Goal: Task Accomplishment & Management: Complete application form

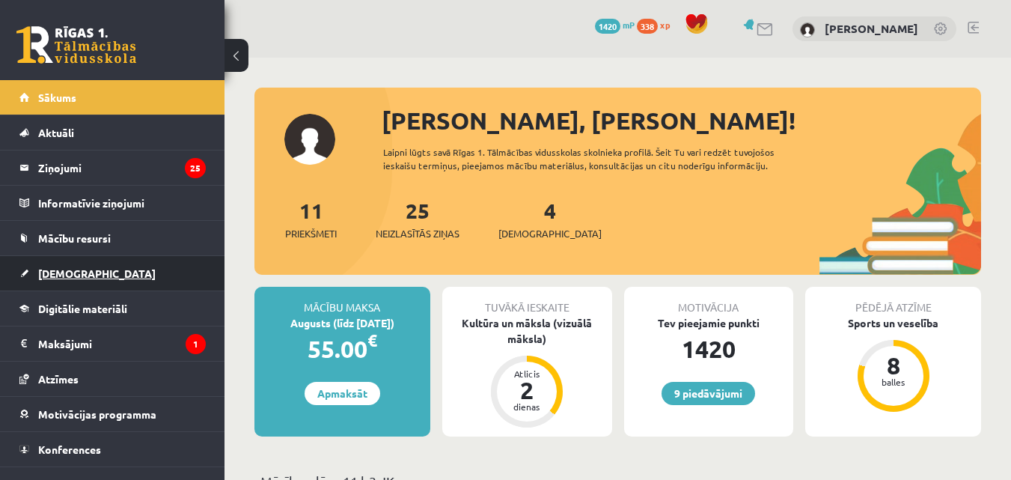
click at [68, 261] on link "[DEMOGRAPHIC_DATA]" at bounding box center [112, 273] width 186 height 34
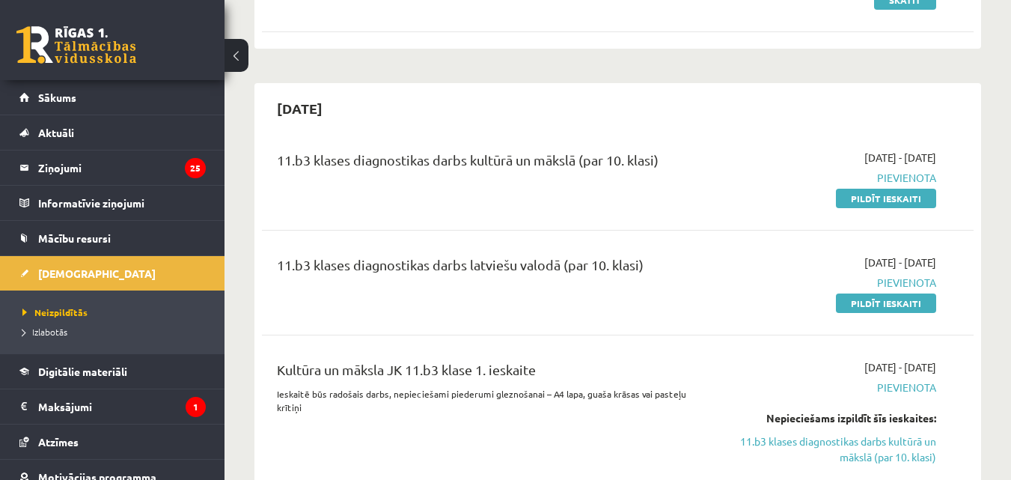
scroll to position [581, 0]
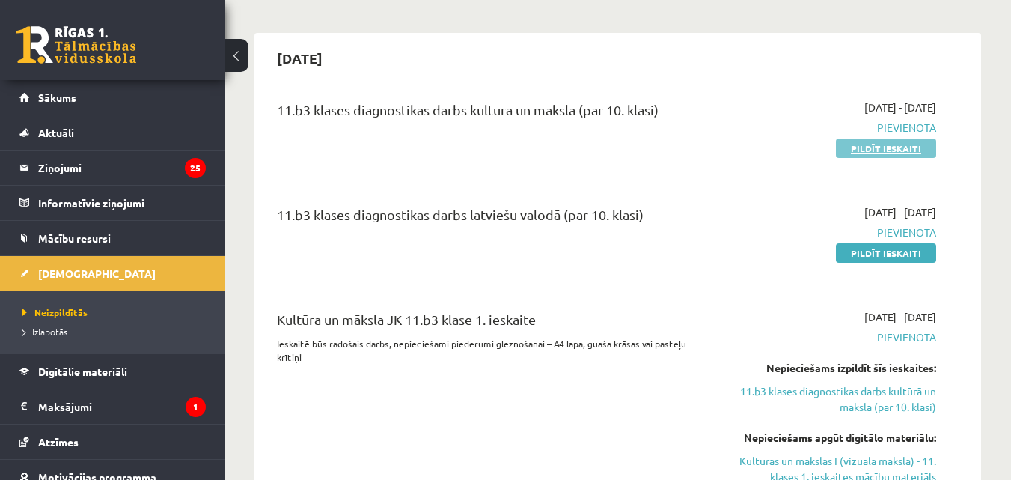
click at [848, 144] on link "Pildīt ieskaiti" at bounding box center [886, 147] width 100 height 19
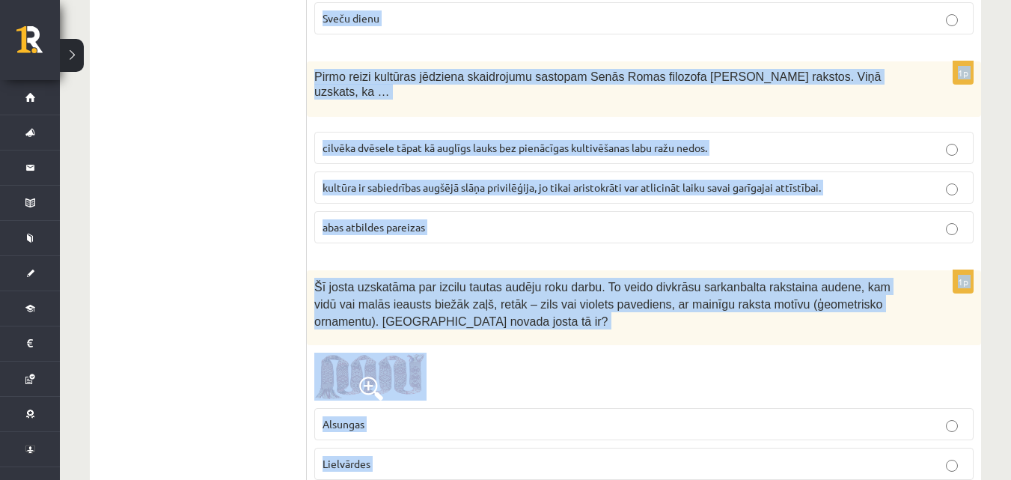
scroll to position [6115, 0]
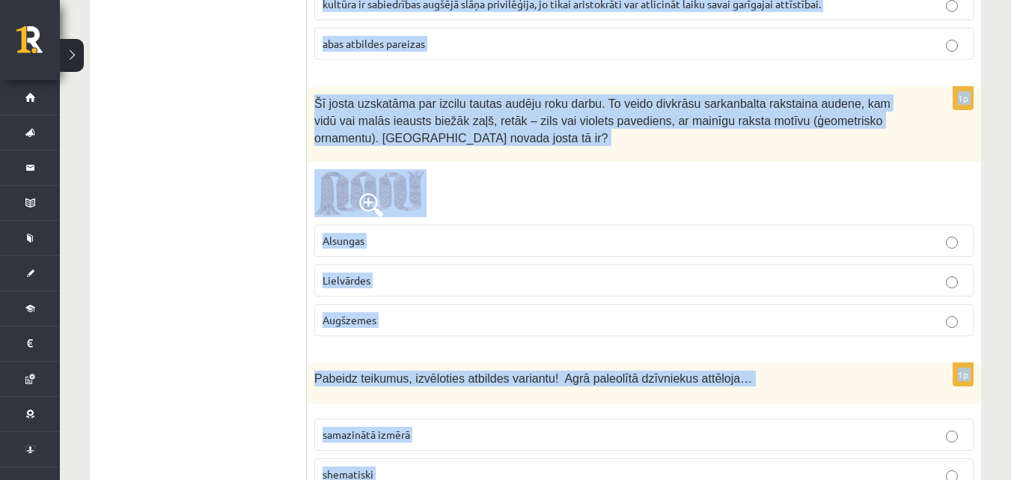
drag, startPoint x: 312, startPoint y: 299, endPoint x: 598, endPoint y: 435, distance: 316.5
copy form "Kurš no atbilžu variantiem ir pareizais? Senais cilvēks ar rituālu palīdzību… a…"
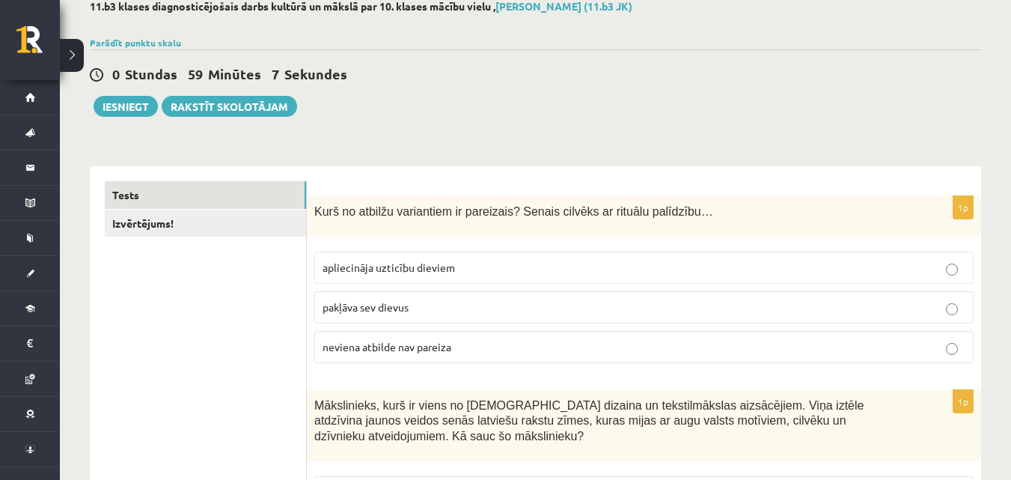
scroll to position [55, 0]
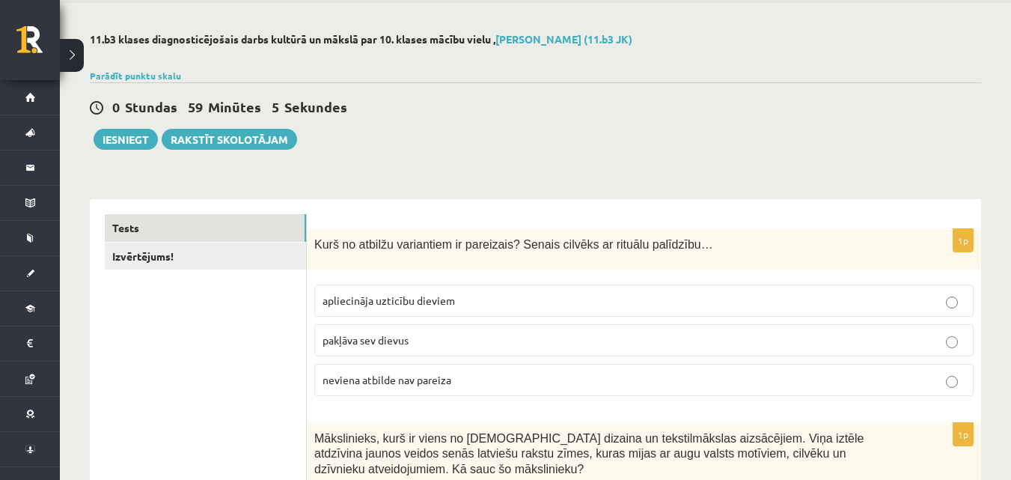
click at [664, 298] on p "apliecināja uzticību dieviem" at bounding box center [643, 301] width 643 height 16
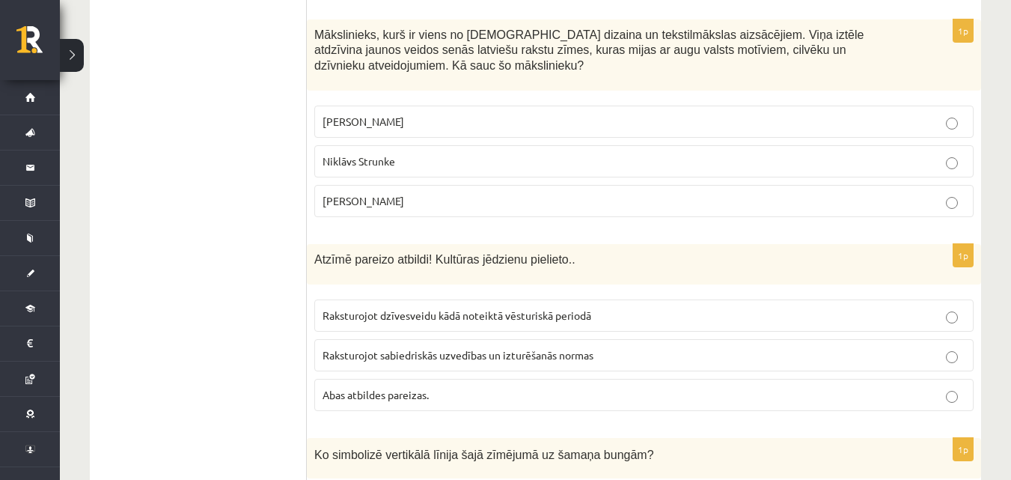
scroll to position [480, 0]
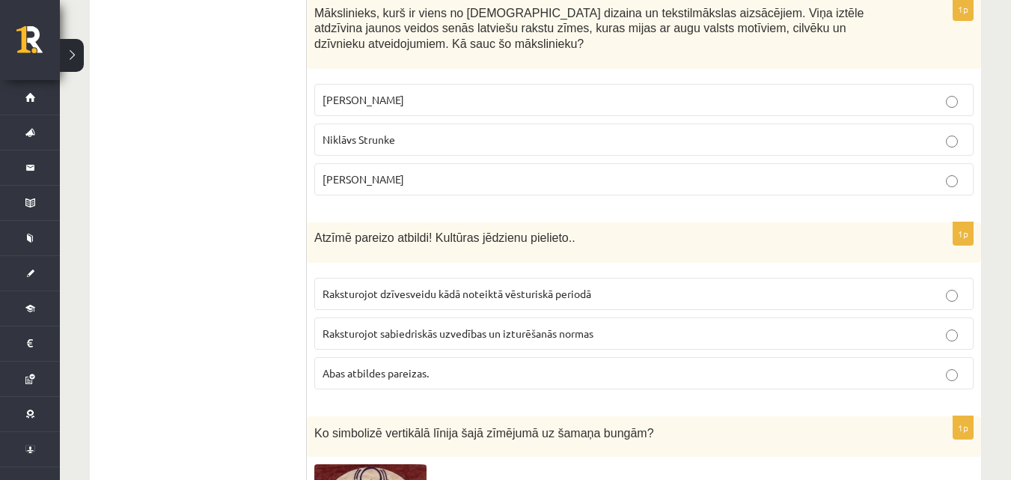
click at [377, 93] on span "Ansis Cīrulis" at bounding box center [363, 99] width 82 height 13
click at [488, 365] on p "Abas atbildes pareizas." at bounding box center [643, 373] width 643 height 16
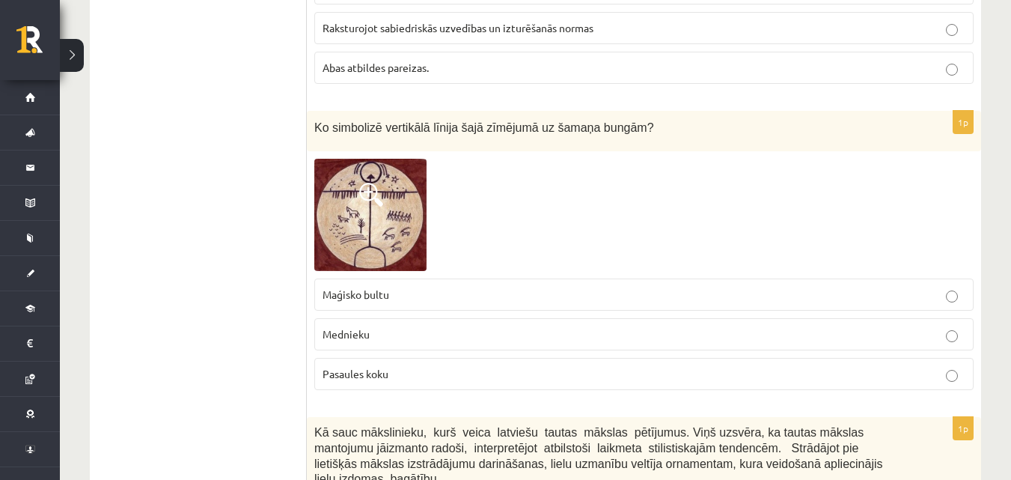
scroll to position [828, 0]
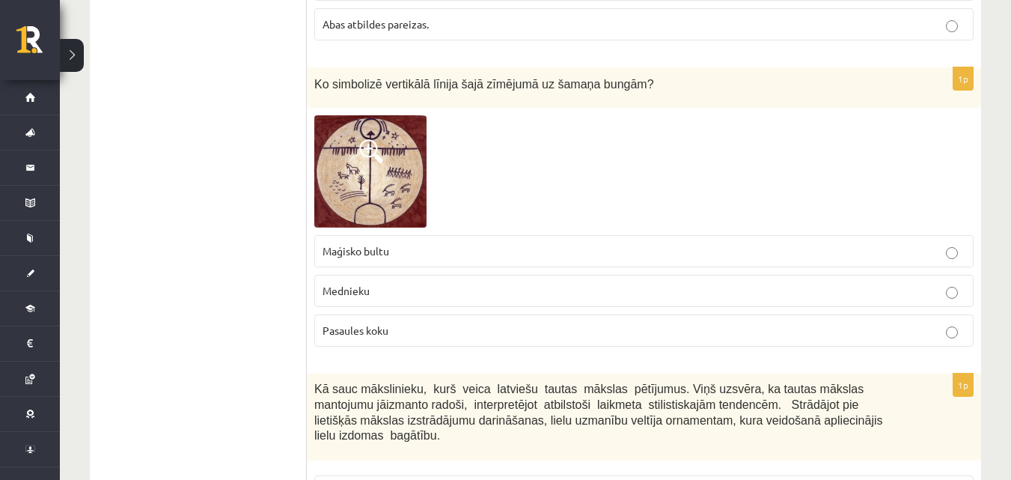
click at [537, 325] on label "Pasaules koku" at bounding box center [643, 330] width 659 height 32
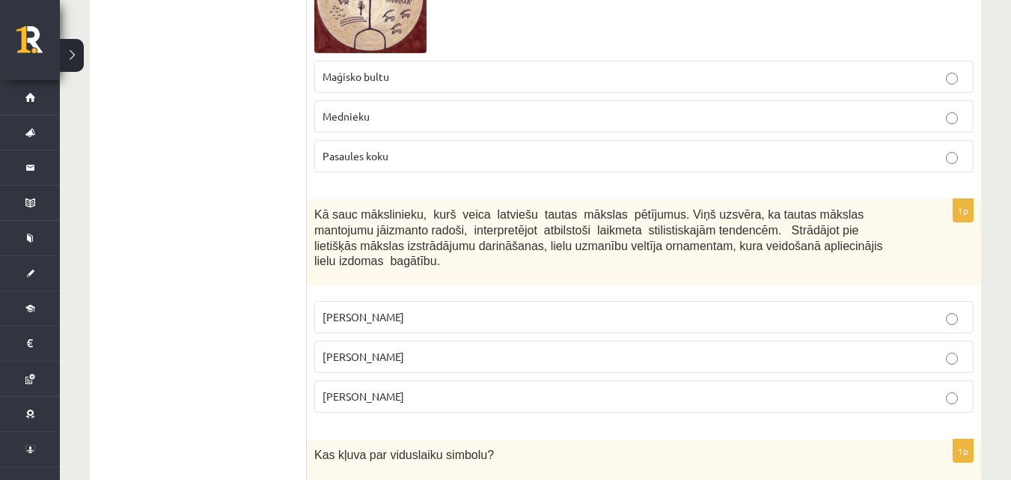
scroll to position [1133, 0]
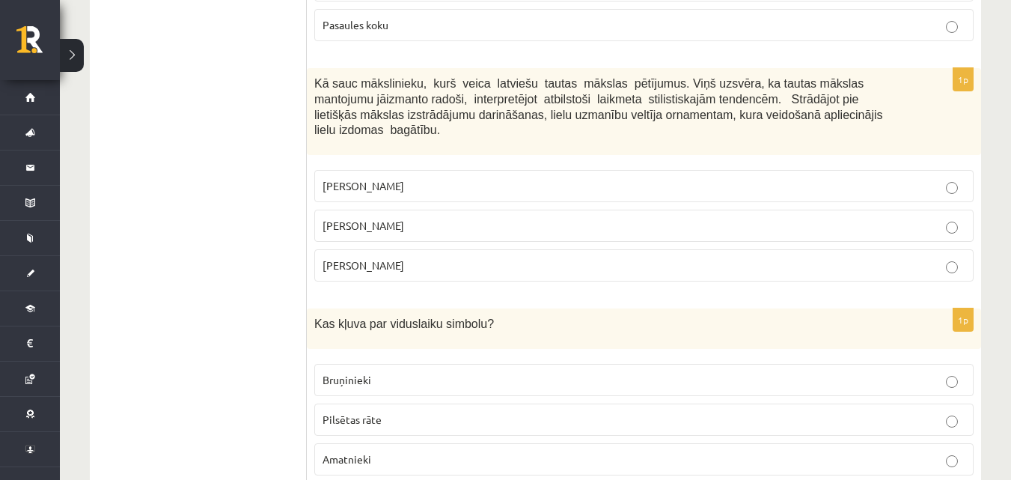
click at [812, 209] on label "Jūlijs Madernieks" at bounding box center [643, 225] width 659 height 32
click at [461, 364] on label "Bruņinieki" at bounding box center [643, 380] width 659 height 32
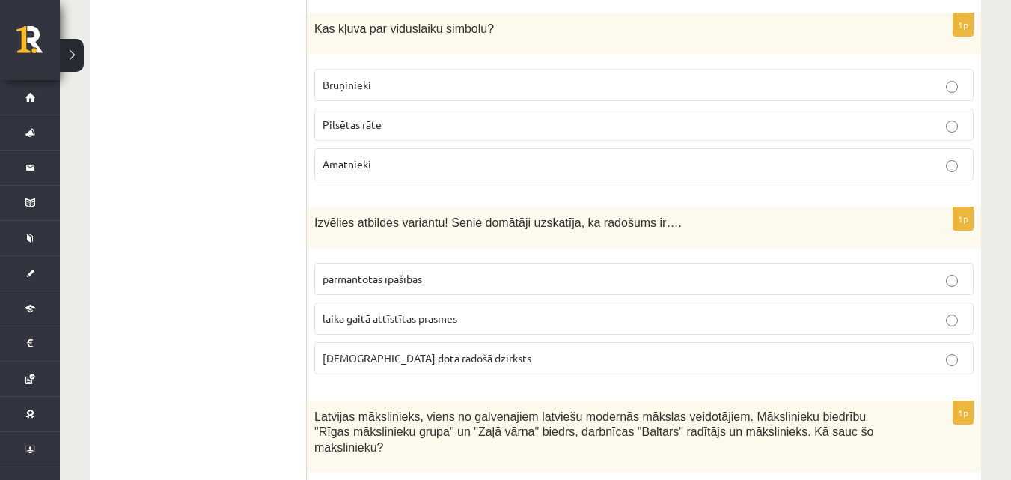
scroll to position [1439, 0]
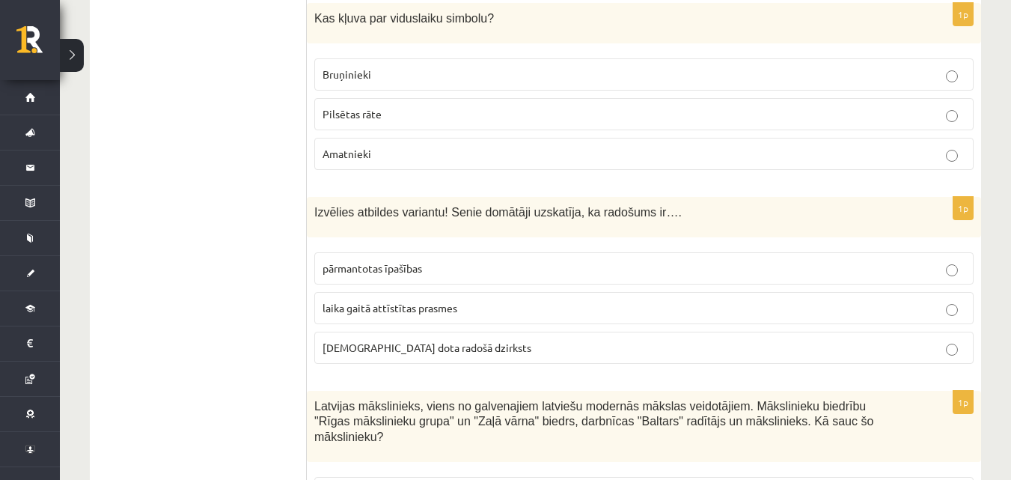
click at [797, 340] on p "dieva dota radošā dzirksts" at bounding box center [643, 348] width 643 height 16
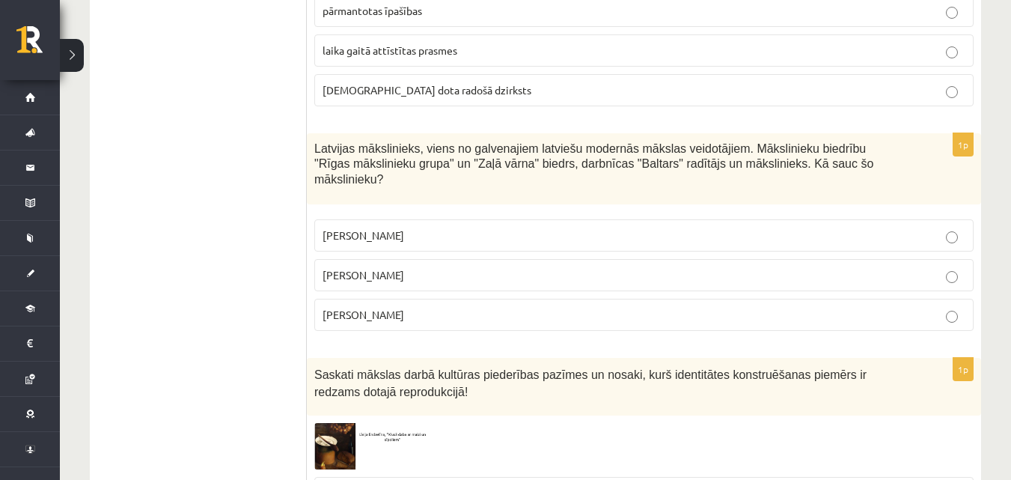
scroll to position [1685, 0]
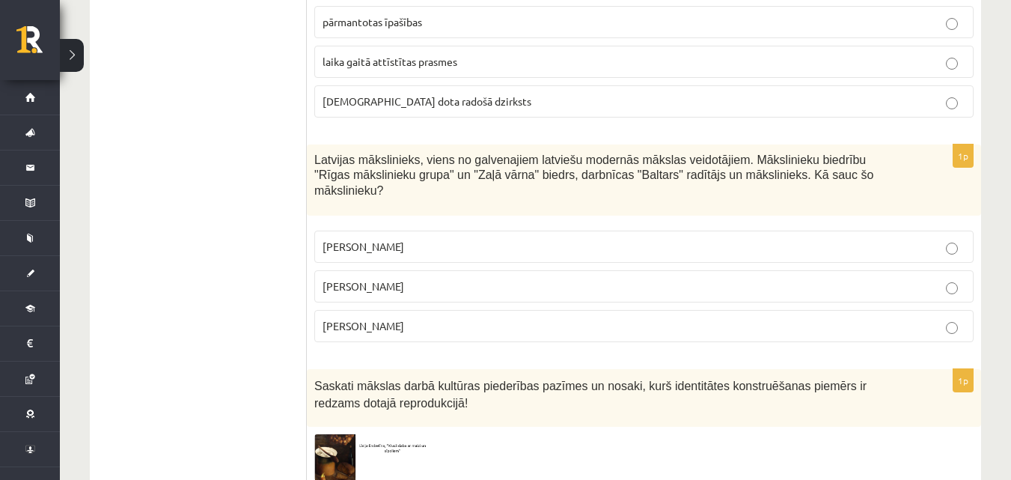
click at [494, 278] on p "Romāns Suta" at bounding box center [643, 286] width 643 height 16
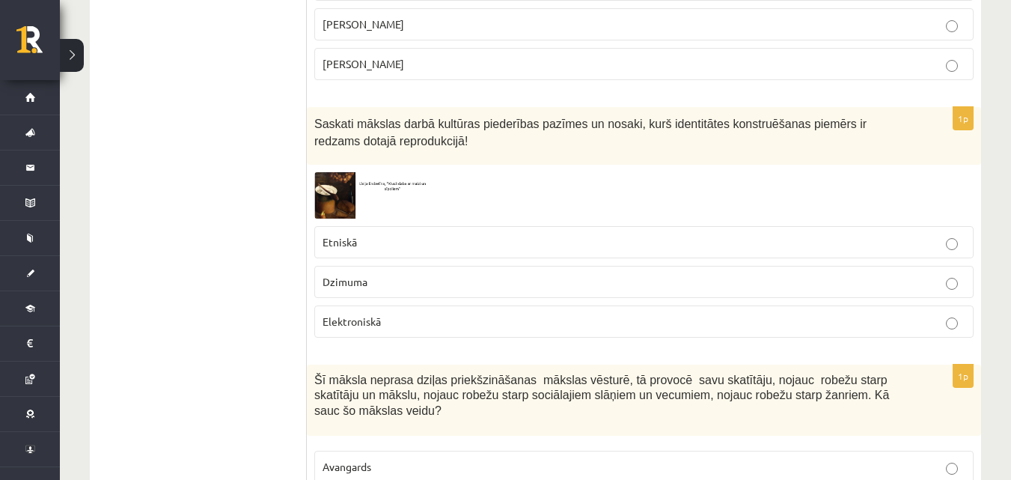
scroll to position [1957, 0]
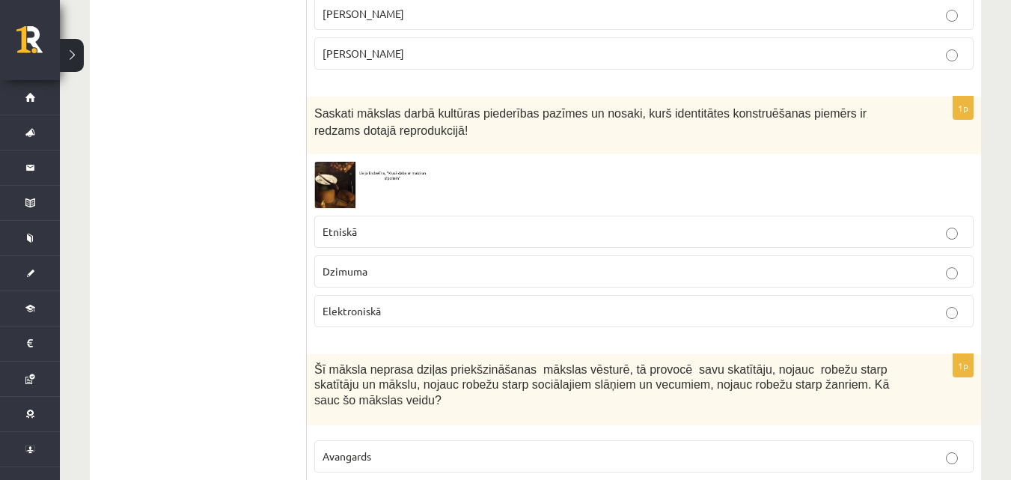
click at [647, 224] on p "Etniskā" at bounding box center [643, 232] width 643 height 16
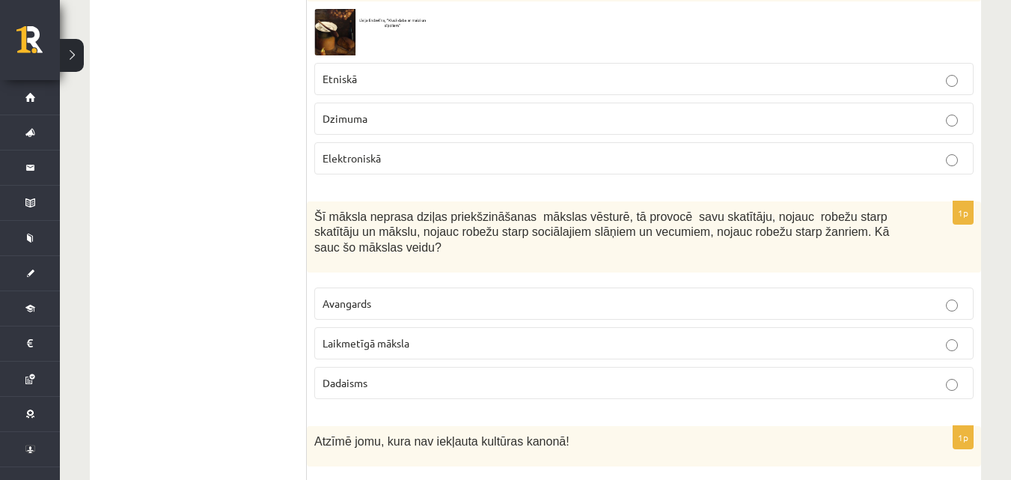
scroll to position [2121, 0]
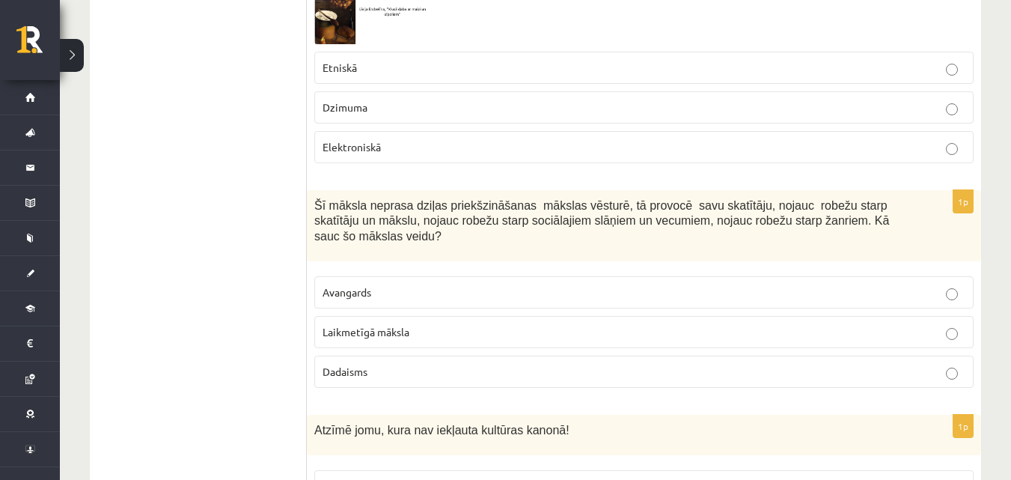
click at [501, 316] on label "Laikmetīgā māksla" at bounding box center [643, 332] width 659 height 32
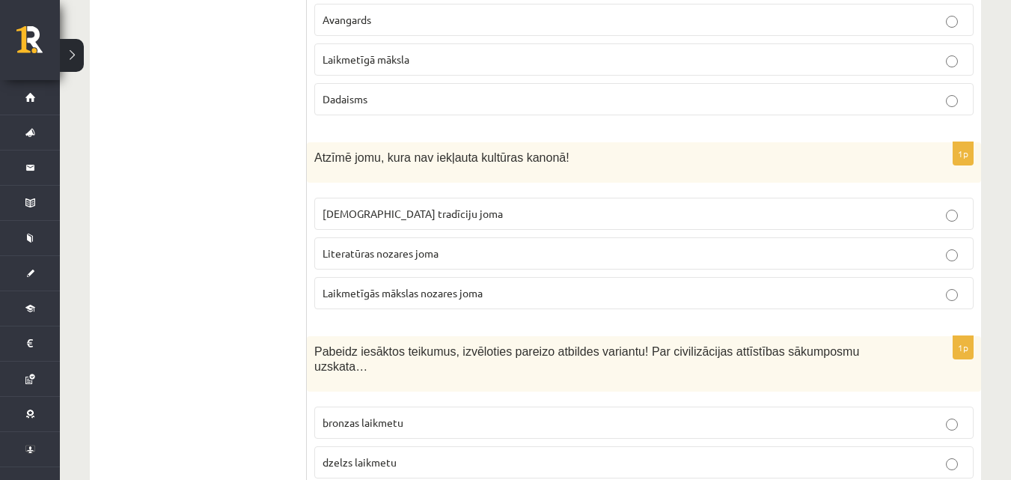
scroll to position [2415, 0]
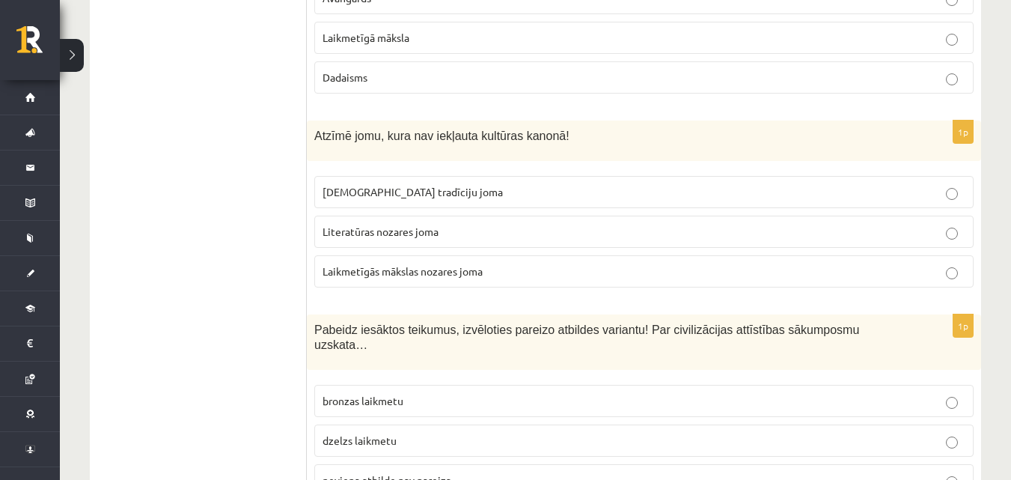
click at [459, 264] on span "Laikmetīgās mākslas nozares joma" at bounding box center [402, 270] width 160 height 13
click at [535, 472] on p "neviena atbilde nav pareiza" at bounding box center [643, 480] width 643 height 16
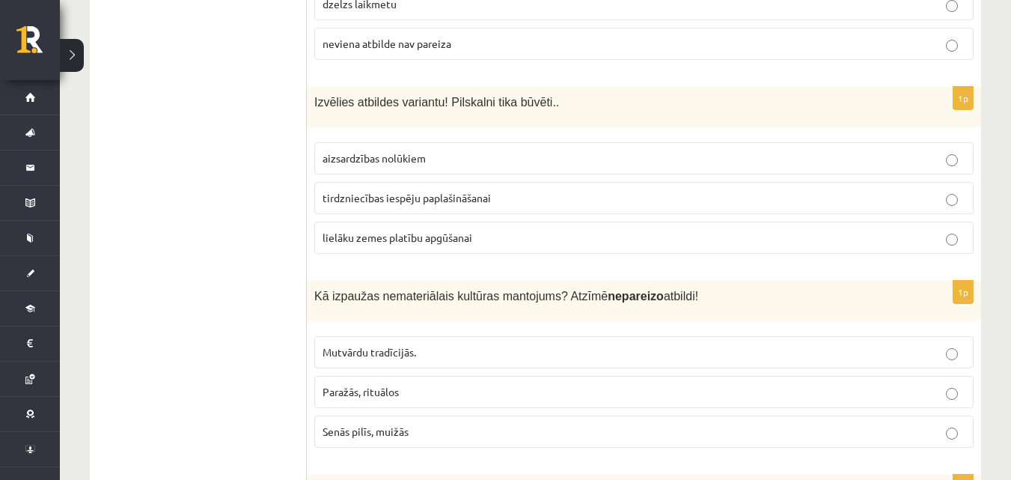
scroll to position [2873, 0]
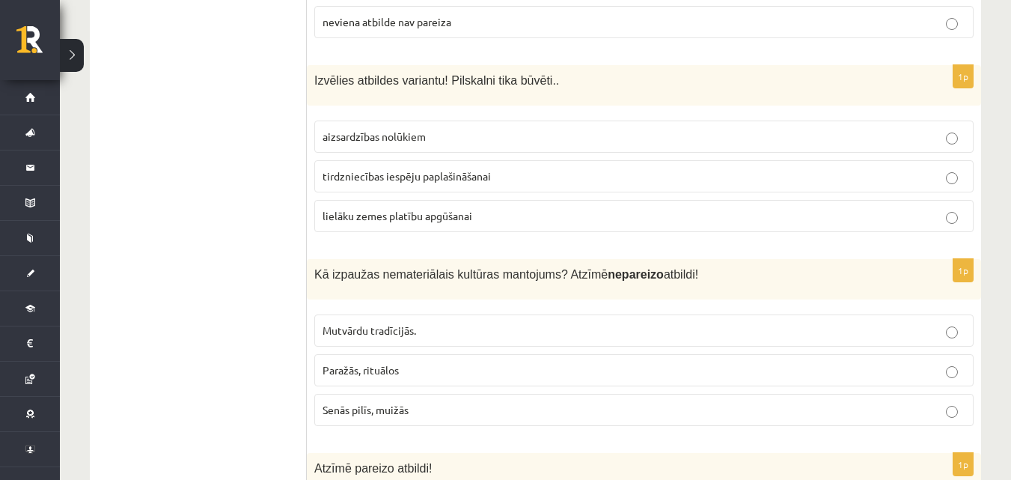
click at [346, 129] on span "aizsardzības nolūkiem" at bounding box center [373, 135] width 103 height 13
click at [478, 393] on label "Senās pilīs, muižās" at bounding box center [643, 409] width 659 height 32
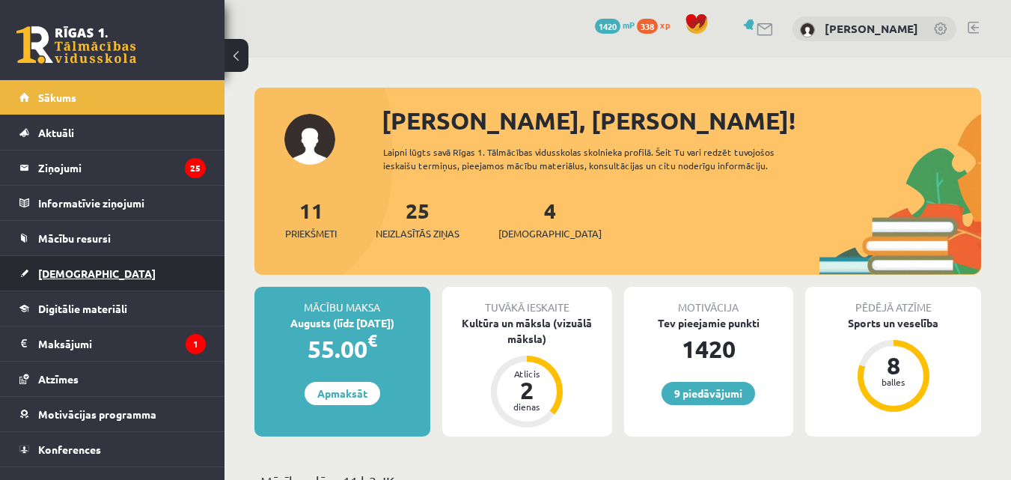
click at [169, 267] on link "[DEMOGRAPHIC_DATA]" at bounding box center [112, 273] width 186 height 34
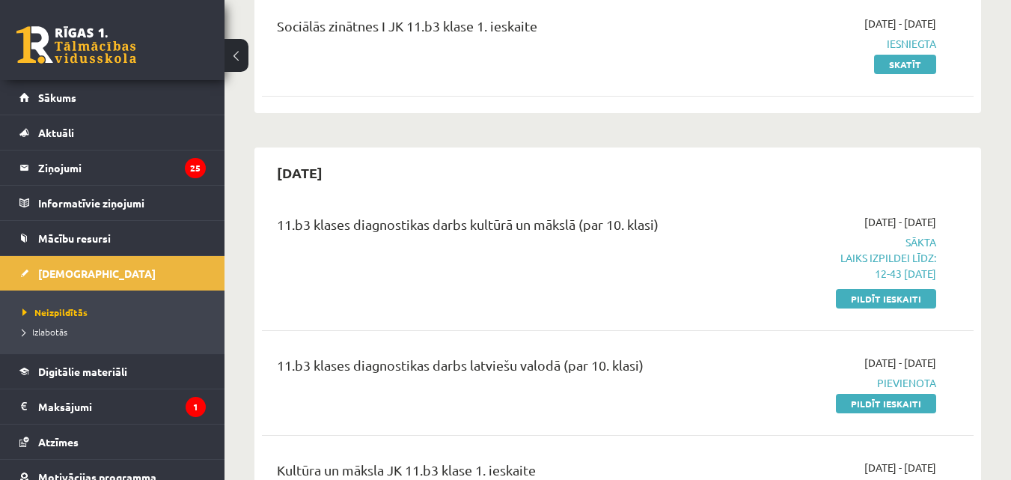
scroll to position [483, 0]
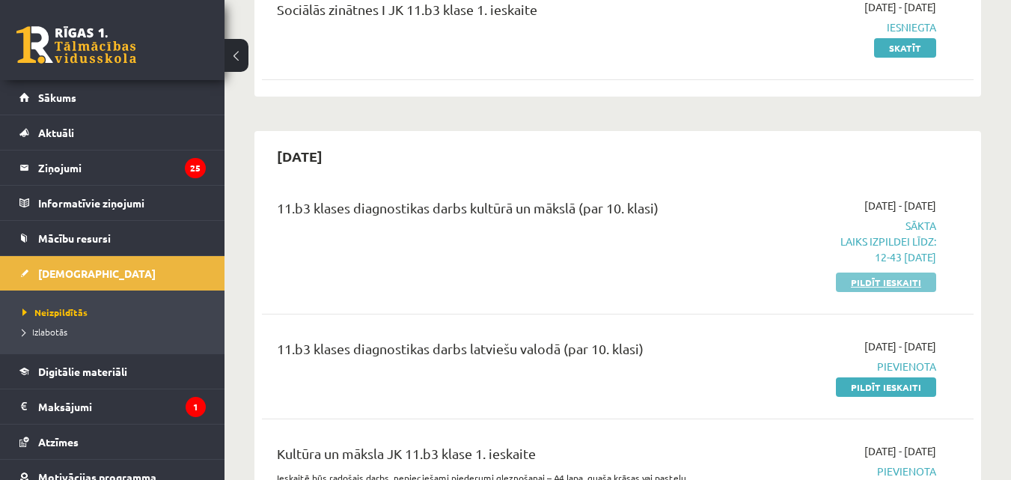
click at [854, 290] on link "Pildīt ieskaiti" at bounding box center [886, 281] width 100 height 19
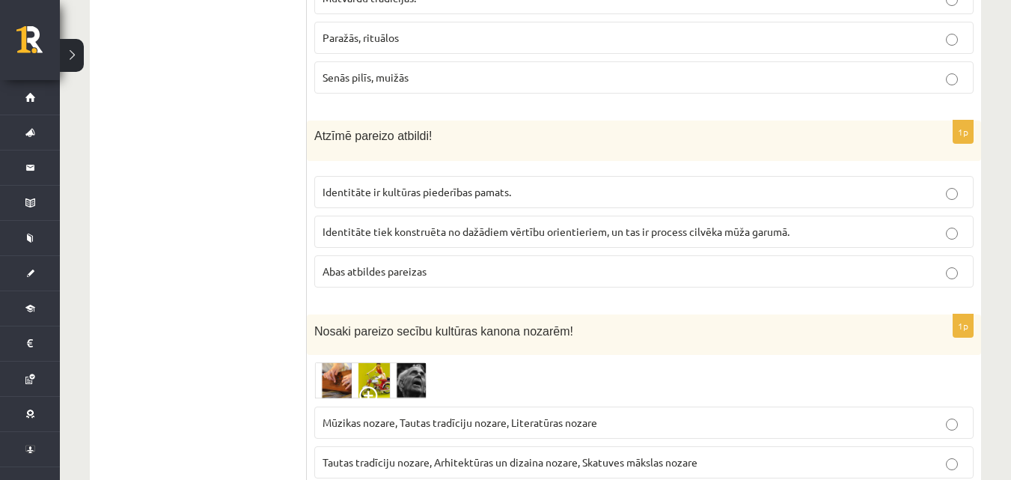
scroll to position [3215, 0]
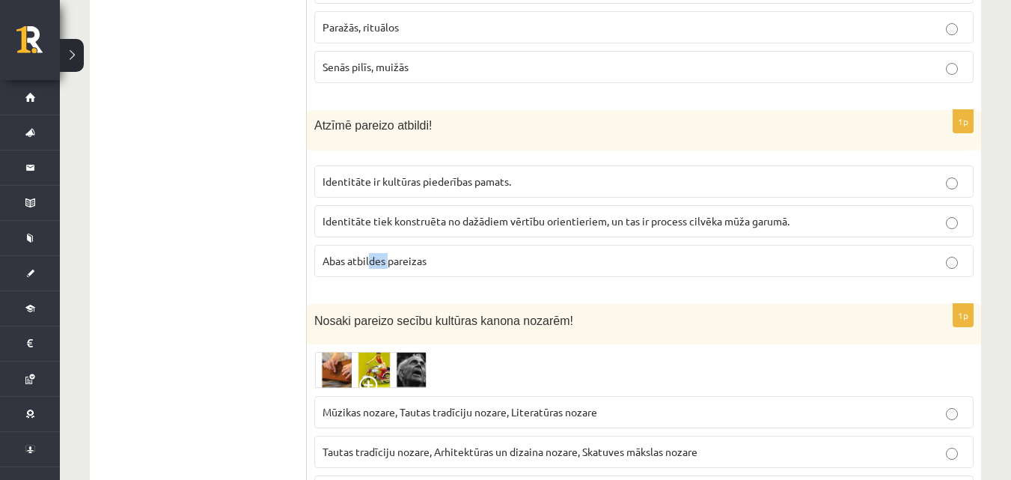
drag, startPoint x: 388, startPoint y: 211, endPoint x: 370, endPoint y: 172, distance: 42.5
click at [370, 172] on div "1p Atzīmē pareizo atbildi! Identitāte ir kultūras piederības pamats. Identitāte…" at bounding box center [644, 199] width 674 height 179
click at [370, 245] on label "Abas atbildes pareizas" at bounding box center [643, 261] width 659 height 32
click at [516, 444] on span "Tautas tradīciju nozare, Arhitektūras un dizaina nozare, Skatuves mākslas nozare" at bounding box center [509, 450] width 375 height 13
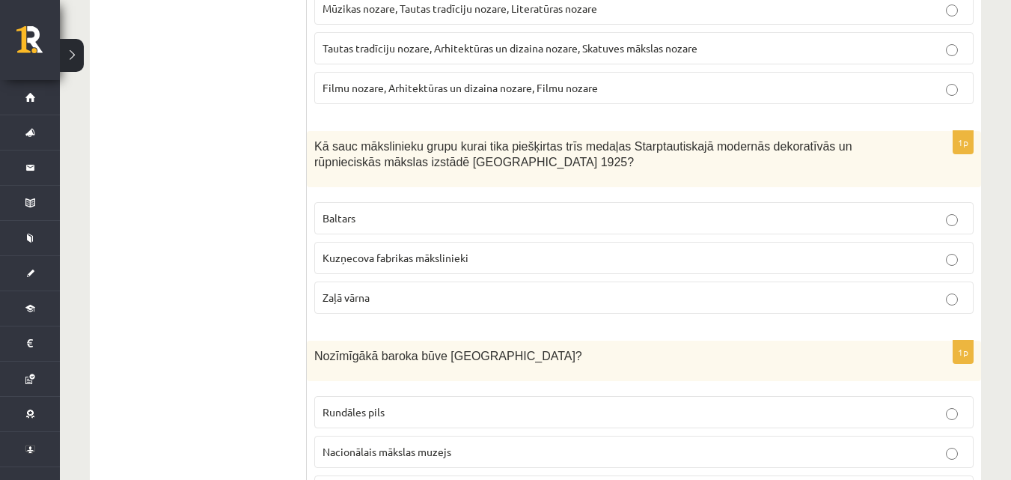
scroll to position [3641, 0]
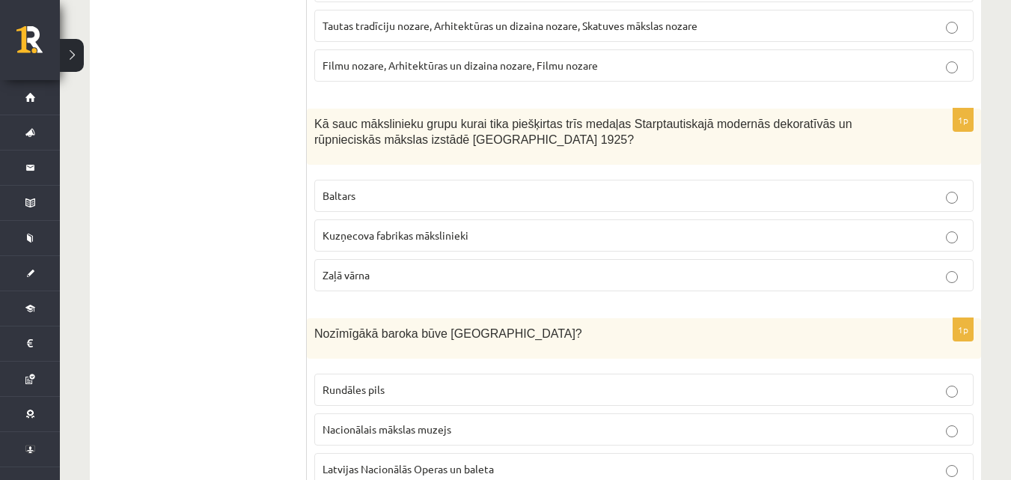
click at [419, 188] on p "Baltars" at bounding box center [643, 196] width 643 height 16
click at [487, 382] on p "Rundāles pils" at bounding box center [643, 390] width 643 height 16
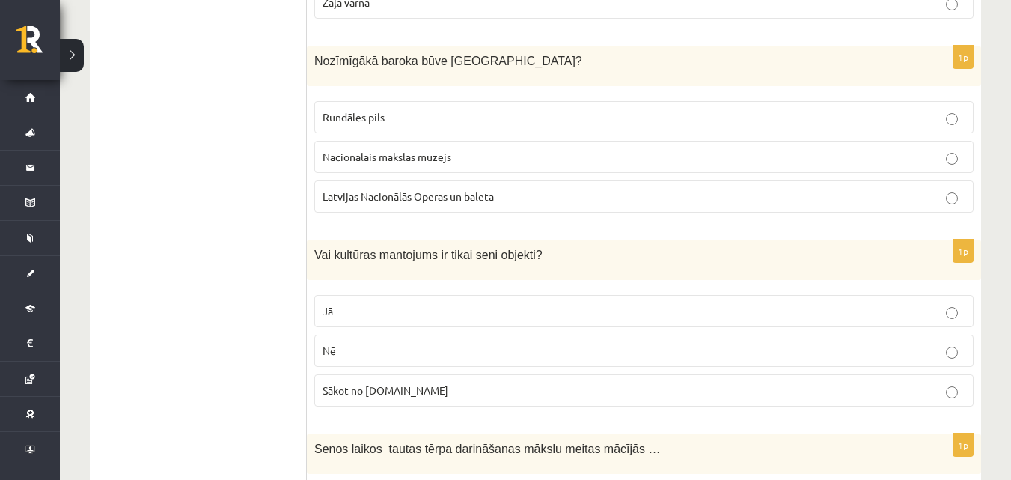
scroll to position [3957, 0]
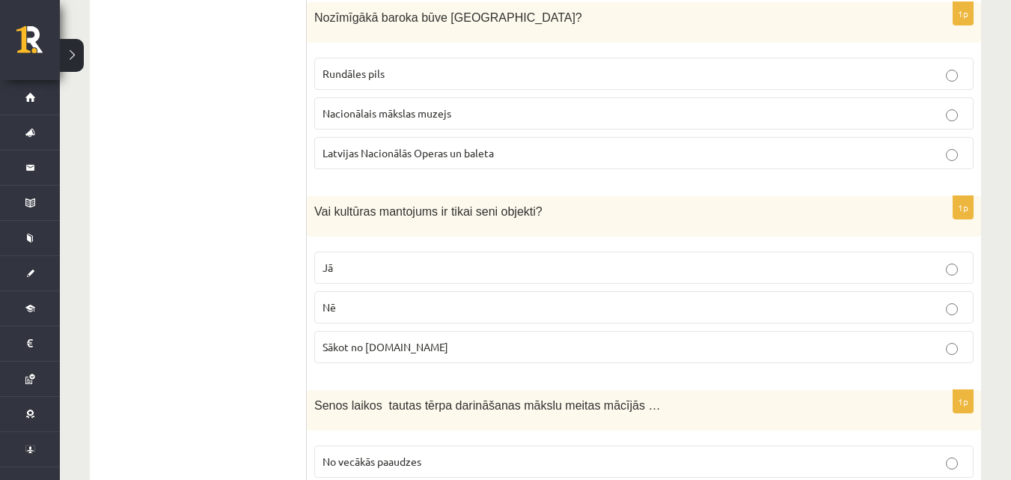
click at [825, 299] on p "Nē" at bounding box center [643, 307] width 643 height 16
click at [809, 453] on p "No vecākās paaudzes" at bounding box center [643, 461] width 643 height 16
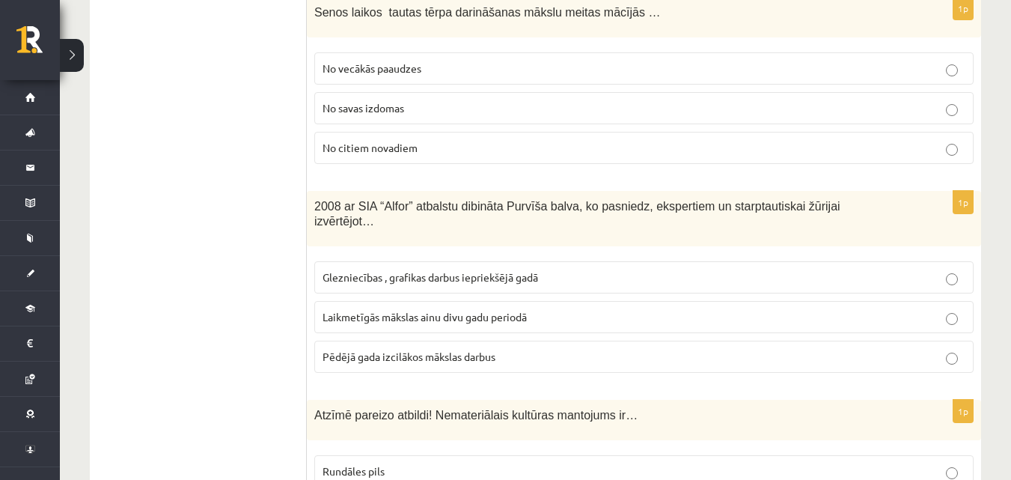
scroll to position [4360, 0]
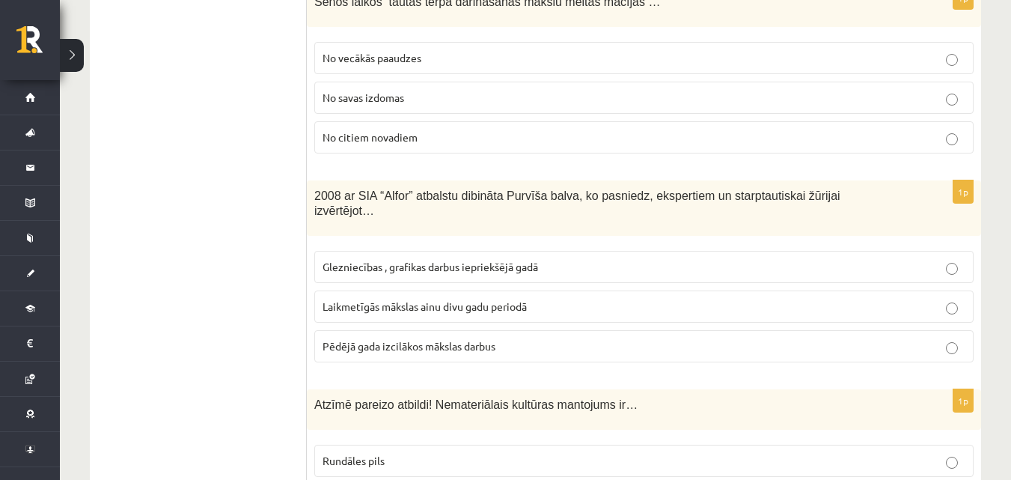
click at [486, 298] on p "Laikmetīgās mākslas ainu divu gadu periodā" at bounding box center [643, 306] width 643 height 16
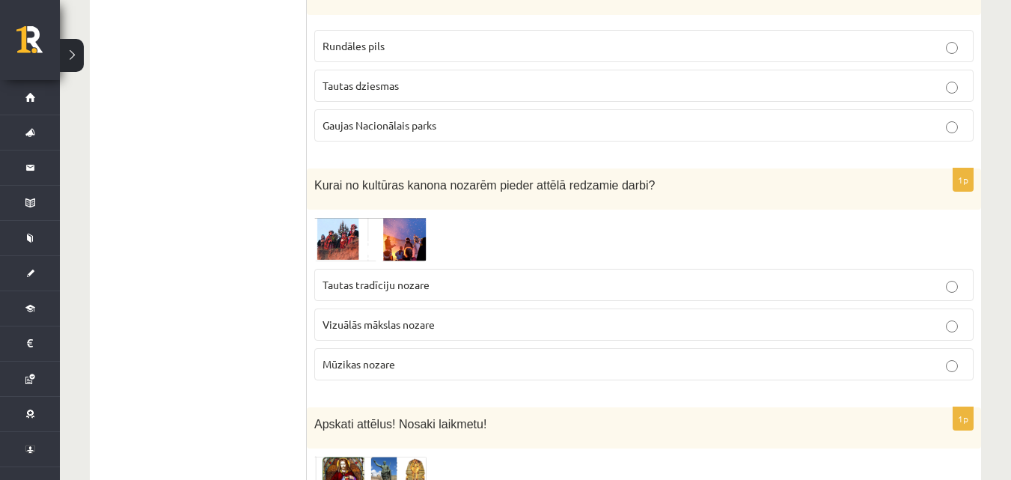
scroll to position [4796, 0]
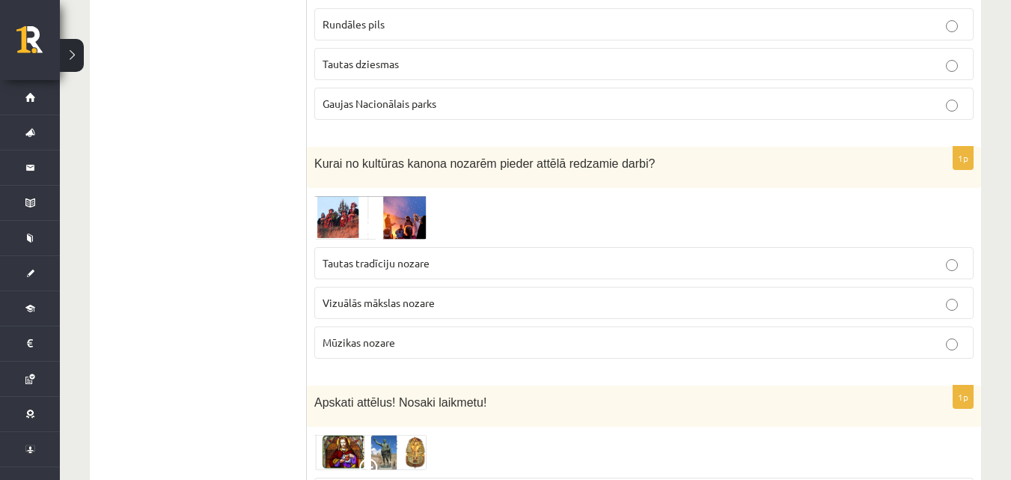
click at [441, 295] on p "Vizuālās mākslas nozare" at bounding box center [643, 303] width 643 height 16
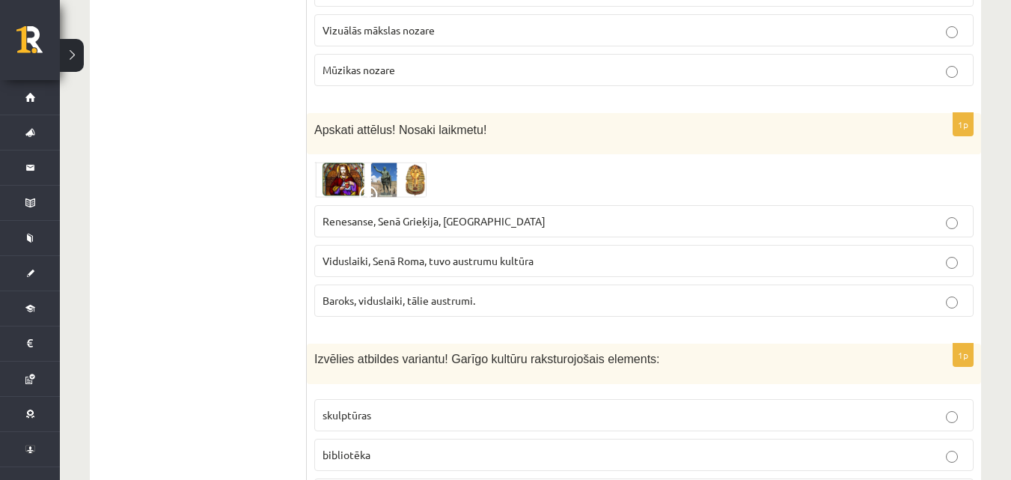
scroll to position [5080, 0]
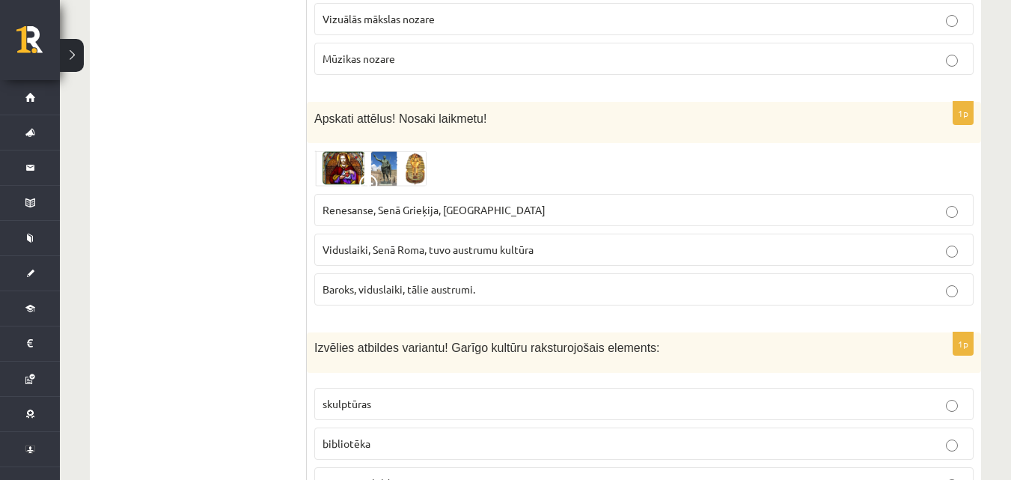
click at [449, 282] on span "Baroks, viduslaiki, tālie austrumi." at bounding box center [398, 288] width 153 height 13
click at [438, 435] on p "bibliotēka" at bounding box center [643, 443] width 643 height 16
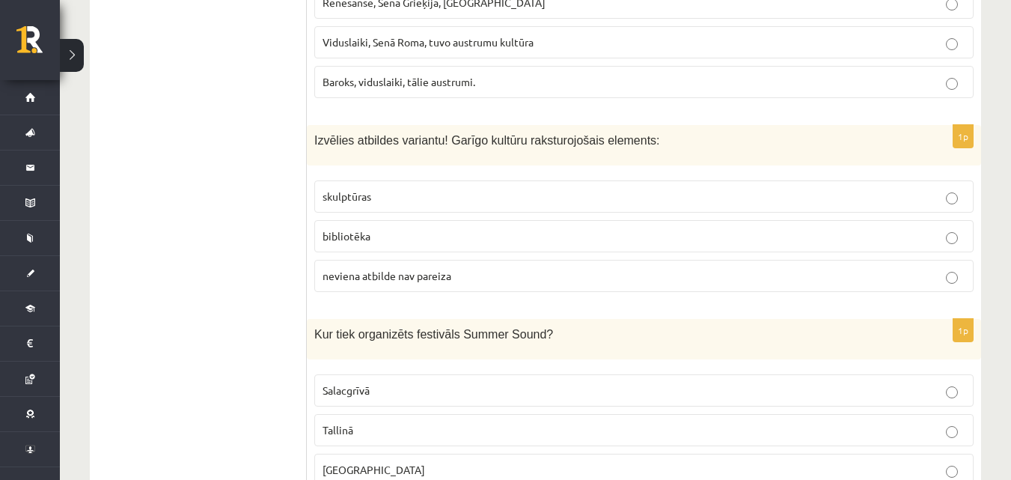
scroll to position [5297, 0]
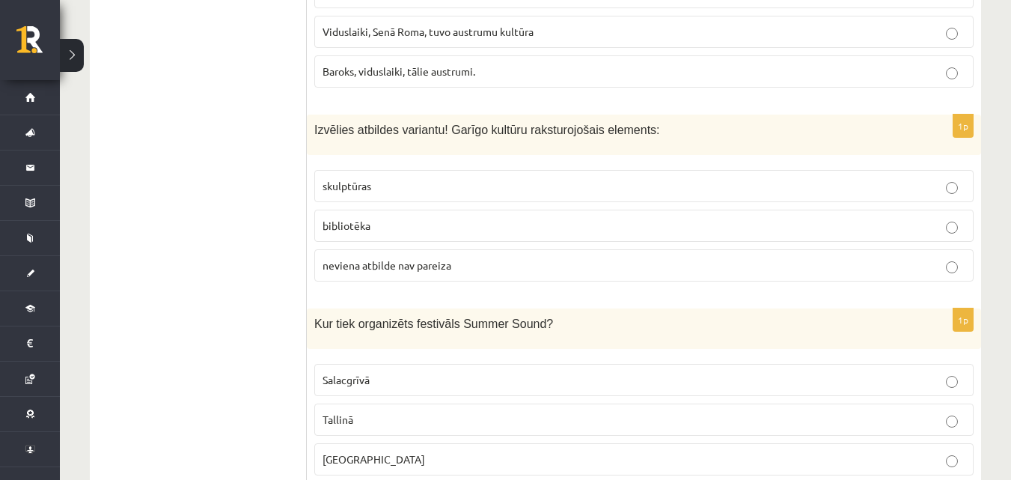
click at [889, 443] on label "Liepājā" at bounding box center [643, 459] width 659 height 32
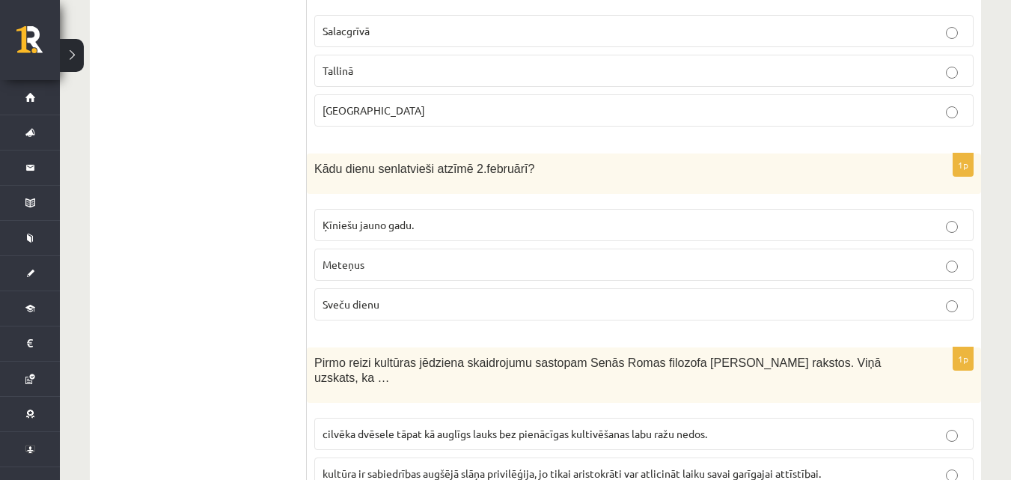
scroll to position [5668, 0]
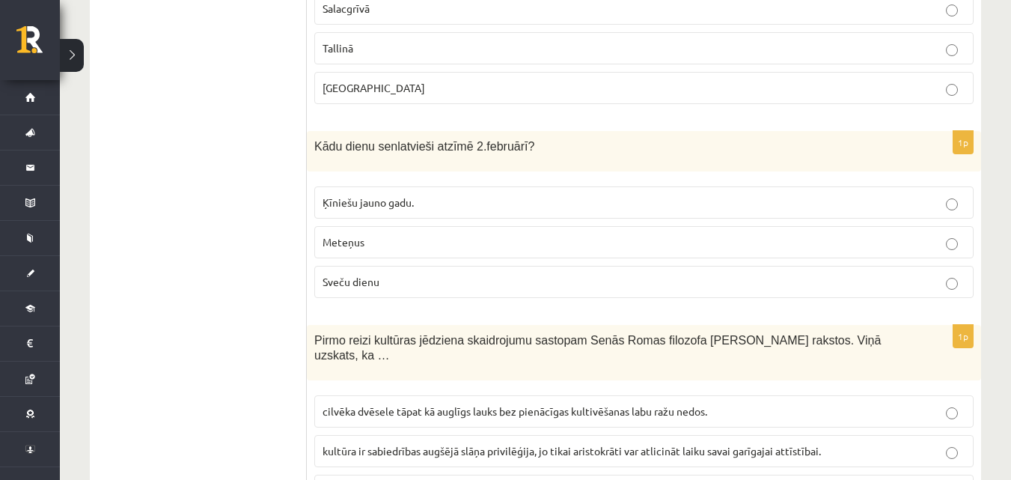
click at [471, 266] on label "Sveču dienu" at bounding box center [643, 282] width 659 height 32
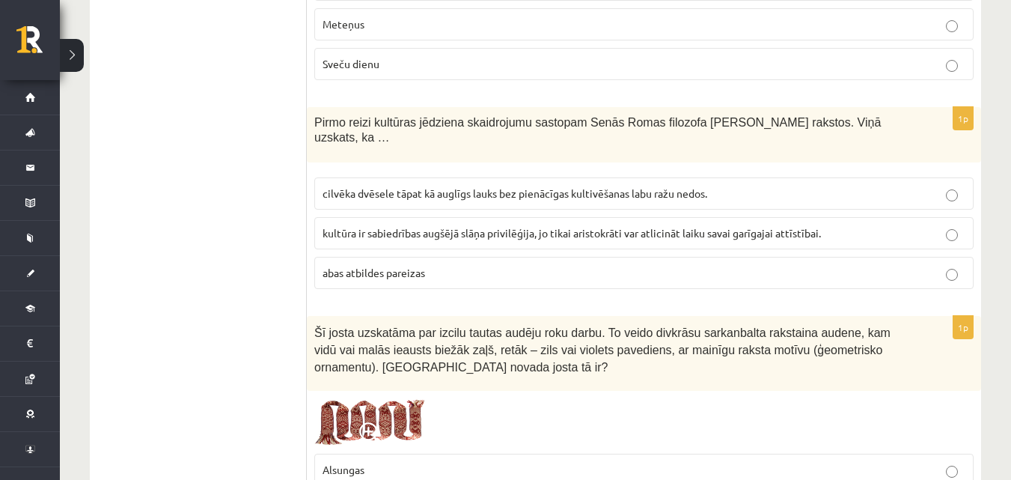
scroll to position [5919, 0]
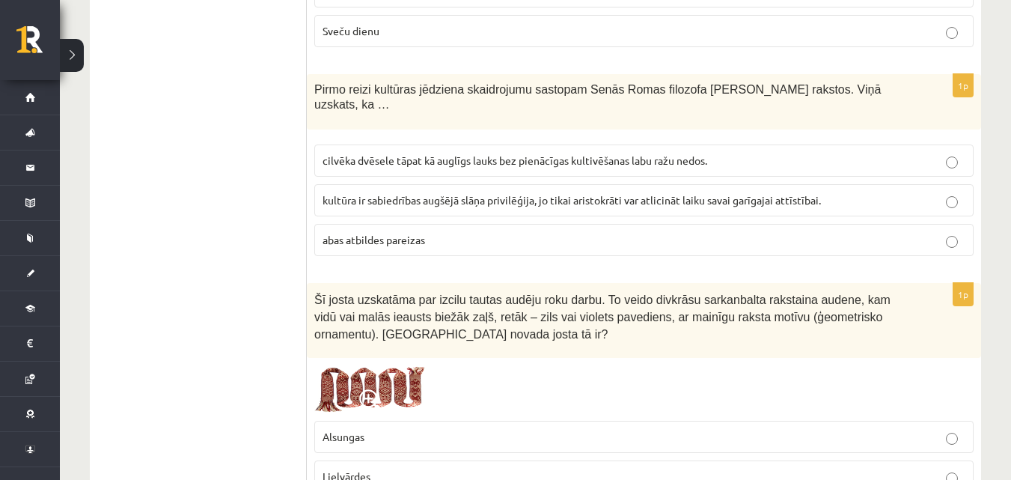
click at [356, 153] on p "cilvēka dvēsele tāpat kā auglīgs lauks bez pienācīgas kultivēšanas labu ražu ne…" at bounding box center [643, 161] width 643 height 16
click at [439, 468] on p "Lielvārdes" at bounding box center [643, 476] width 643 height 16
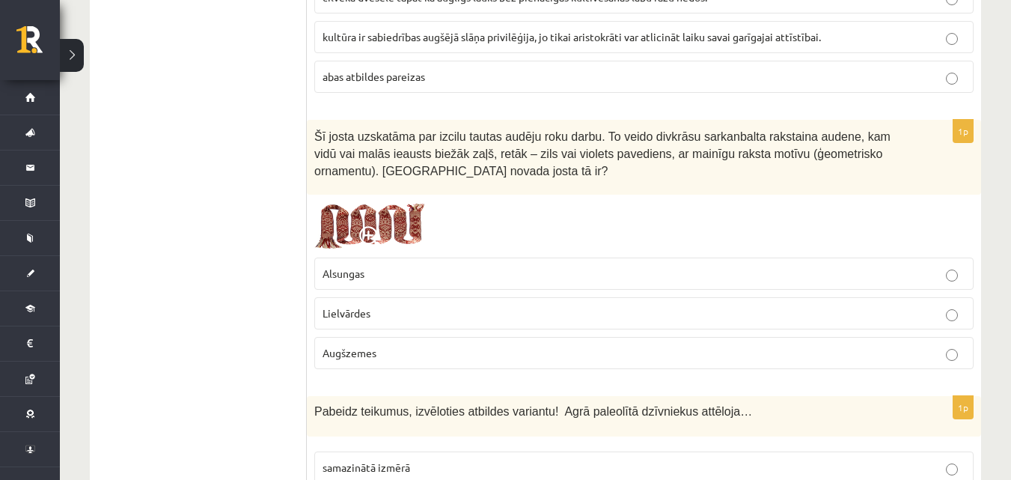
scroll to position [6115, 0]
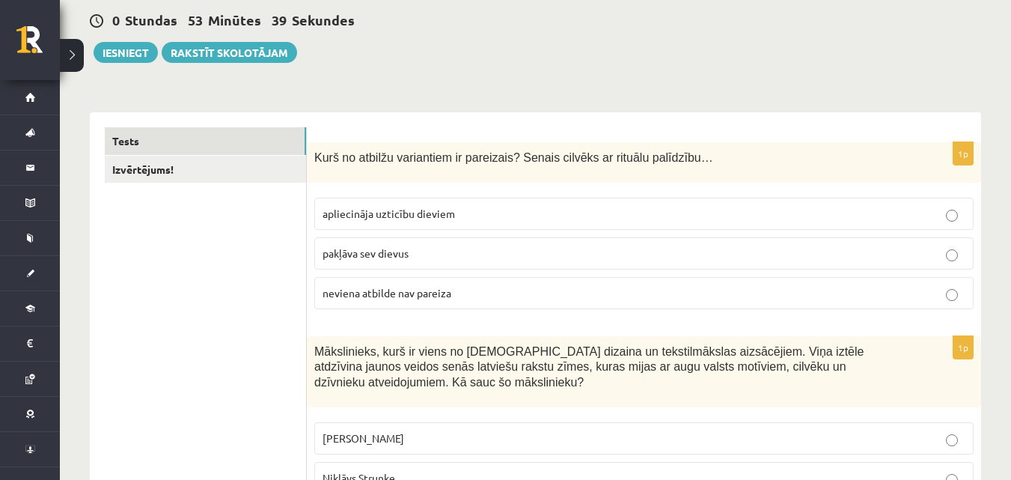
scroll to position [76, 0]
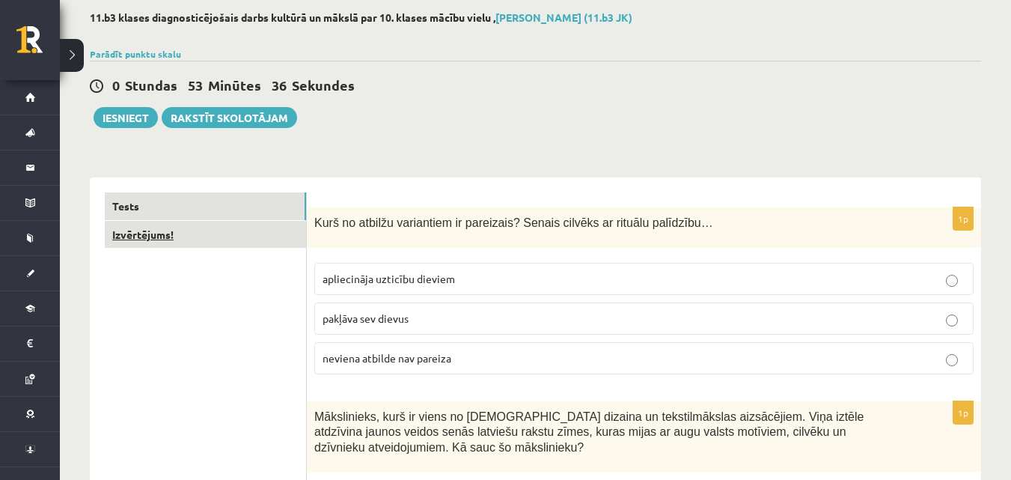
click at [280, 232] on link "Izvērtējums!" at bounding box center [205, 235] width 201 height 28
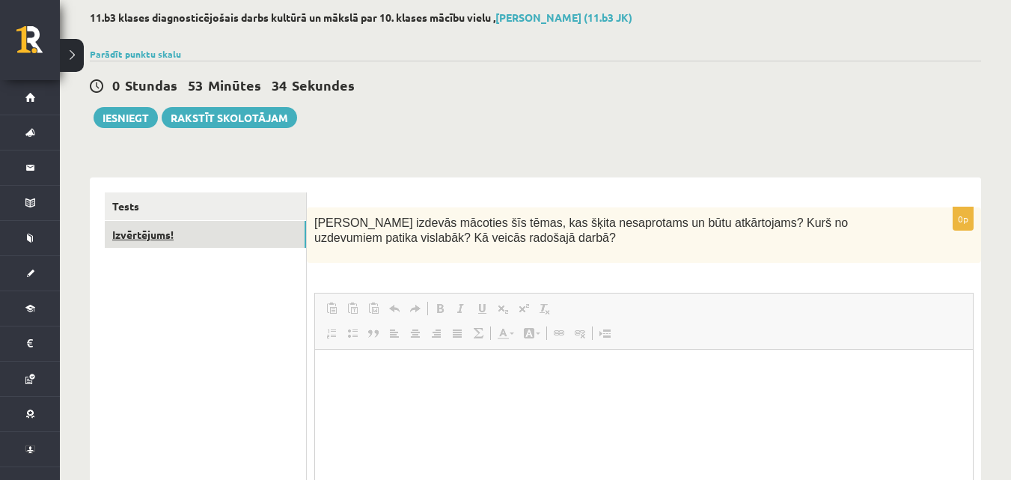
scroll to position [0, 0]
click at [129, 113] on button "Iesniegt" at bounding box center [126, 117] width 64 height 21
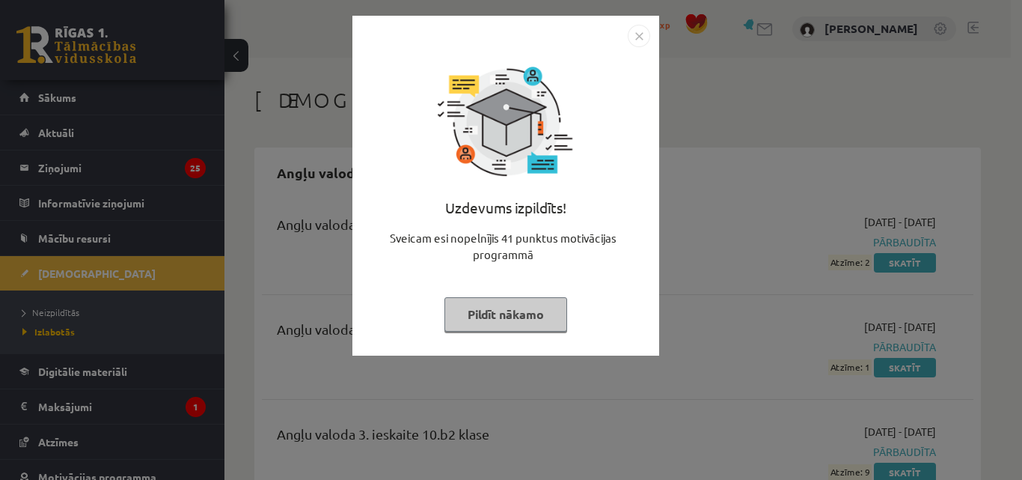
click at [647, 34] on img "Close" at bounding box center [639, 36] width 22 height 22
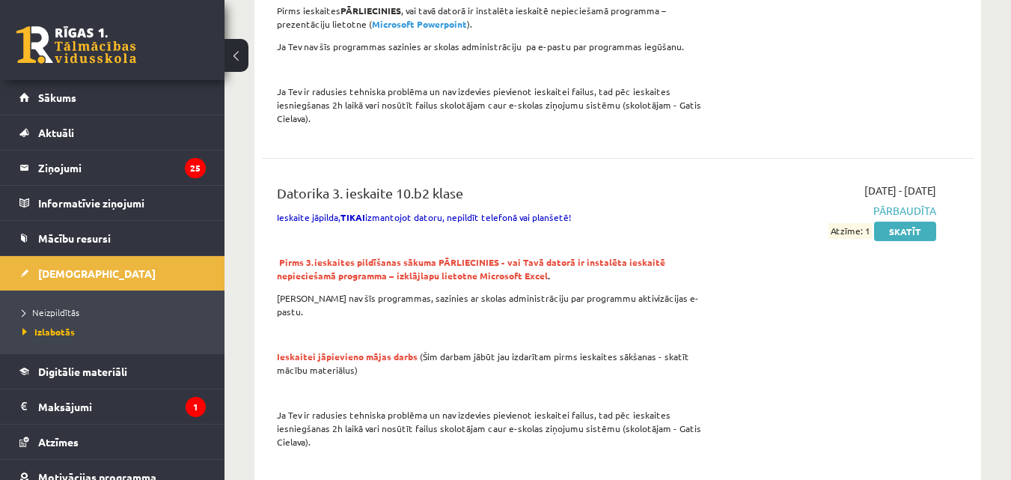
scroll to position [2415, 0]
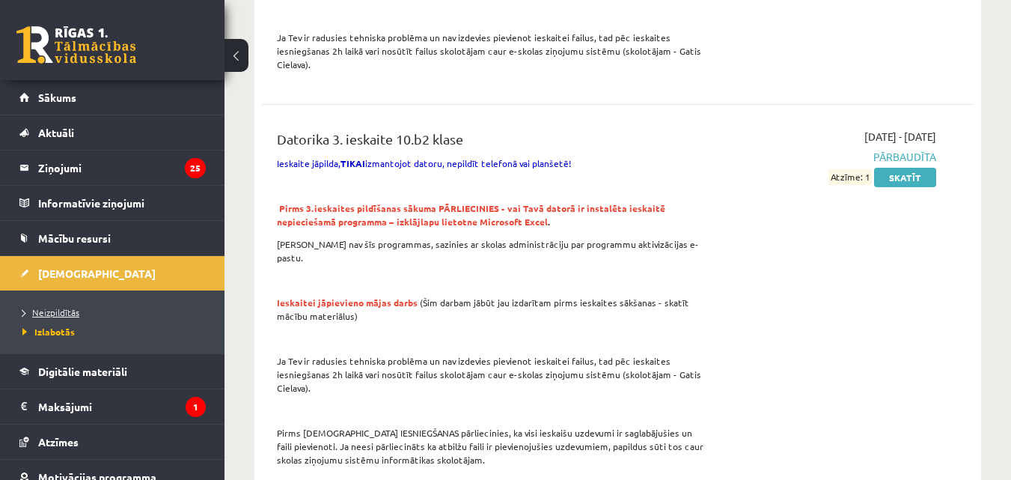
click at [57, 314] on span "Neizpildītās" at bounding box center [50, 312] width 57 height 12
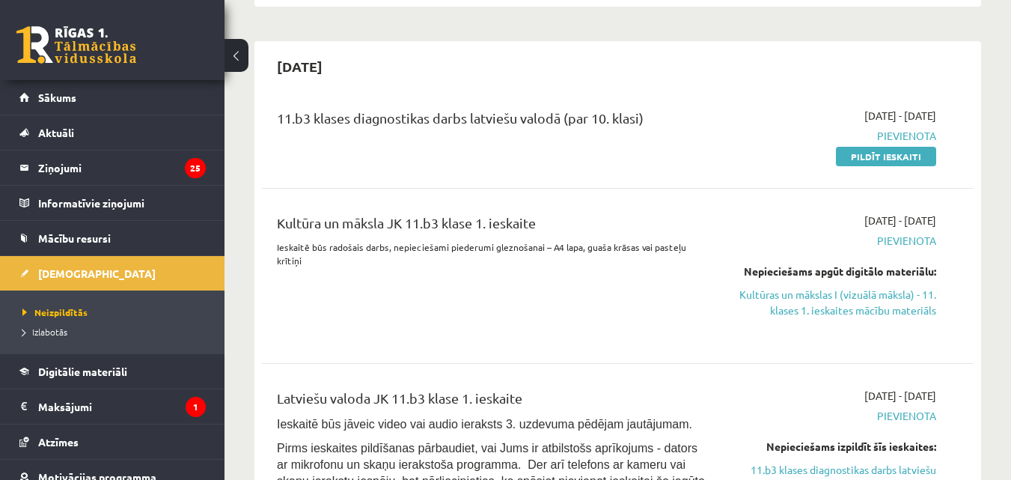
scroll to position [655, 0]
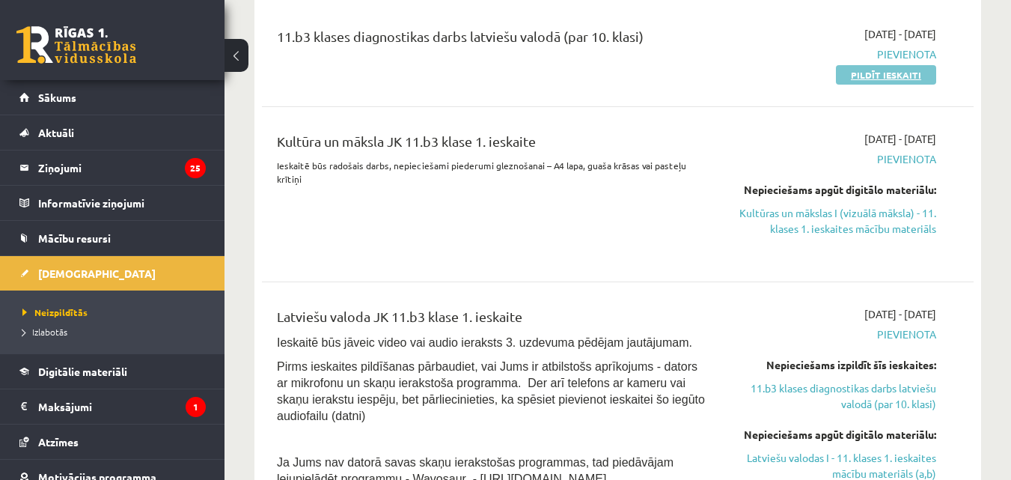
click at [869, 81] on link "Pildīt ieskaiti" at bounding box center [886, 74] width 100 height 19
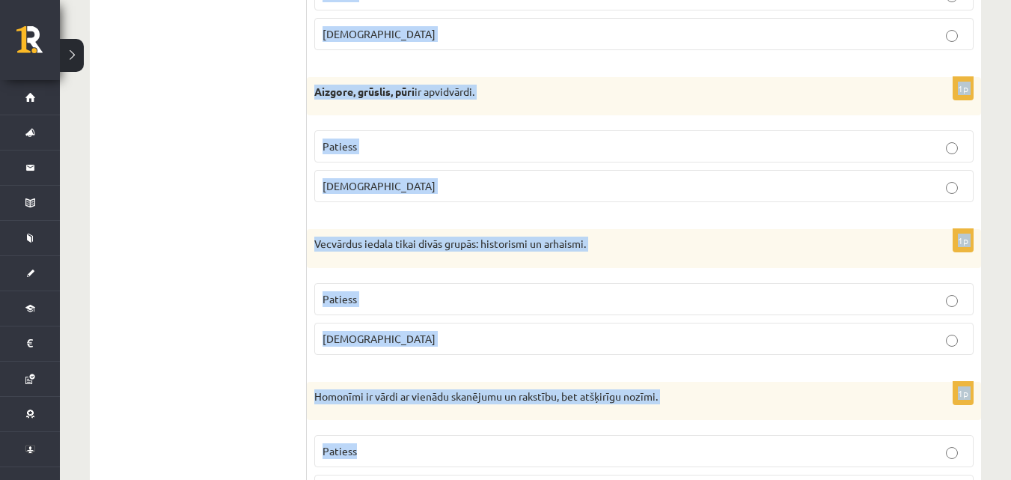
scroll to position [4474, 0]
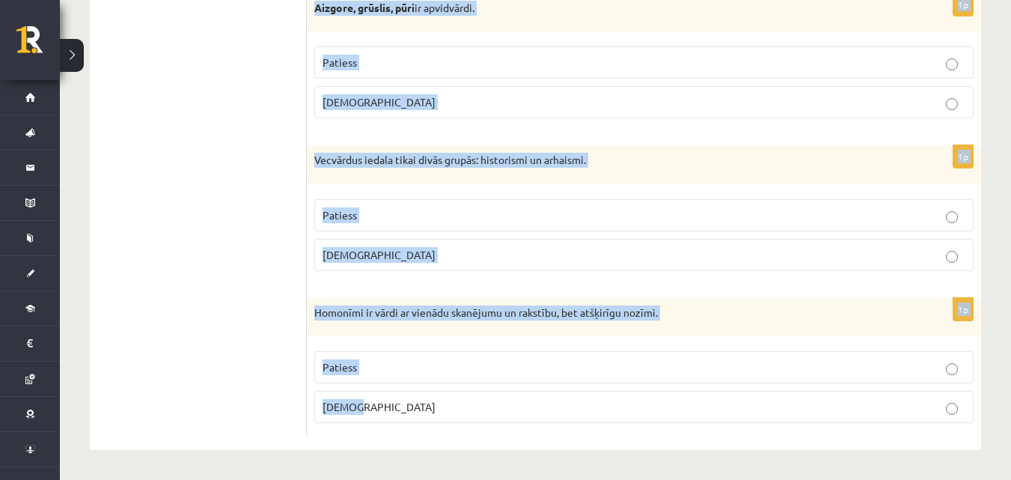
drag, startPoint x: 311, startPoint y: 318, endPoint x: 667, endPoint y: 444, distance: 377.9
copy form "Loremipsumdol sita consecte adipis elitseddoei. Tempori Utlabo 1e Dolor, magn, …"
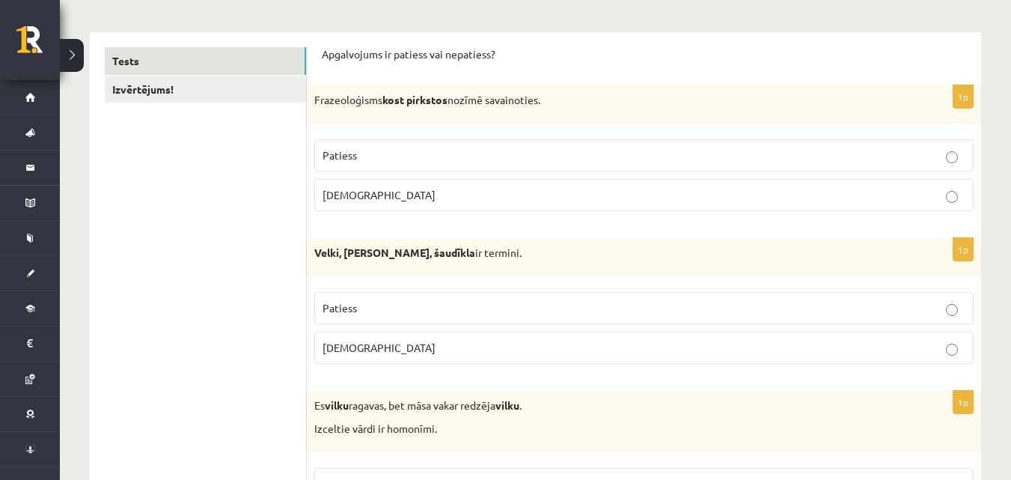
scroll to position [230, 0]
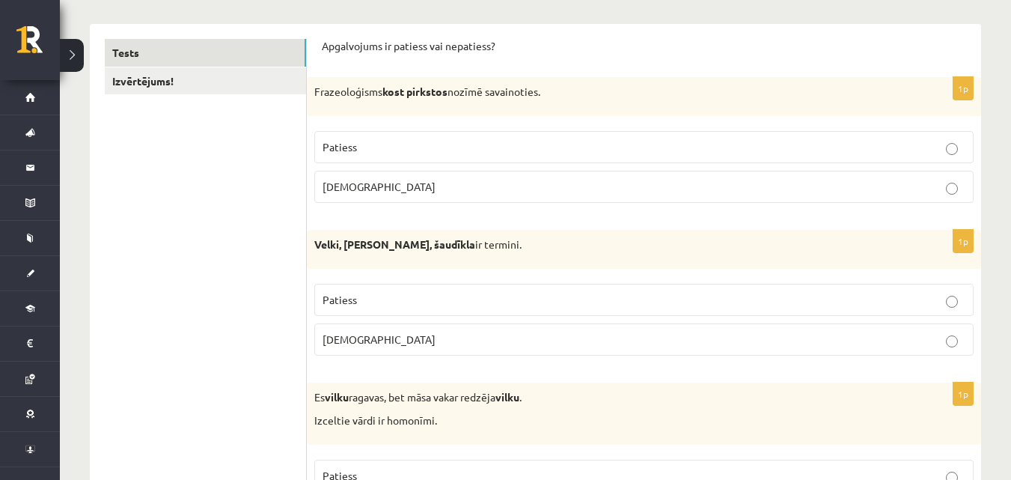
click at [655, 195] on label "[DEMOGRAPHIC_DATA]" at bounding box center [643, 187] width 659 height 32
click at [638, 331] on p "Aplams" at bounding box center [643, 339] width 643 height 16
click at [633, 473] on p "Patiess" at bounding box center [643, 476] width 643 height 16
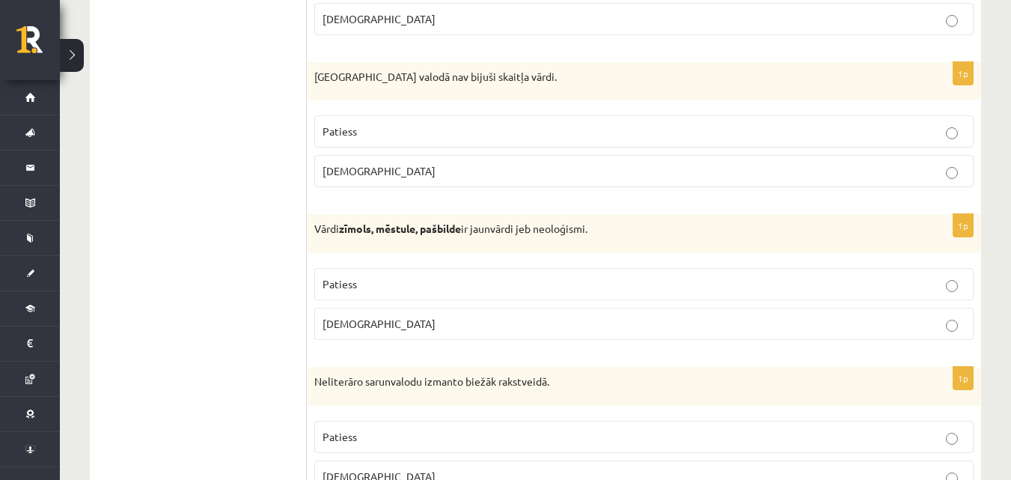
scroll to position [742, 0]
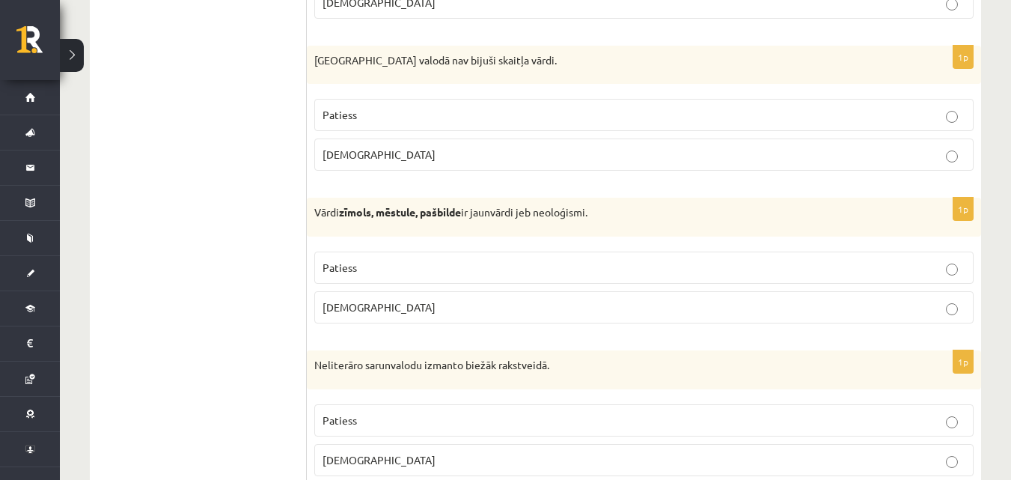
click at [444, 112] on p "Patiess" at bounding box center [643, 115] width 643 height 16
click at [474, 260] on p "Patiess" at bounding box center [643, 268] width 643 height 16
click at [506, 459] on p "Aplams" at bounding box center [643, 460] width 643 height 16
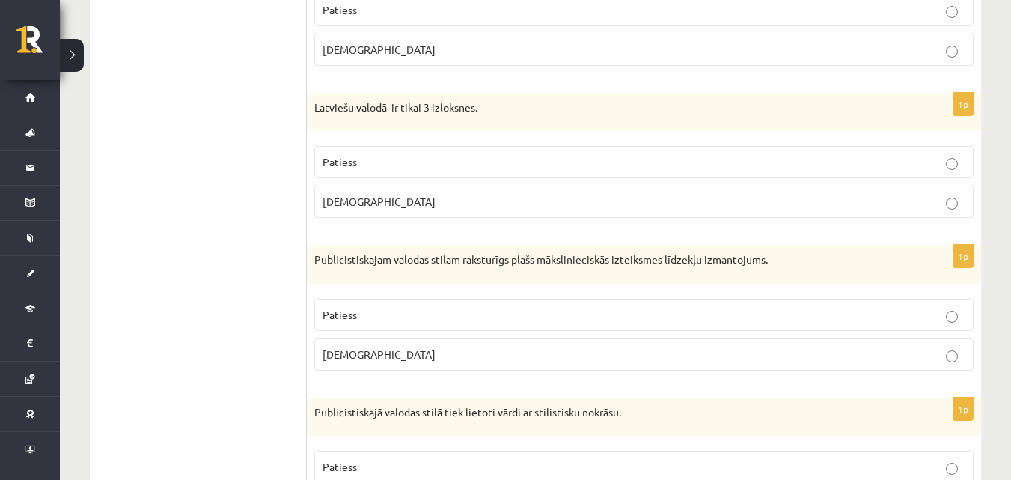
scroll to position [1160, 0]
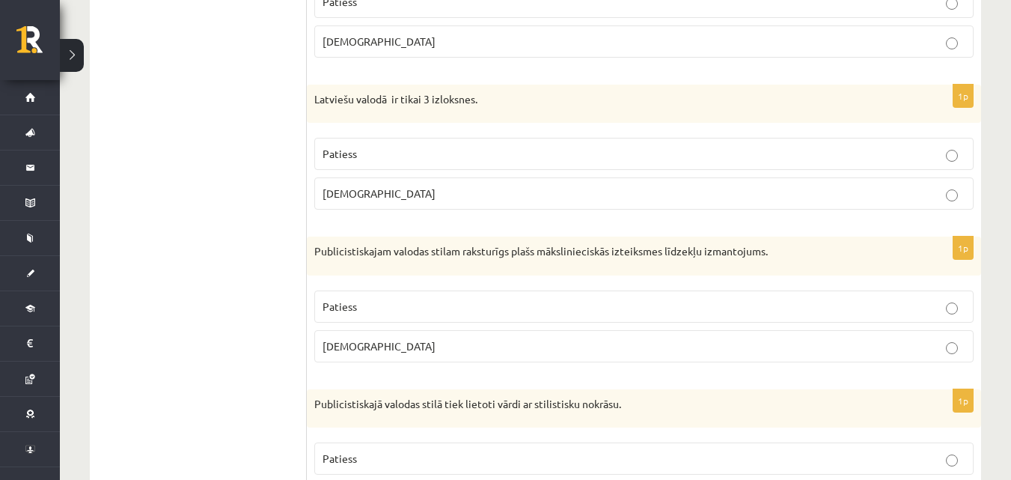
click at [456, 192] on p "Aplams" at bounding box center [643, 194] width 643 height 16
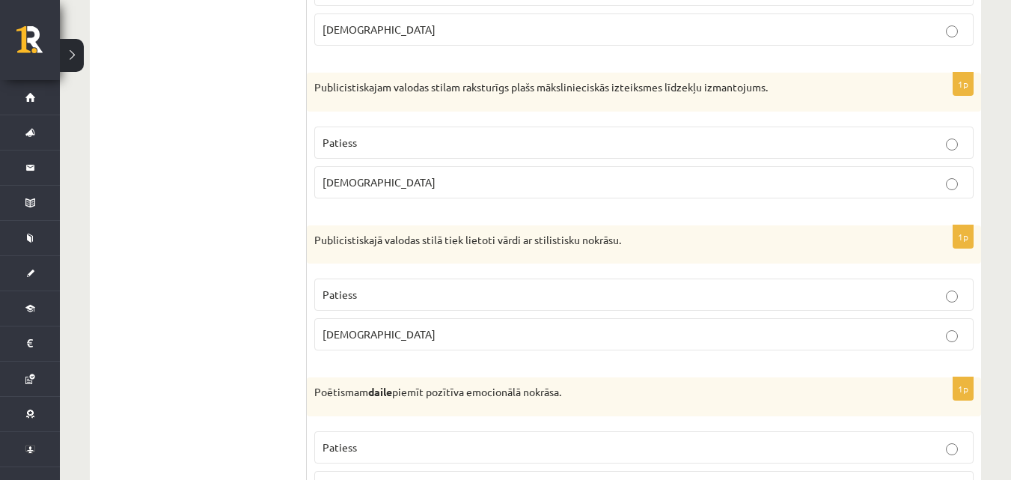
scroll to position [1406, 0]
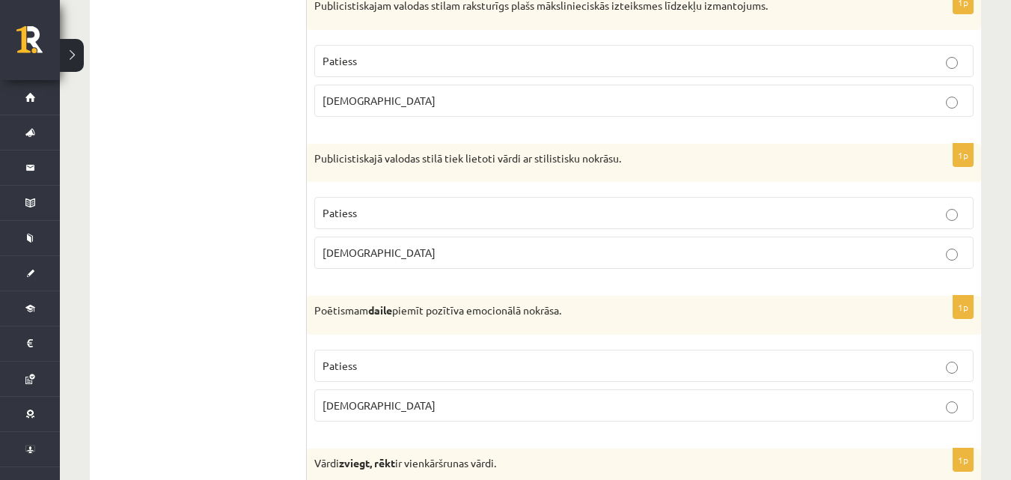
click at [441, 62] on p "Patiess" at bounding box center [643, 61] width 643 height 16
click at [469, 200] on label "Patiess" at bounding box center [643, 213] width 659 height 32
click at [466, 376] on label "Patiess" at bounding box center [643, 365] width 659 height 32
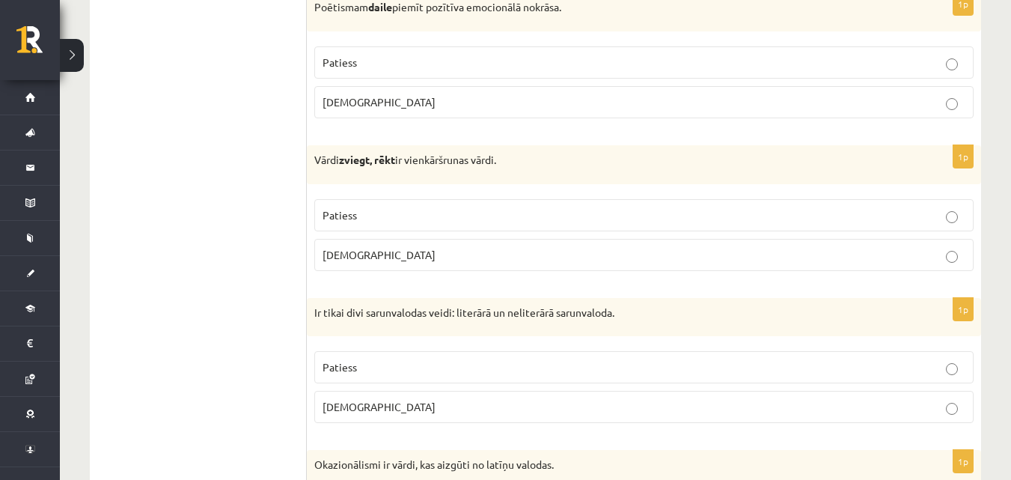
scroll to position [1717, 0]
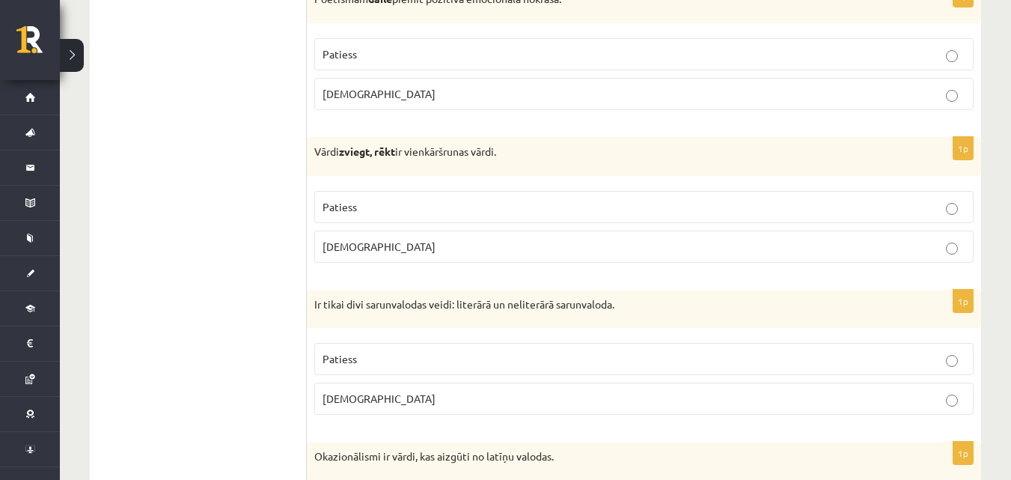
click at [818, 240] on p "Aplams" at bounding box center [643, 247] width 643 height 16
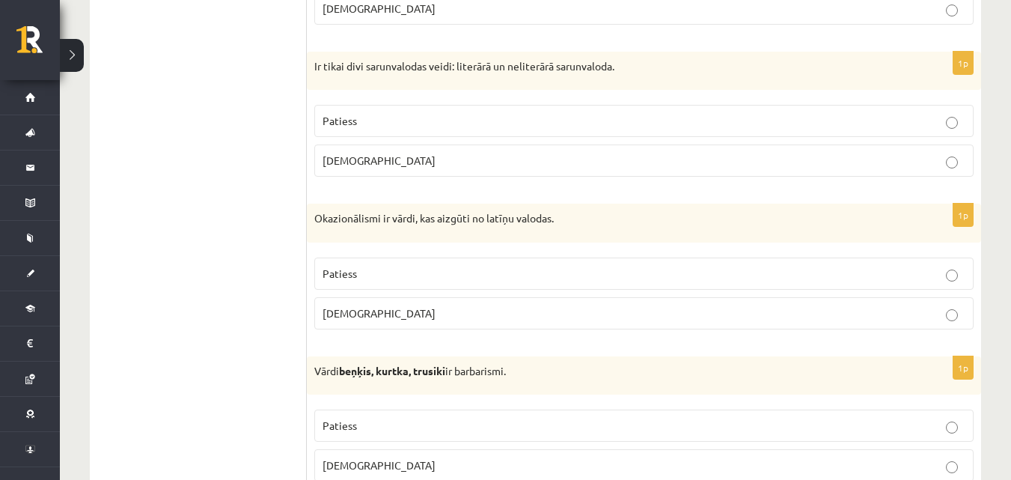
scroll to position [1971, 0]
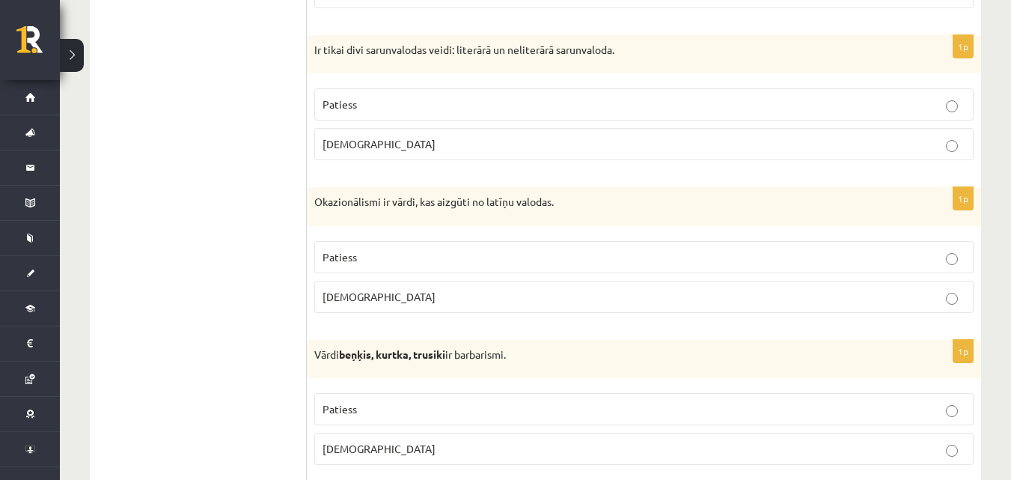
click at [379, 110] on p "Patiess" at bounding box center [643, 105] width 643 height 16
click at [433, 299] on p "Aplams" at bounding box center [643, 297] width 643 height 16
click at [453, 420] on label "Patiess" at bounding box center [643, 409] width 659 height 32
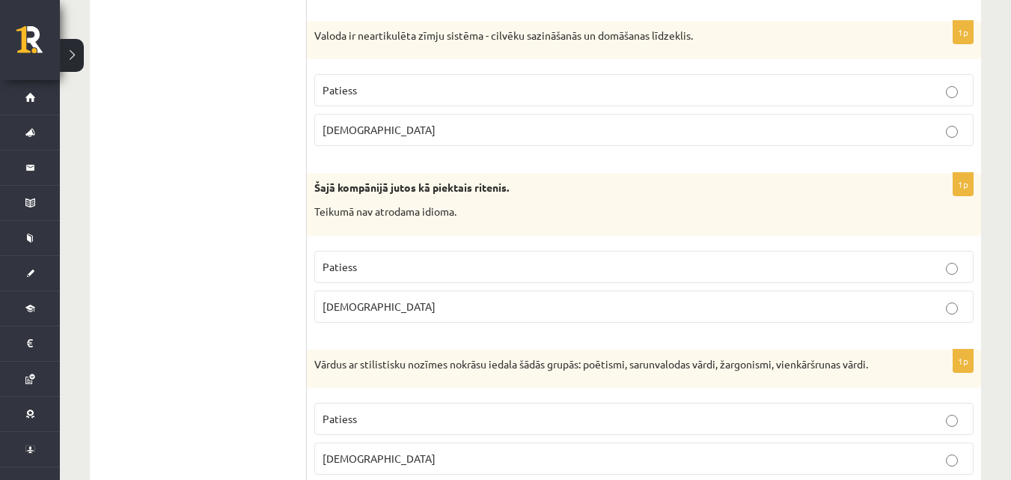
scroll to position [2430, 0]
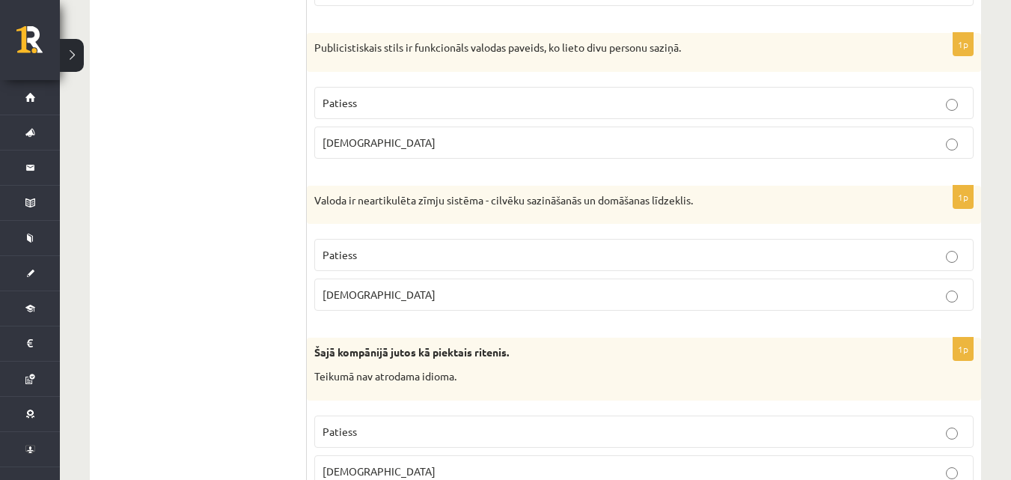
click at [610, 151] on label "Aplams" at bounding box center [643, 142] width 659 height 32
click at [501, 296] on p "Aplams" at bounding box center [643, 295] width 643 height 16
click at [554, 470] on p "Aplams" at bounding box center [643, 471] width 643 height 16
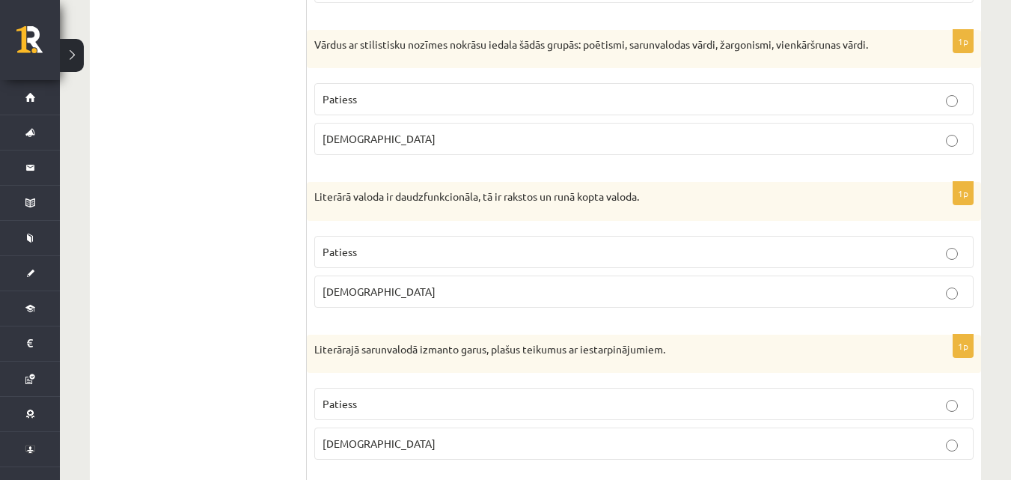
scroll to position [3053, 0]
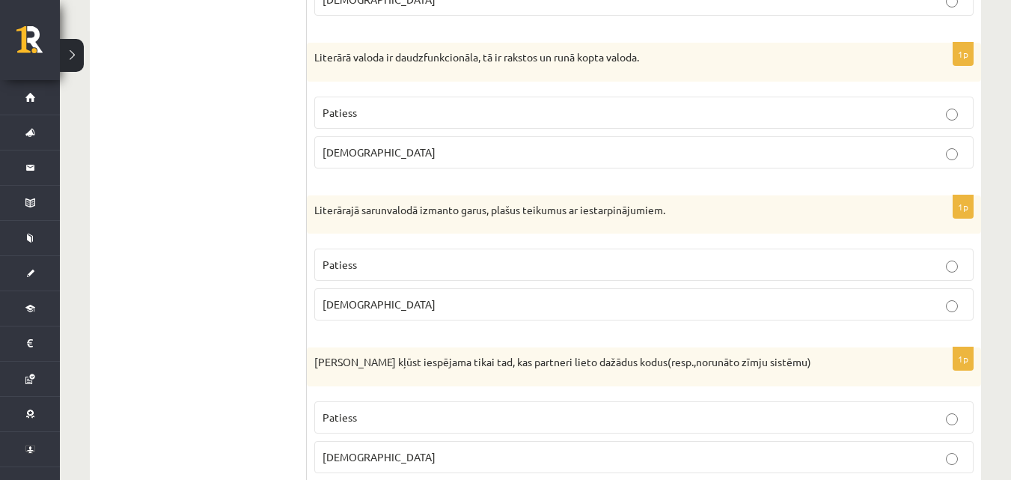
click at [688, 117] on p "Patiess" at bounding box center [643, 113] width 643 height 16
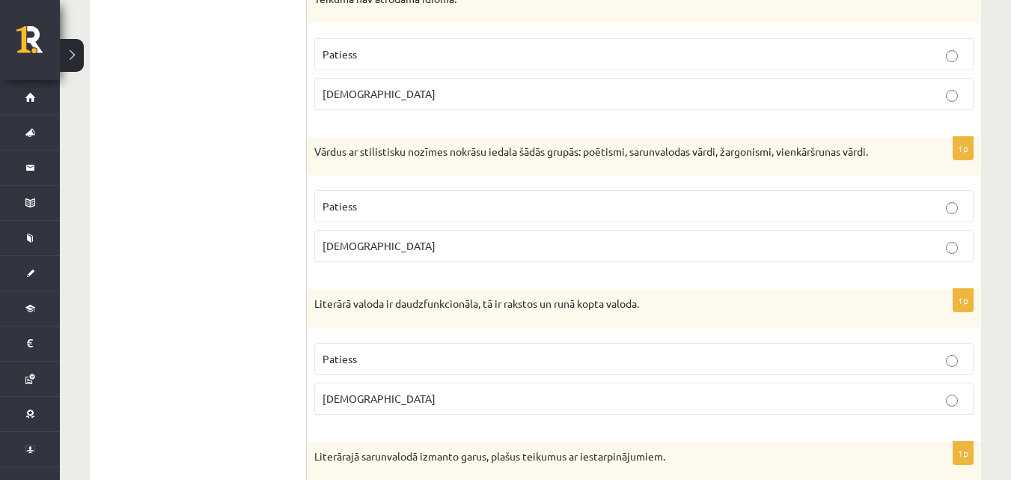
scroll to position [2717, 0]
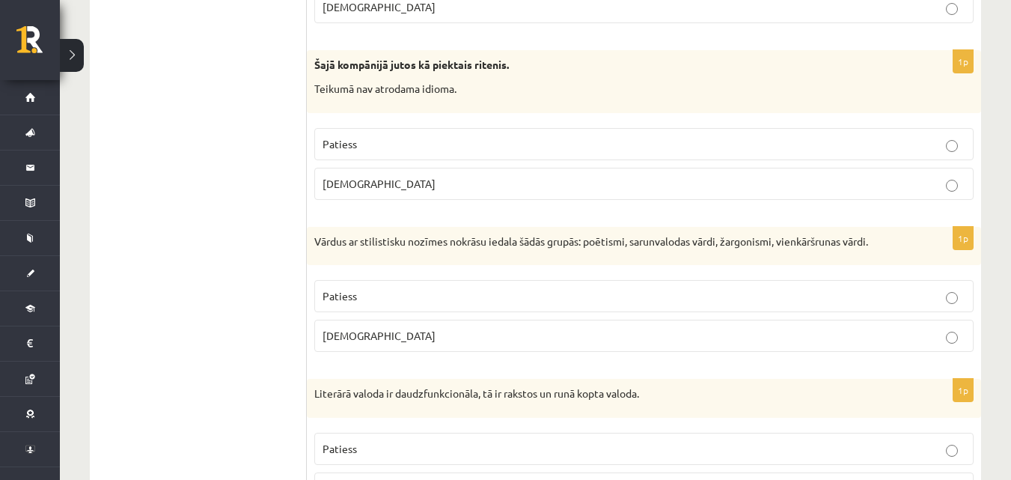
click at [405, 291] on p "Patiess" at bounding box center [643, 296] width 643 height 16
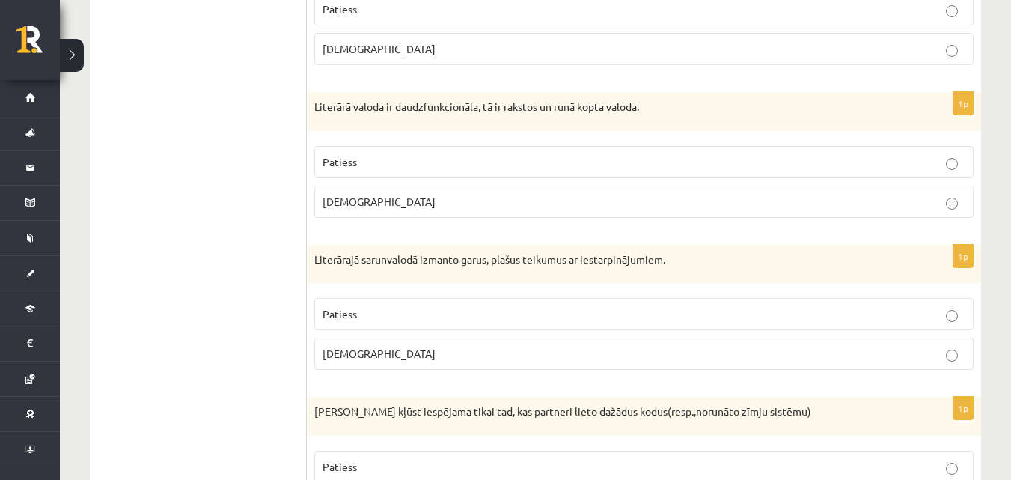
scroll to position [3020, 0]
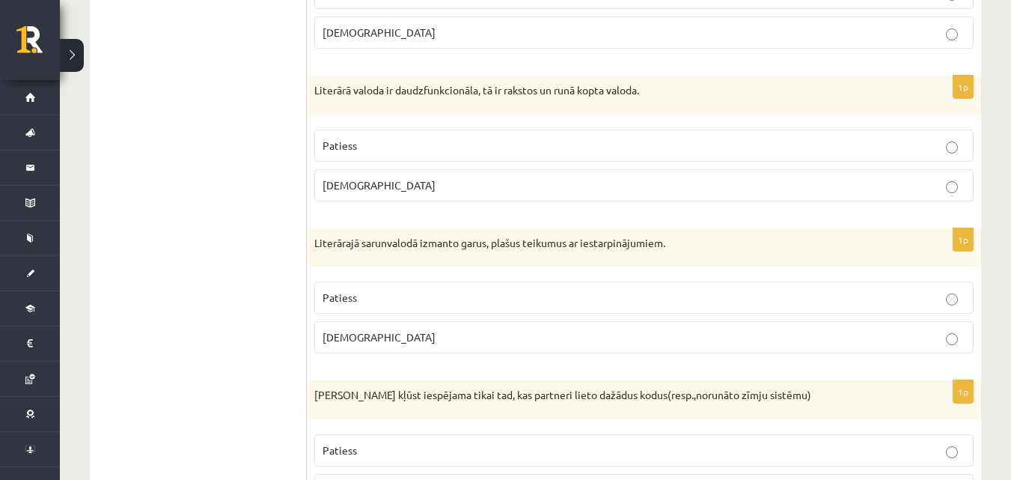
click at [927, 311] on label "Patiess" at bounding box center [643, 297] width 659 height 32
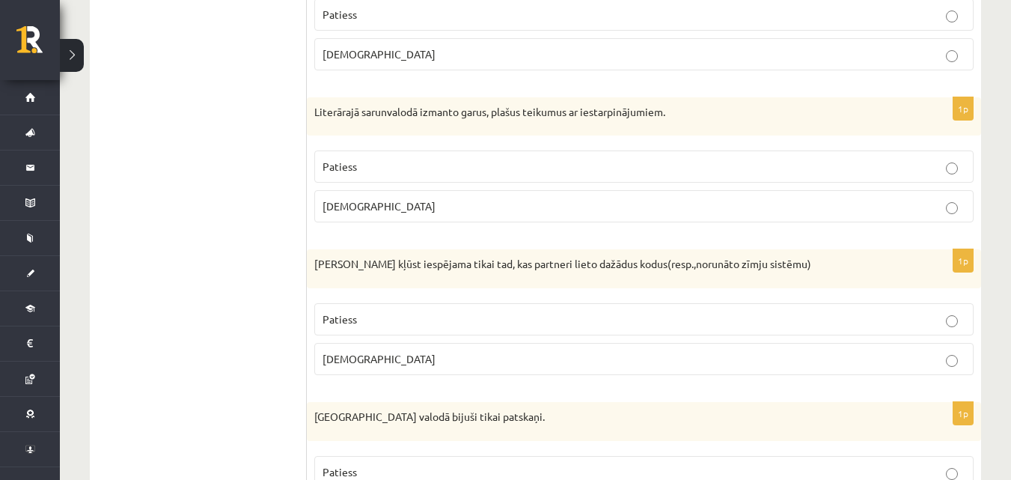
scroll to position [3167, 0]
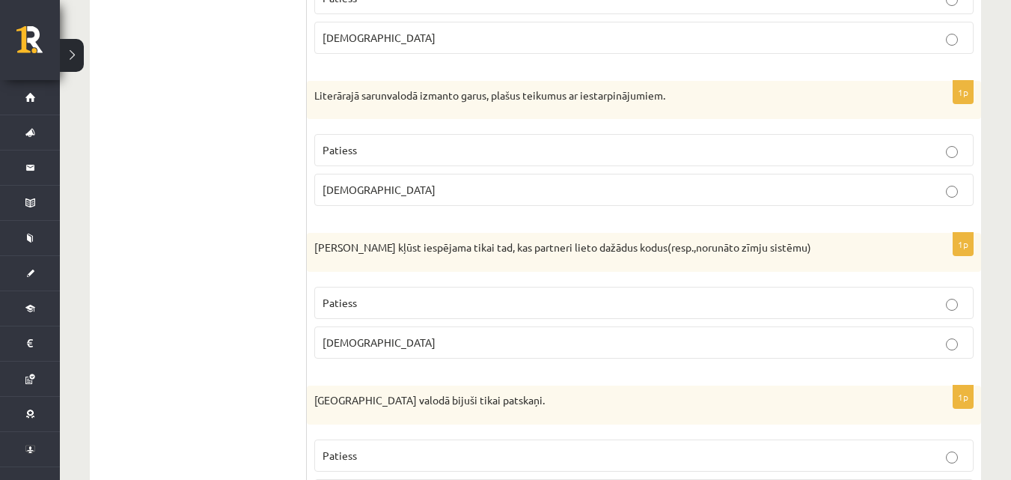
click at [883, 337] on p "Aplams" at bounding box center [643, 342] width 643 height 16
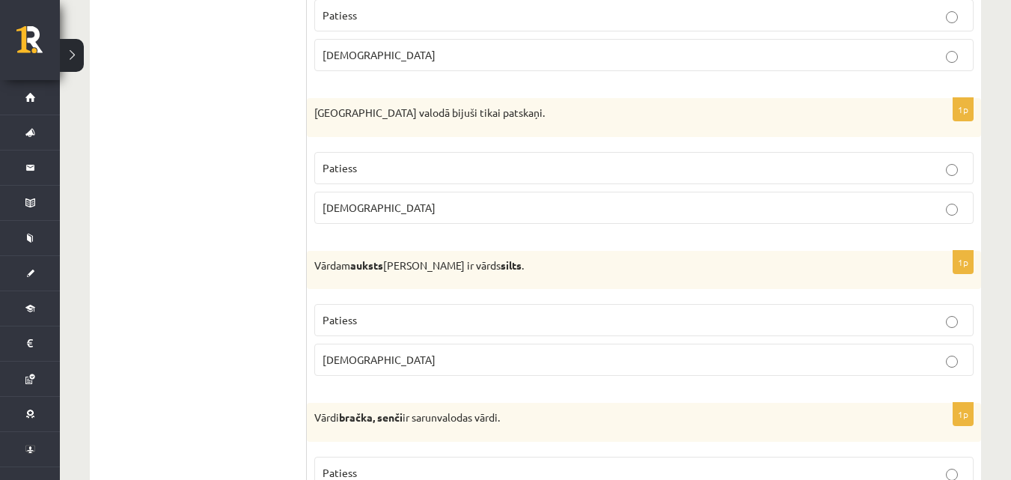
scroll to position [3471, 0]
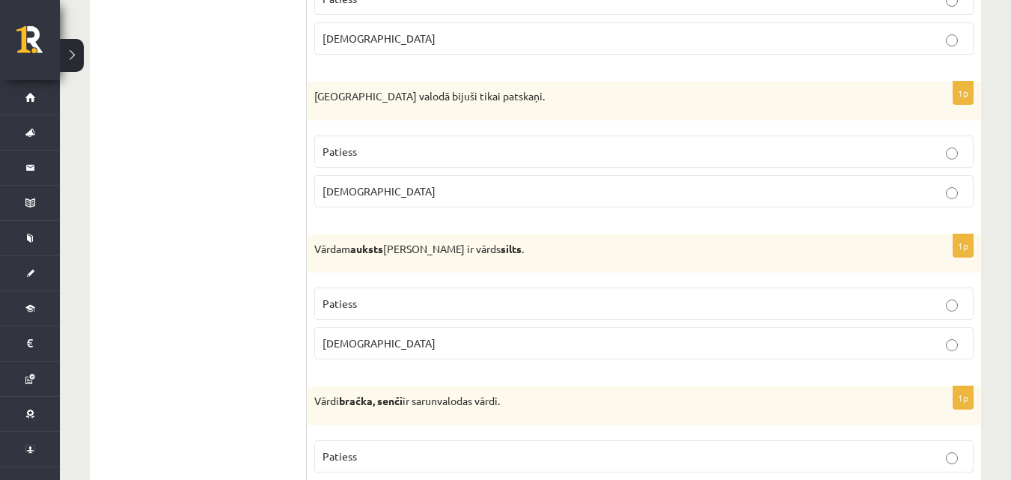
click at [840, 196] on p "Aplams" at bounding box center [643, 191] width 643 height 16
click at [794, 344] on p "Aplams" at bounding box center [643, 343] width 643 height 16
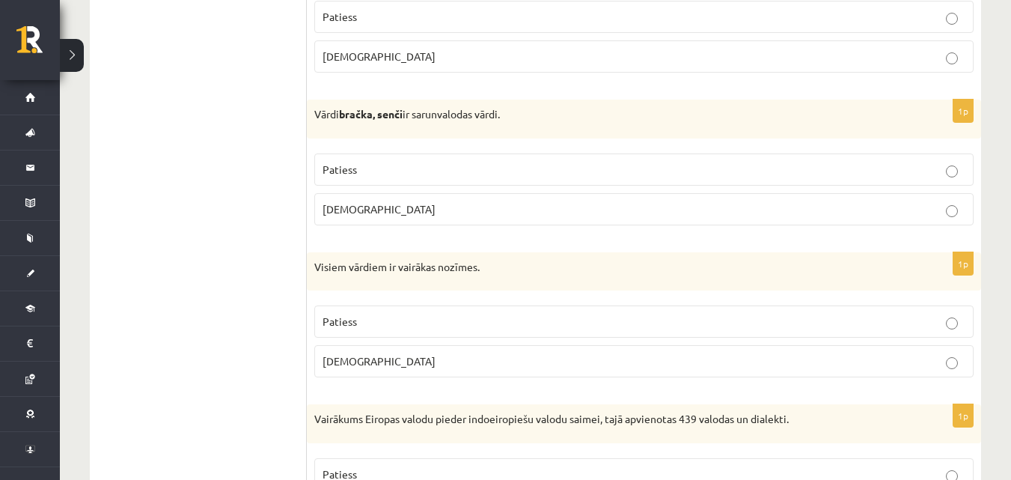
scroll to position [3766, 0]
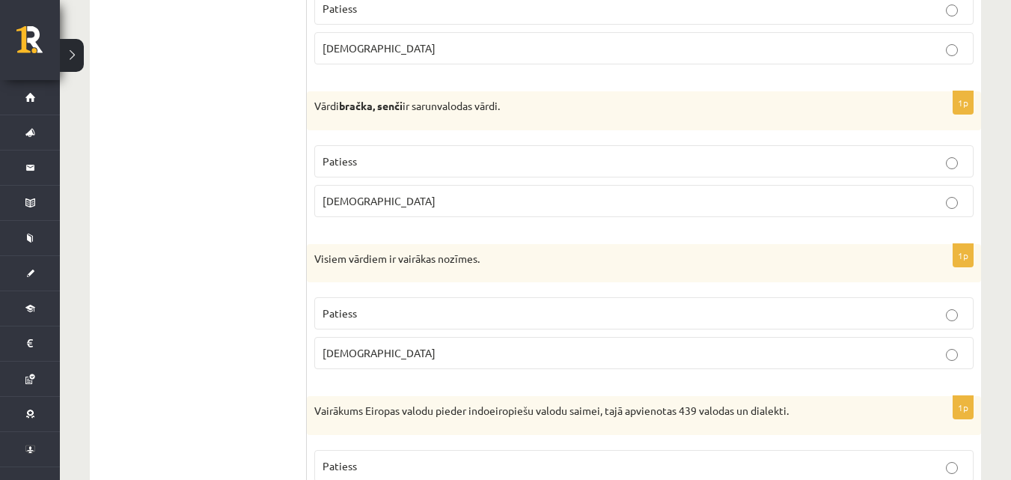
click at [812, 318] on p "Patiess" at bounding box center [643, 313] width 643 height 16
click at [794, 168] on p "Patiess" at bounding box center [643, 161] width 643 height 16
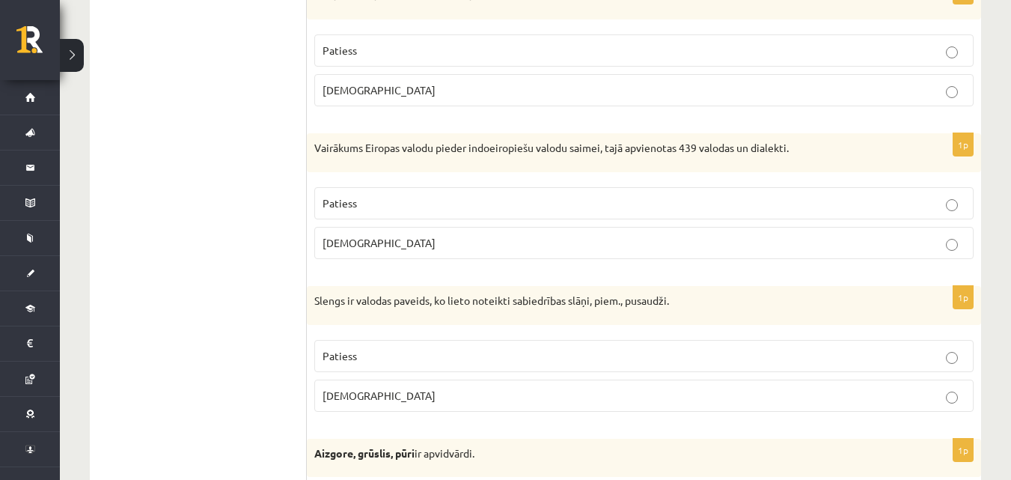
scroll to position [4036, 0]
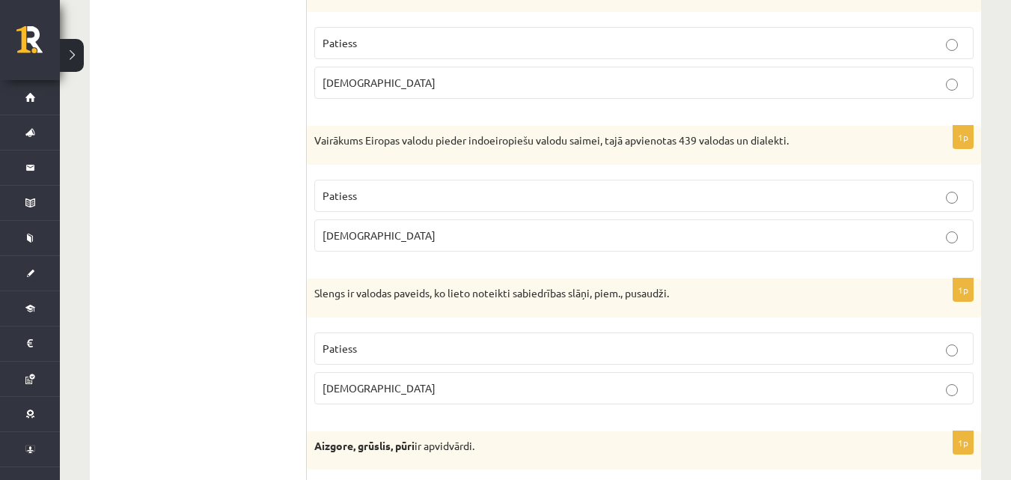
click at [842, 230] on p "Aplams" at bounding box center [643, 235] width 643 height 16
click at [609, 348] on p "Patiess" at bounding box center [643, 348] width 643 height 16
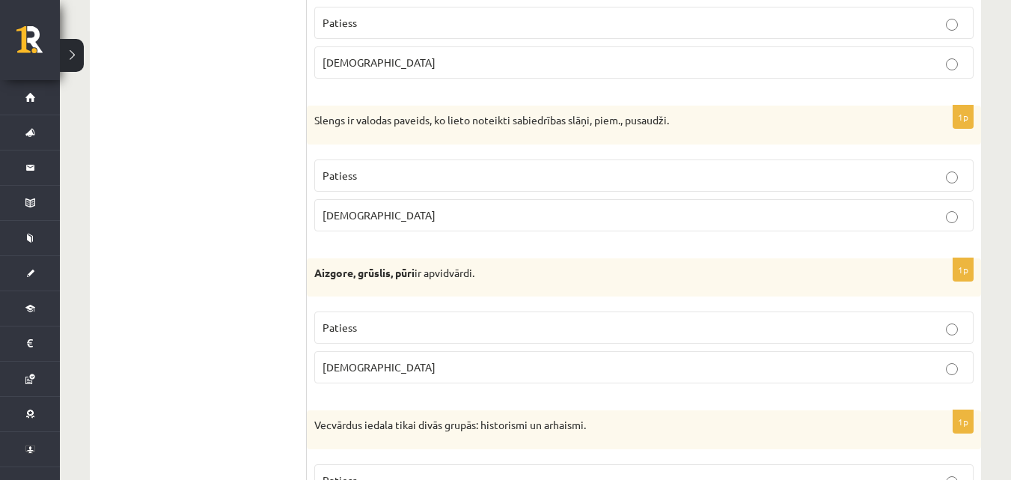
scroll to position [4249, 0]
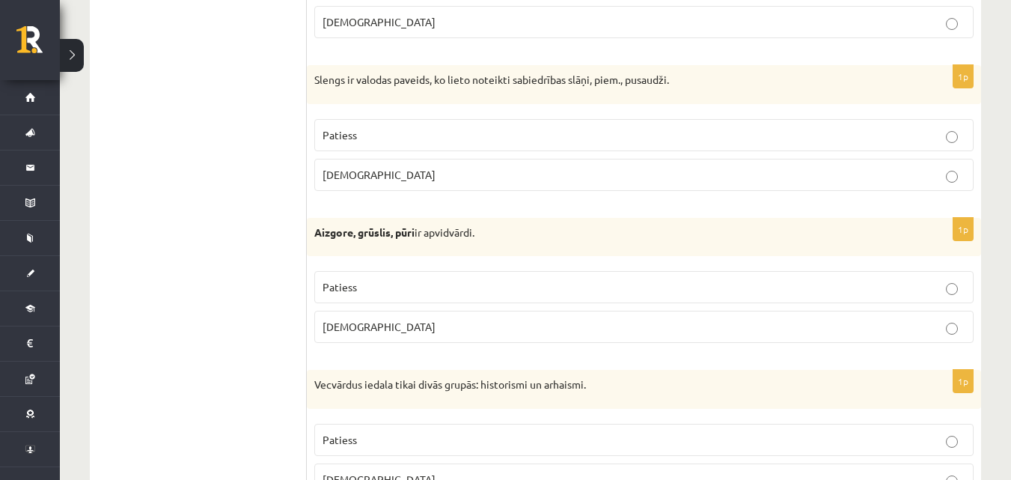
click at [911, 291] on p "Patiess" at bounding box center [643, 287] width 643 height 16
click at [919, 449] on label "Patiess" at bounding box center [643, 439] width 659 height 32
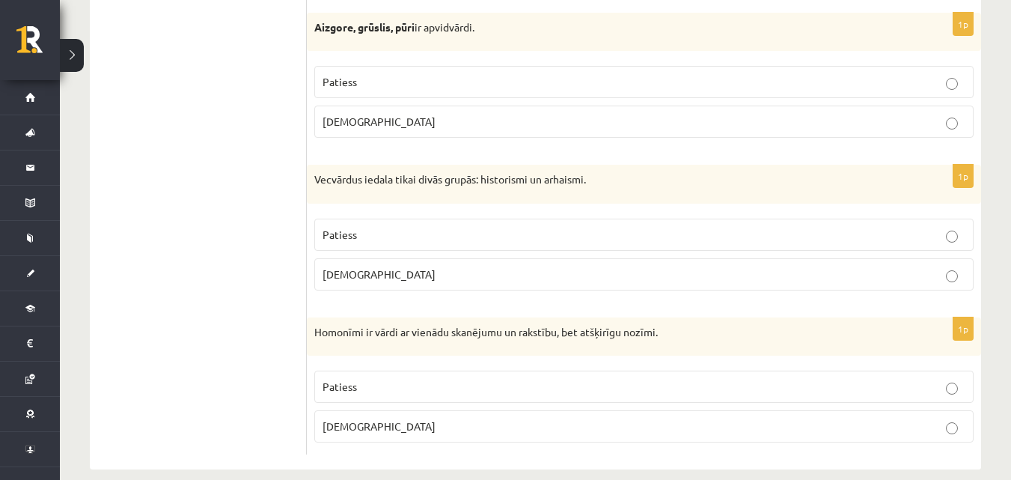
scroll to position [4474, 0]
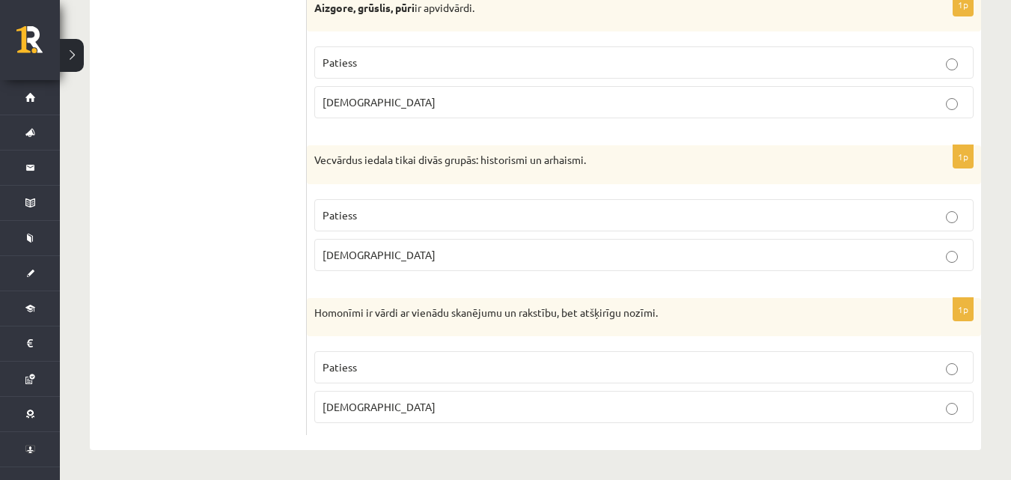
click at [882, 373] on p "Patiess" at bounding box center [643, 367] width 643 height 16
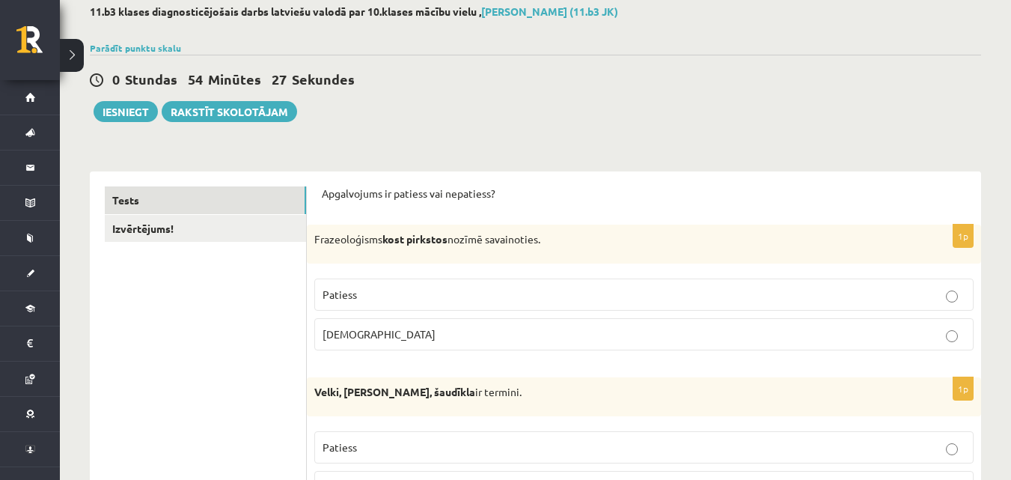
scroll to position [33, 0]
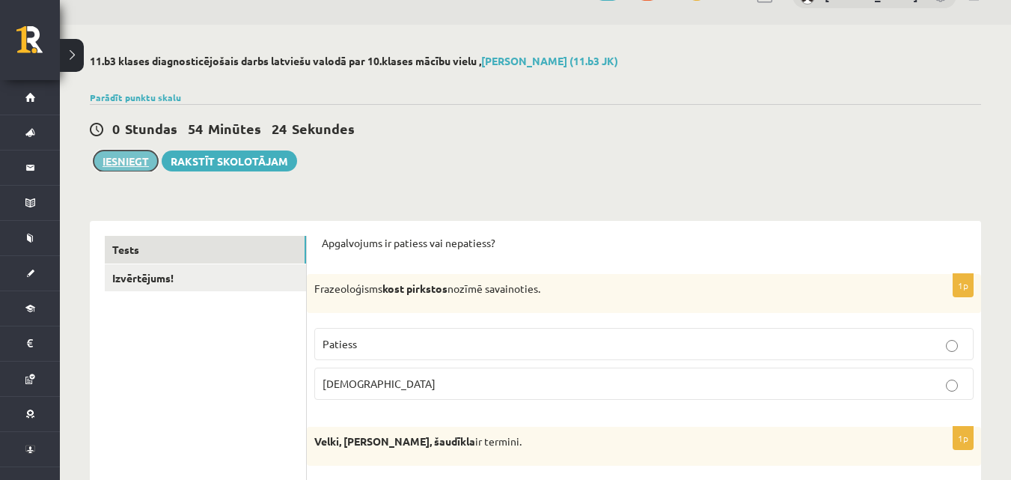
click at [117, 157] on button "Iesniegt" at bounding box center [126, 160] width 64 height 21
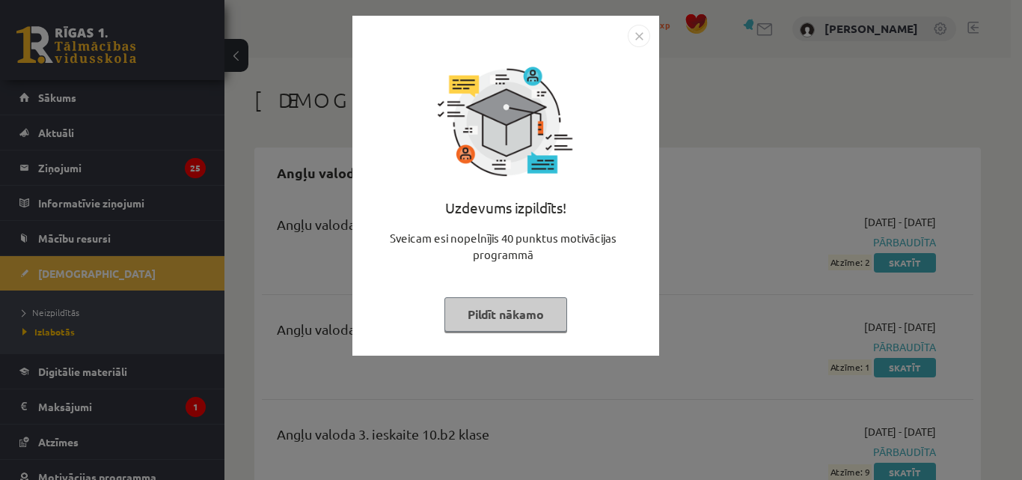
click at [643, 27] on img "Close" at bounding box center [639, 36] width 22 height 22
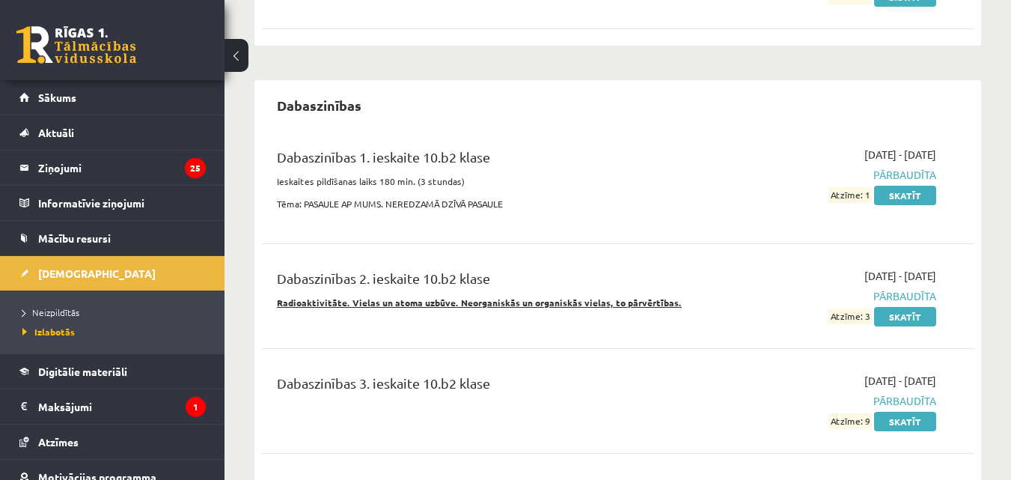
scroll to position [1109, 0]
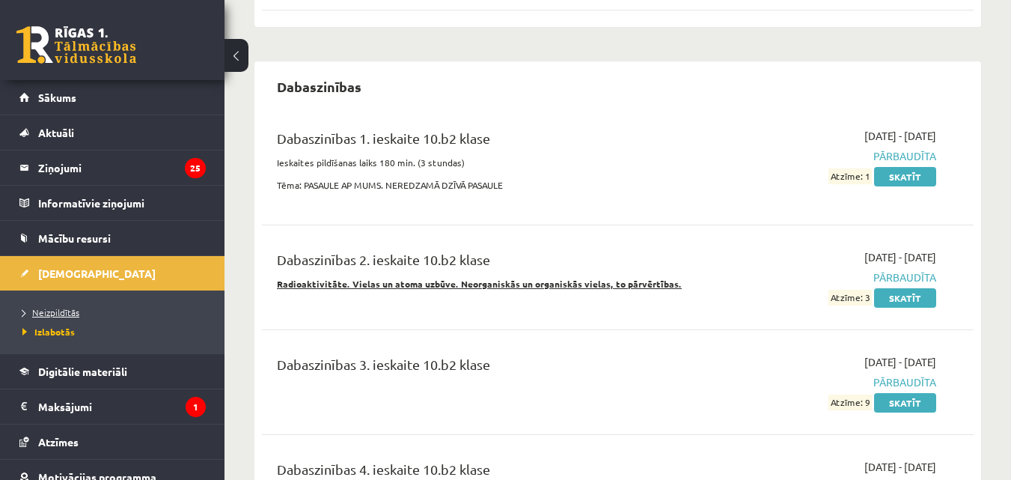
click at [79, 306] on link "Neizpildītās" at bounding box center [115, 311] width 187 height 13
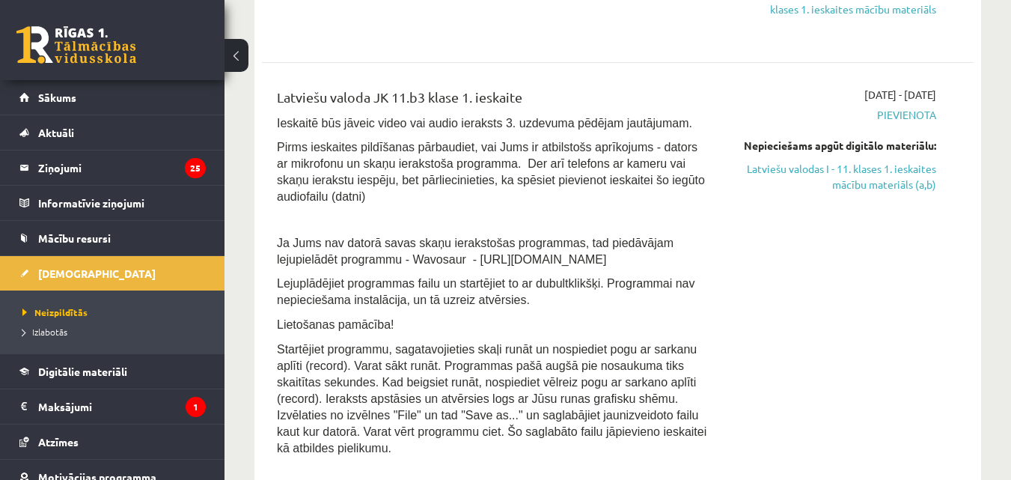
scroll to position [753, 0]
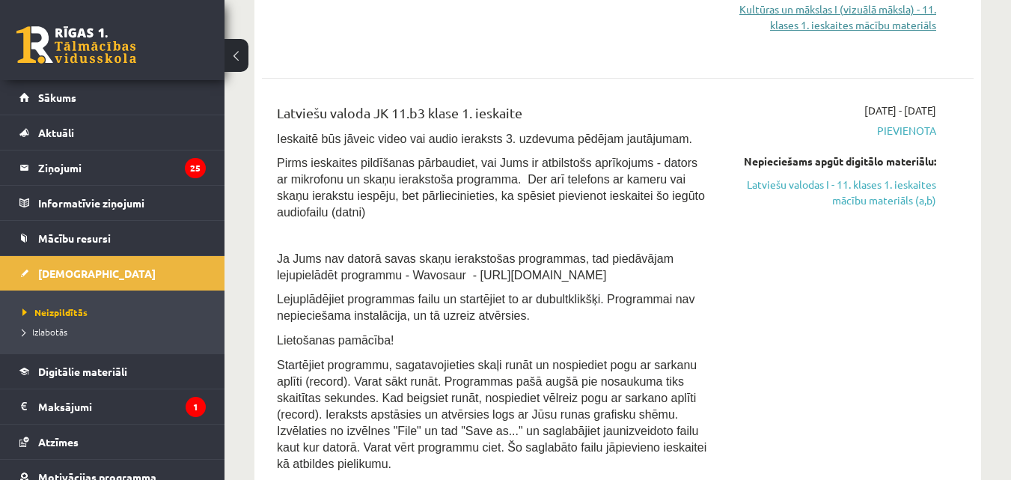
click at [827, 22] on link "Kultūras un mākslas I (vizuālā māksla) - 11. klases 1. ieskaites mācību materiā…" at bounding box center [833, 16] width 205 height 31
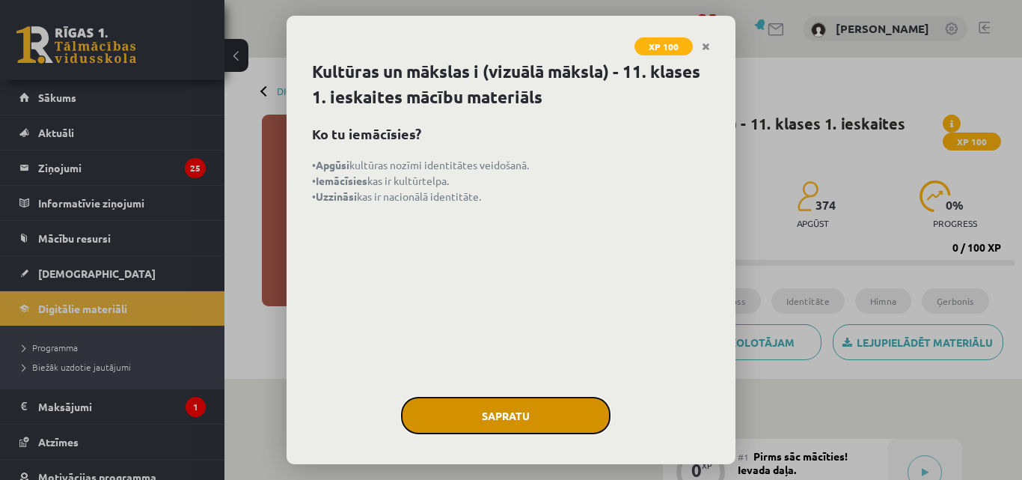
click at [497, 417] on button "Sapratu" at bounding box center [505, 414] width 209 height 37
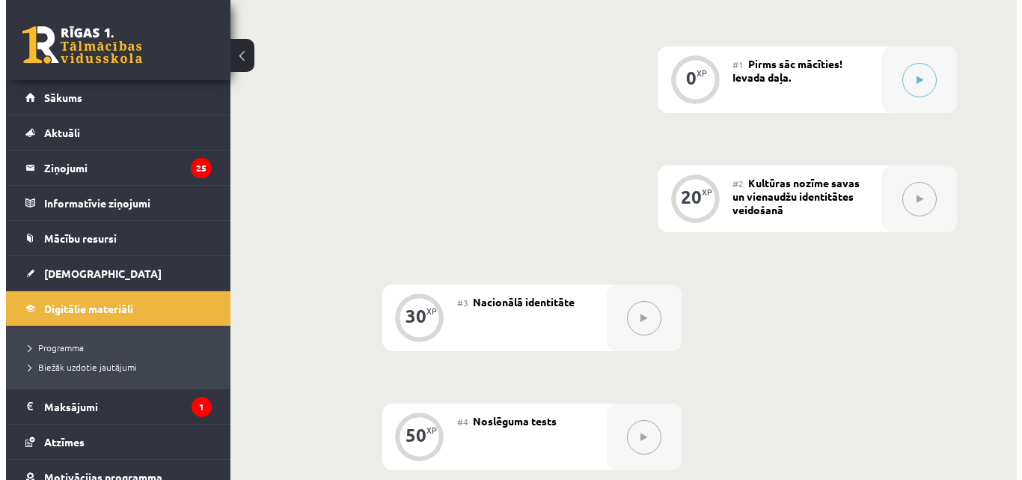
scroll to position [385, 0]
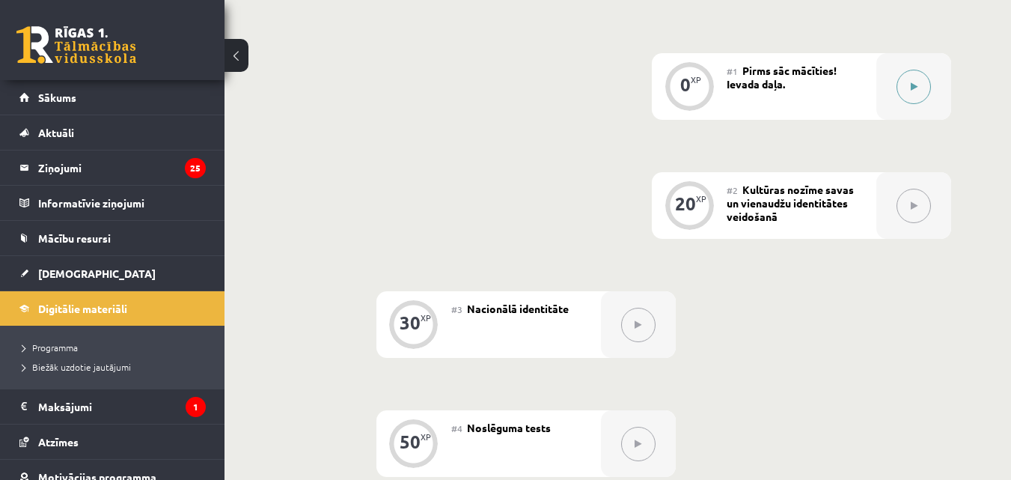
click at [910, 82] on icon at bounding box center [913, 86] width 7 height 9
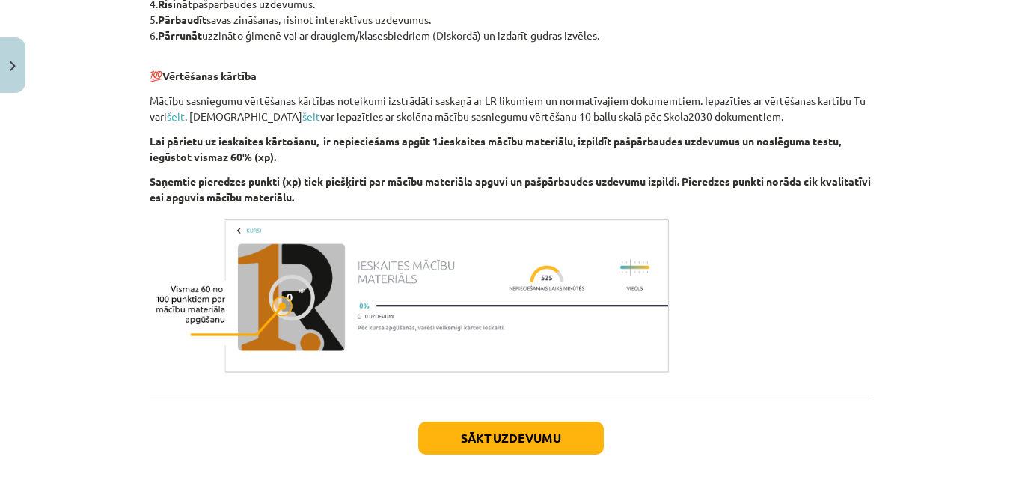
scroll to position [886, 0]
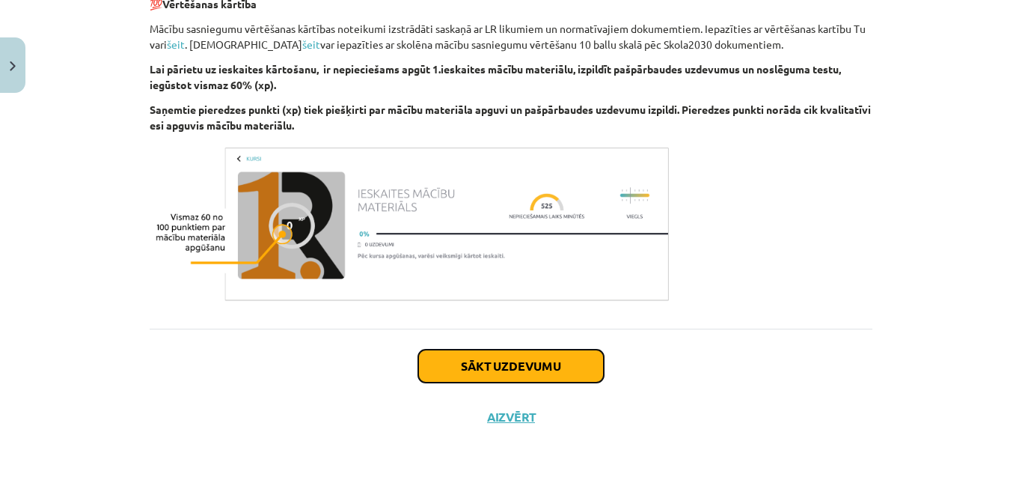
click at [435, 377] on button "Sākt uzdevumu" at bounding box center [511, 365] width 186 height 33
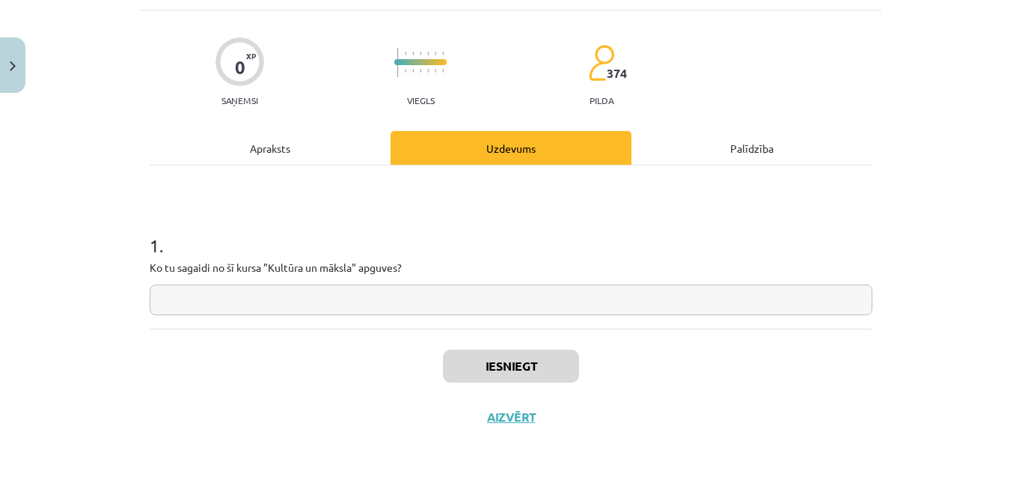
scroll to position [37, 0]
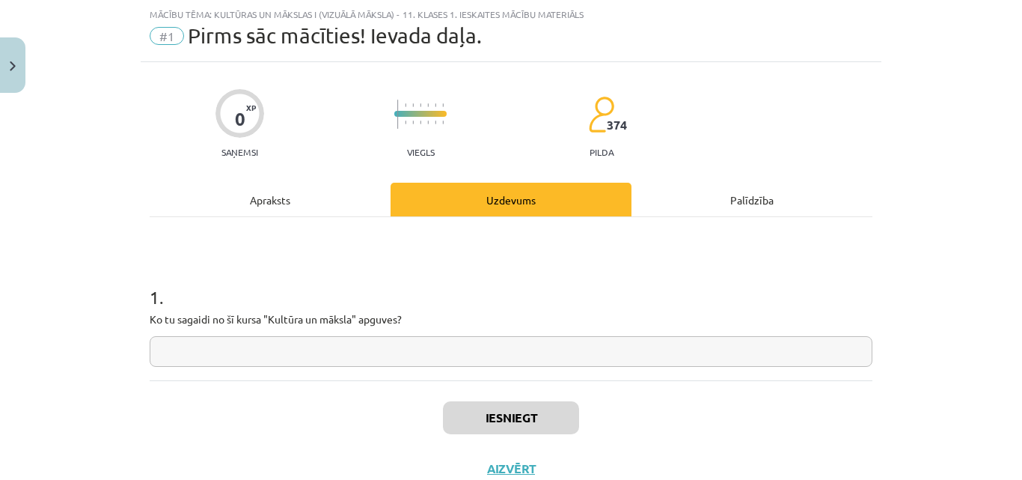
click at [342, 361] on input "text" at bounding box center [511, 351] width 723 height 31
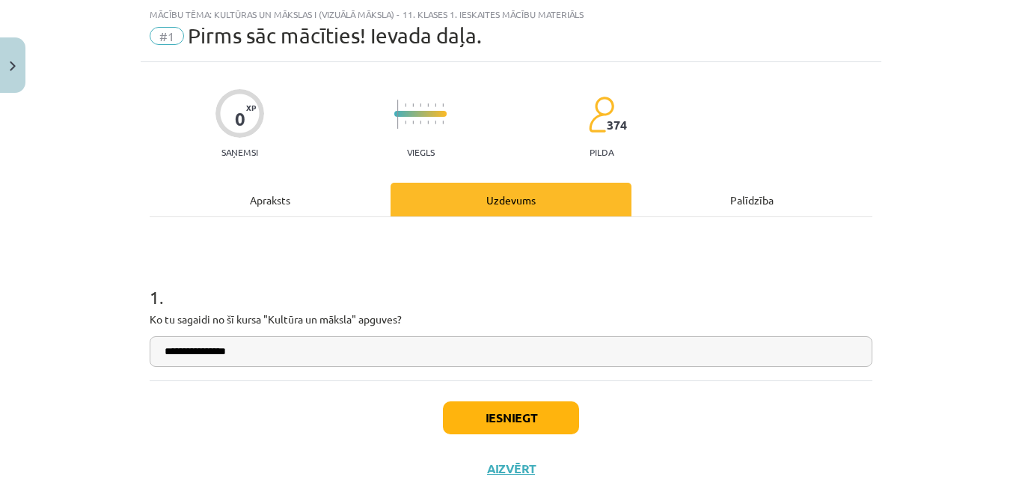
type input "**********"
click at [542, 407] on button "Iesniegt" at bounding box center [511, 417] width 136 height 33
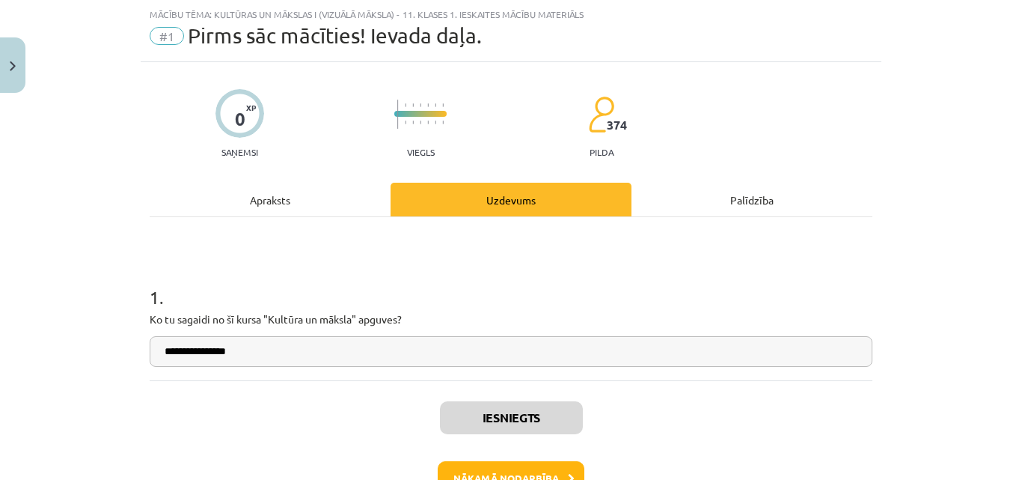
scroll to position [420, 0]
click at [480, 471] on button "Nākamā nodarbība" at bounding box center [511, 478] width 147 height 34
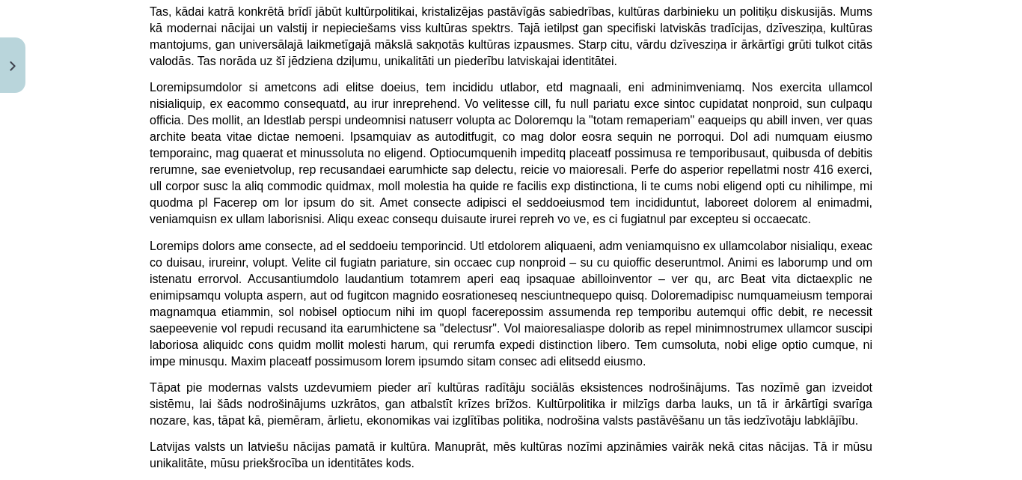
scroll to position [4052, 0]
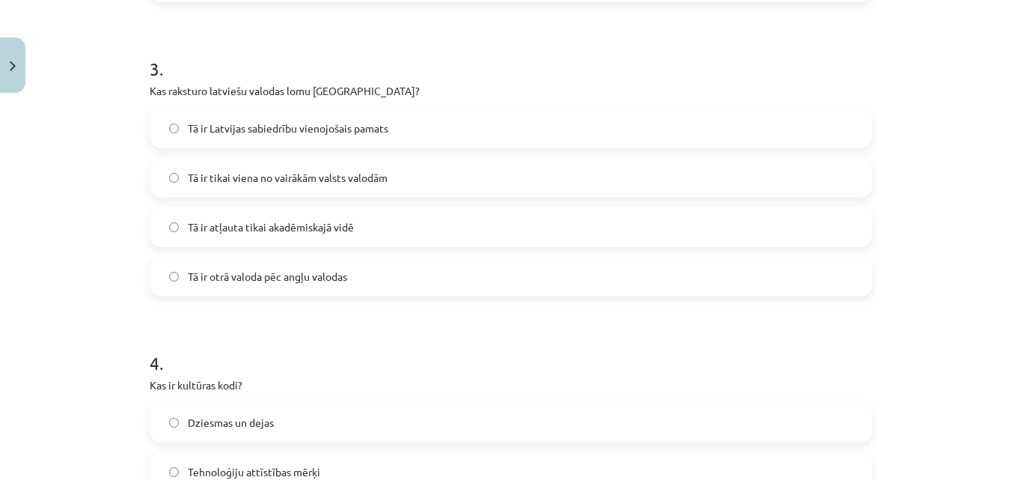
scroll to position [1138, 0]
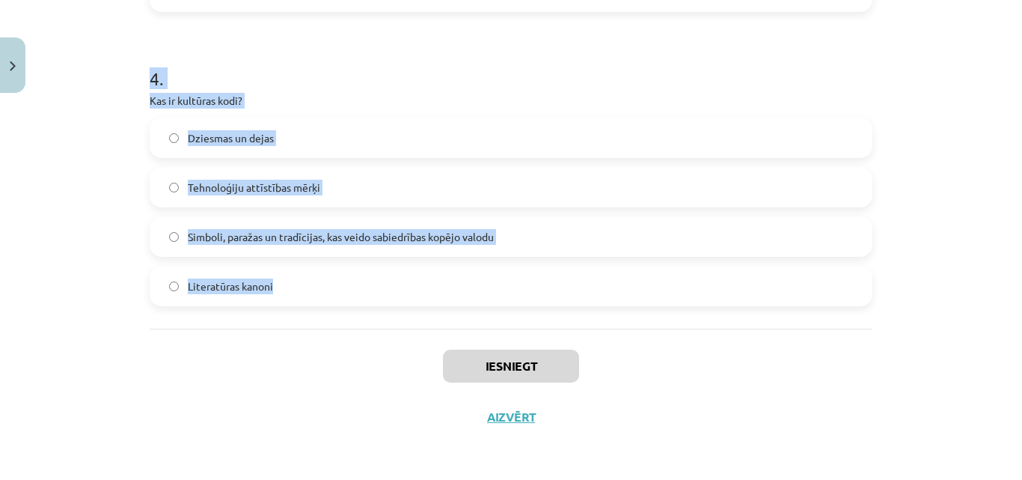
drag, startPoint x: 141, startPoint y: 295, endPoint x: 466, endPoint y: 297, distance: 324.7
copy form "1 . Kas veido nacionālās identitātes pamatu [GEOGRAPHIC_DATA]? Latviešu valoda …"
click at [103, 303] on div "Mācību tēma: Kultūras un mākslas i (vizuālā māksla) - 11. klases 1. ieskaites m…" at bounding box center [511, 240] width 1022 height 480
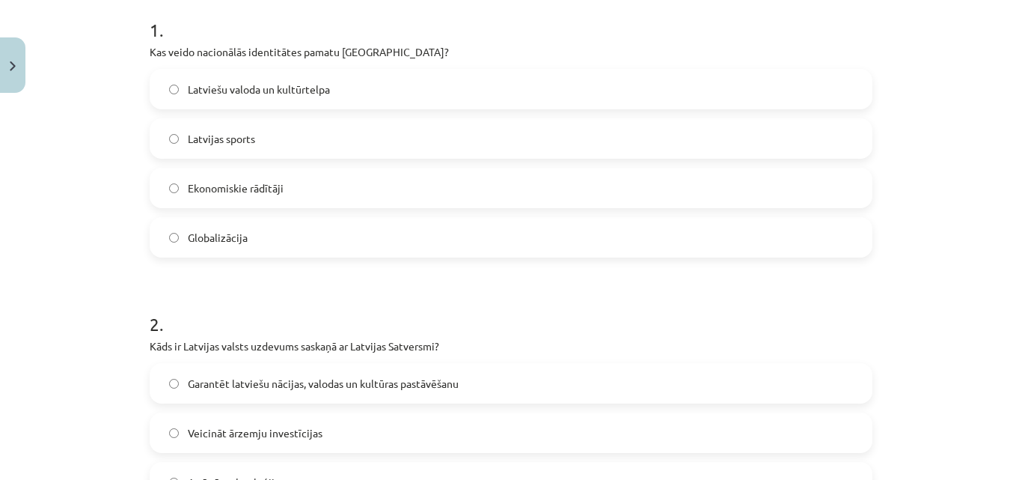
scroll to position [310, 0]
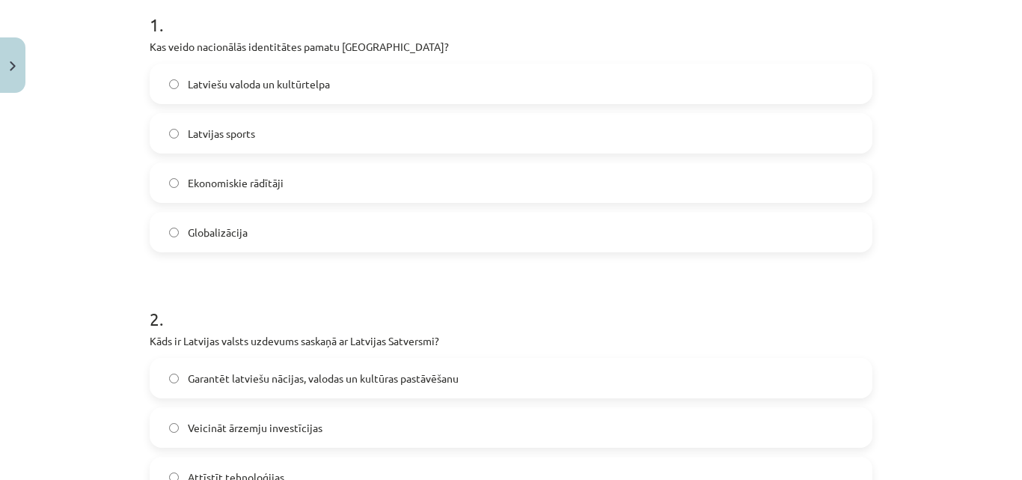
click at [576, 88] on label "Latviešu valoda un kultūrtelpa" at bounding box center [511, 83] width 720 height 37
click at [366, 379] on span "Garantēt latviešu nācijas, valodas un kultūras pastāvēšanu" at bounding box center [323, 378] width 271 height 16
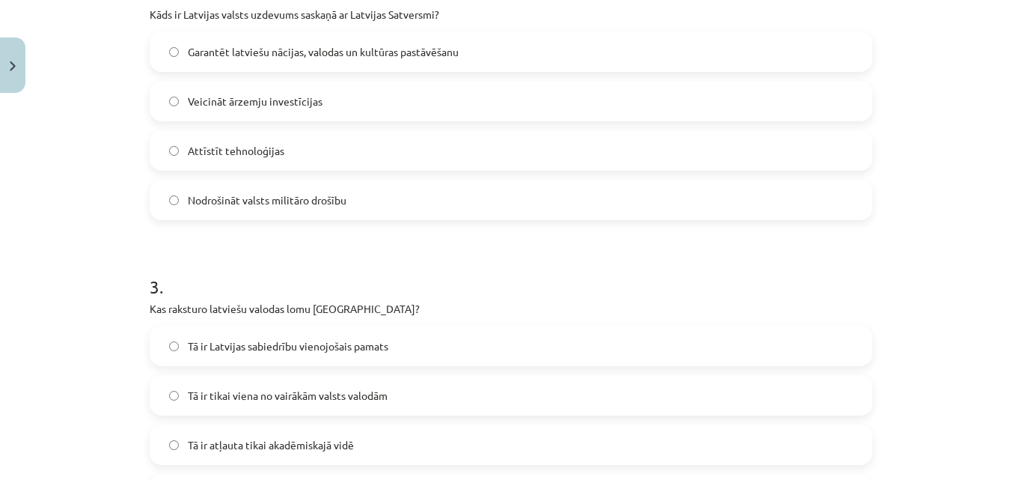
scroll to position [641, 0]
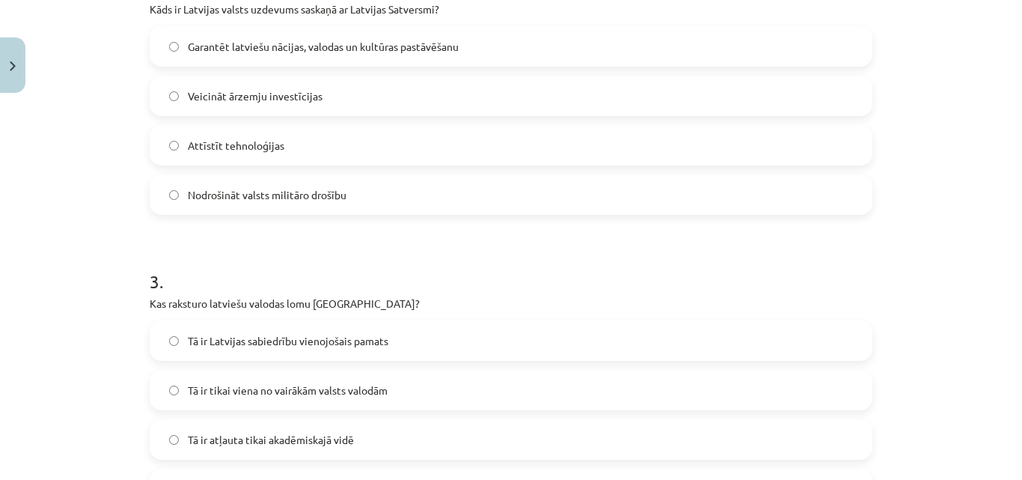
click at [560, 330] on label "Tā ir Latvijas sabiedrību vienojošais pamats" at bounding box center [511, 340] width 720 height 37
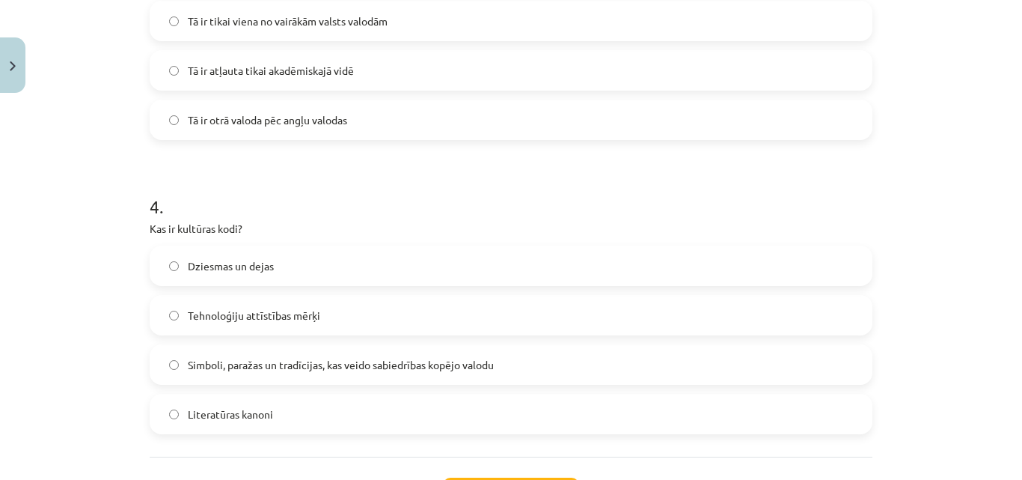
scroll to position [1036, 0]
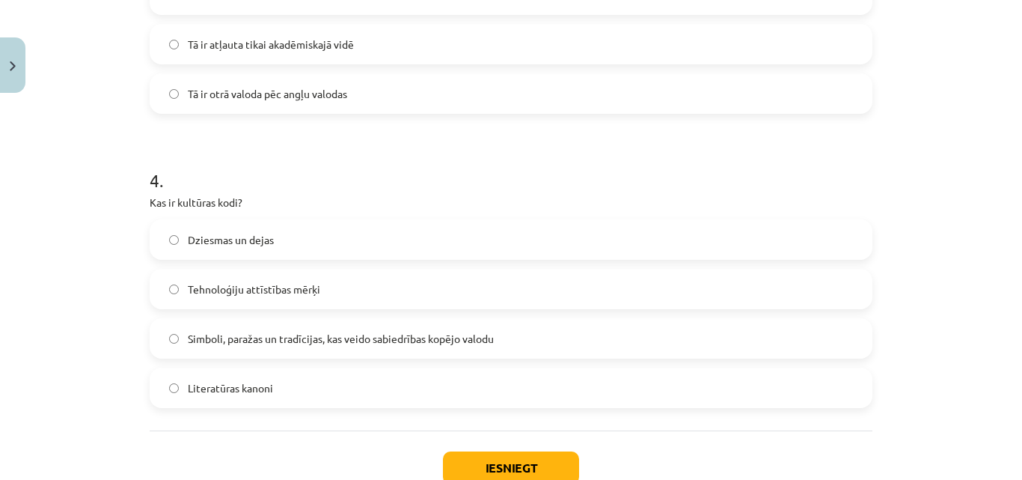
click at [325, 346] on span "Simboli, paražas un tradīcijas, kas veido sabiedrības kopējo valodu" at bounding box center [341, 339] width 306 height 16
click at [510, 460] on button "Iesniegt" at bounding box center [511, 467] width 136 height 33
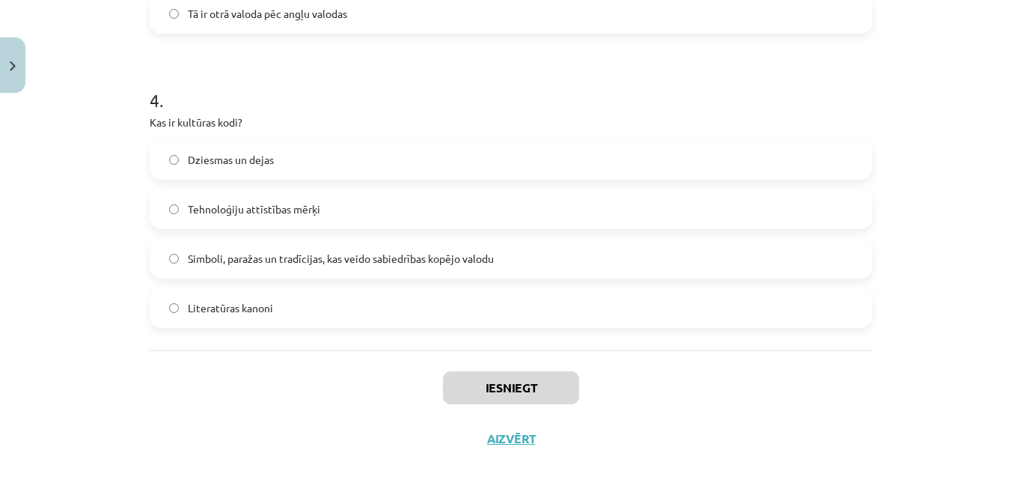
scroll to position [1138, 0]
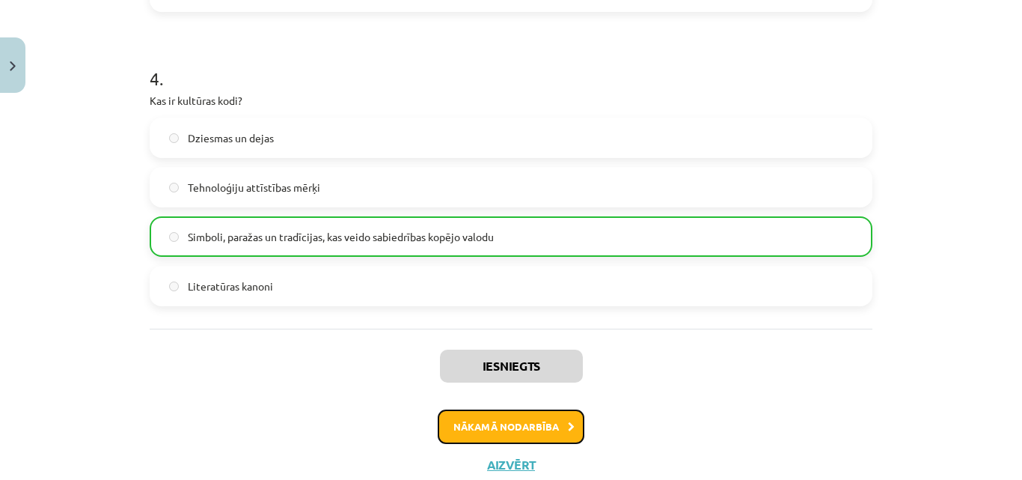
click at [500, 426] on button "Nākamā nodarbība" at bounding box center [511, 426] width 147 height 34
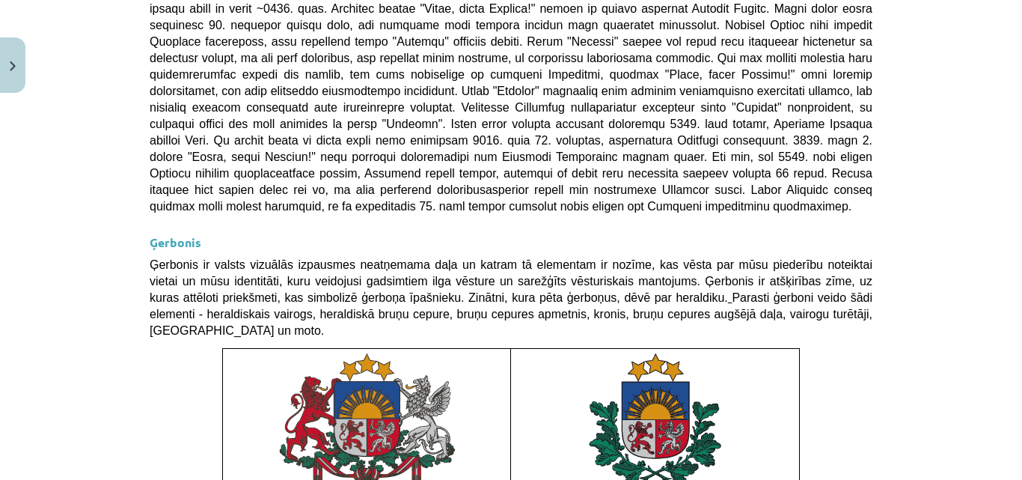
scroll to position [1184, 0]
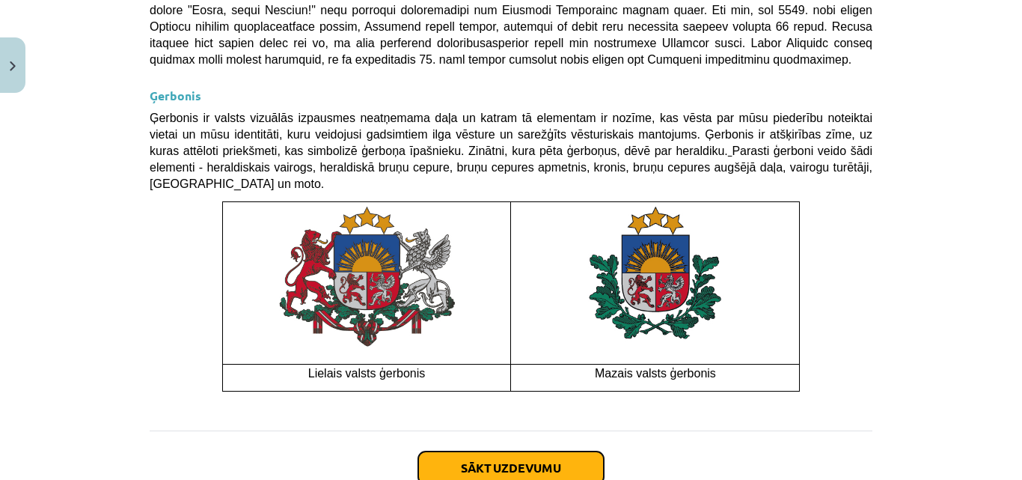
click at [502, 451] on button "Sākt uzdevumu" at bounding box center [511, 467] width 186 height 33
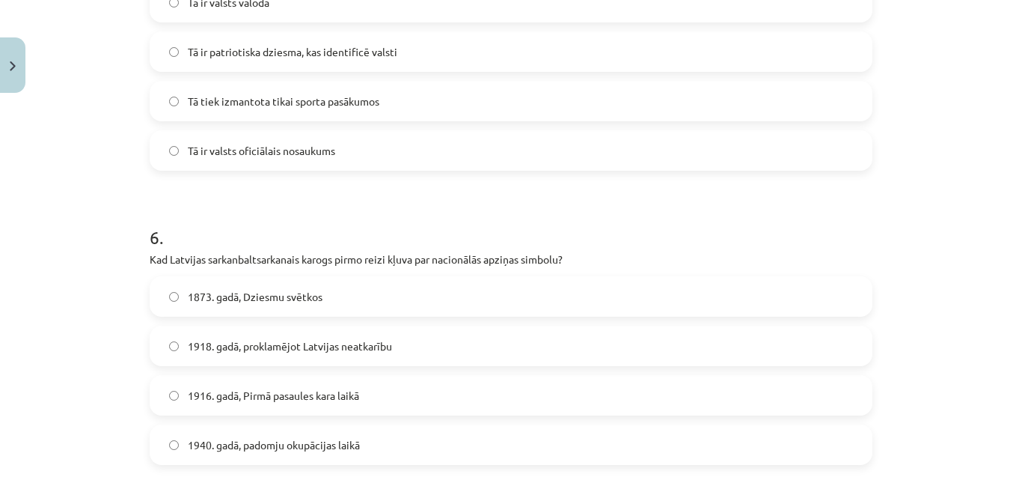
scroll to position [1726, 0]
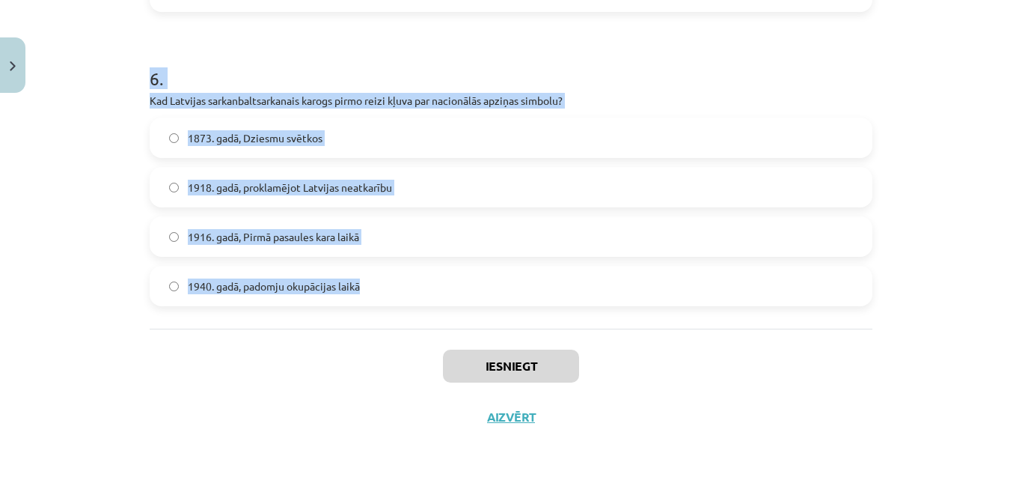
drag, startPoint x: 141, startPoint y: 294, endPoint x: 453, endPoint y: 304, distance: 312.1
copy form "3 . Lor ip dolorsitam consectetur adipisci elitsedd? Eiusmodte Incididuntu Labo…"
click at [97, 154] on div "Mācību tēma: Kultūras un mākslas i (vizuālā māksla) - 11. klases 1. ieskaites m…" at bounding box center [511, 240] width 1022 height 480
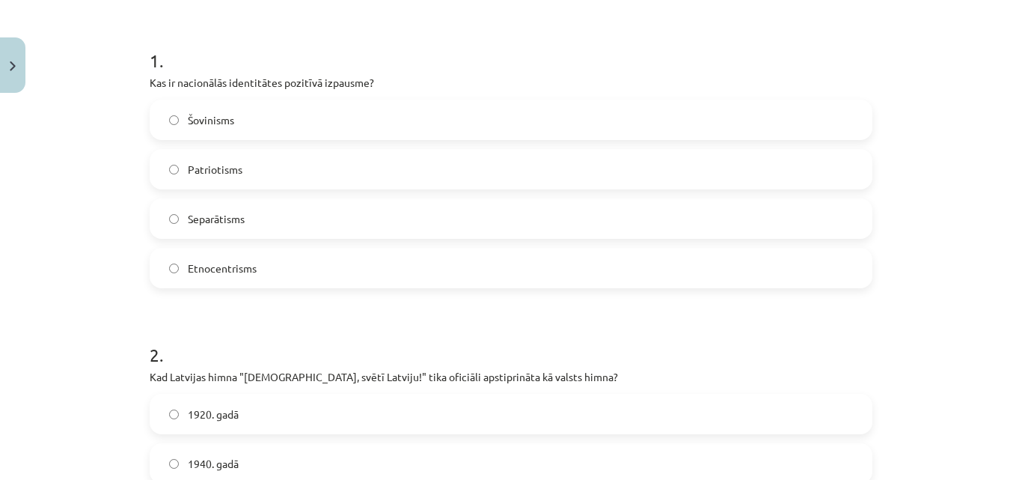
scroll to position [270, 0]
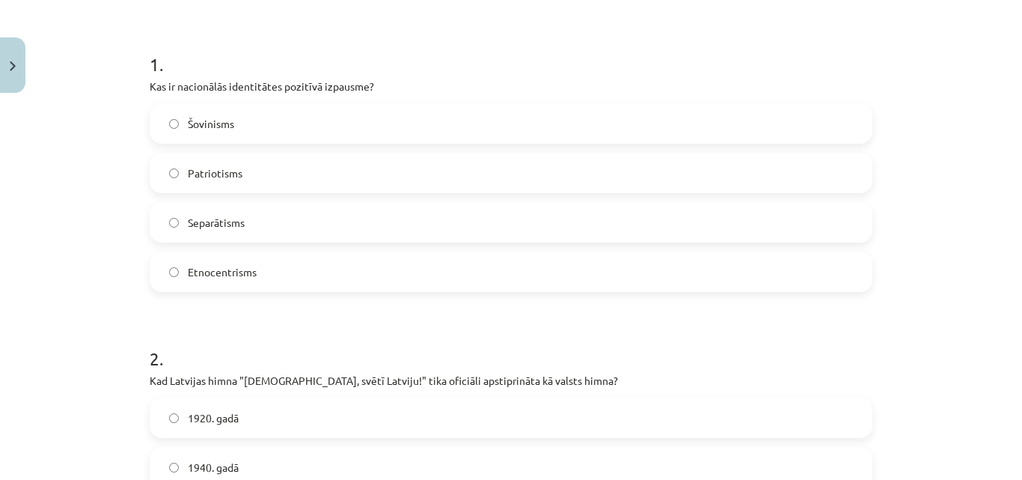
click at [272, 171] on label "Patriotisms" at bounding box center [511, 172] width 720 height 37
click at [363, 414] on label "1920. gadā" at bounding box center [511, 417] width 720 height 37
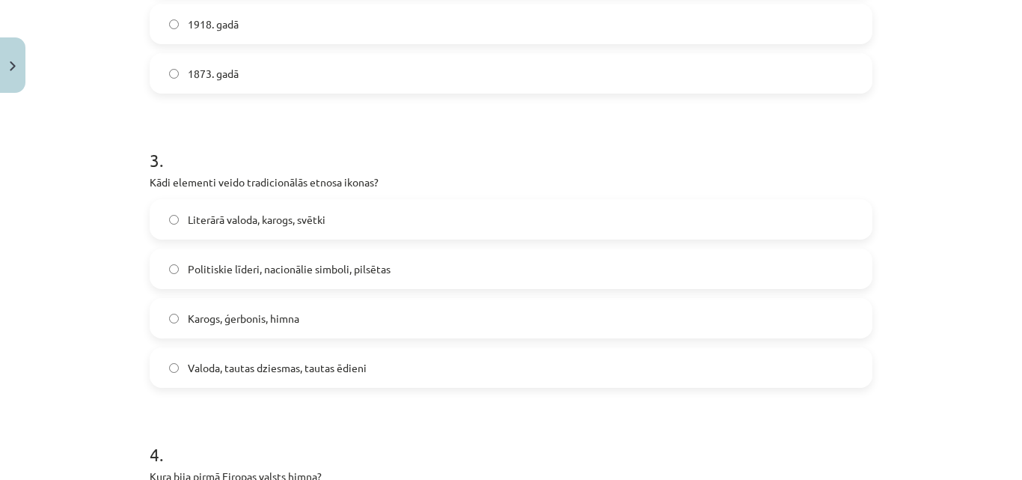
scroll to position [781, 0]
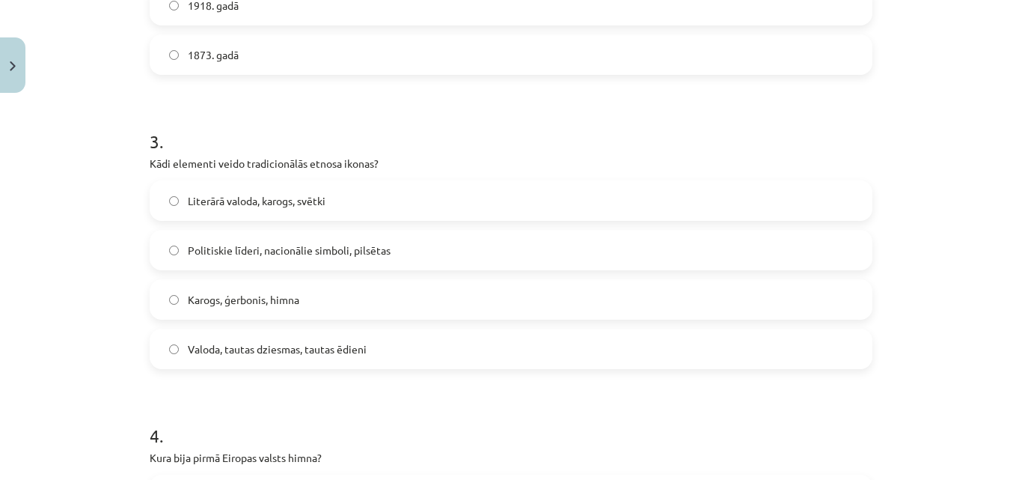
click at [753, 346] on label "Valoda, tautas dziesmas, tautas ēdieni" at bounding box center [511, 348] width 720 height 37
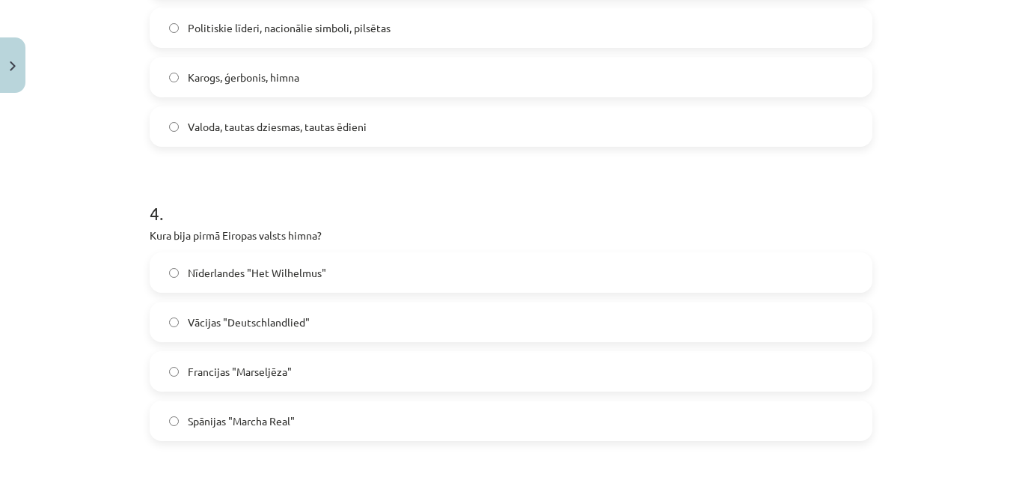
scroll to position [1040, 0]
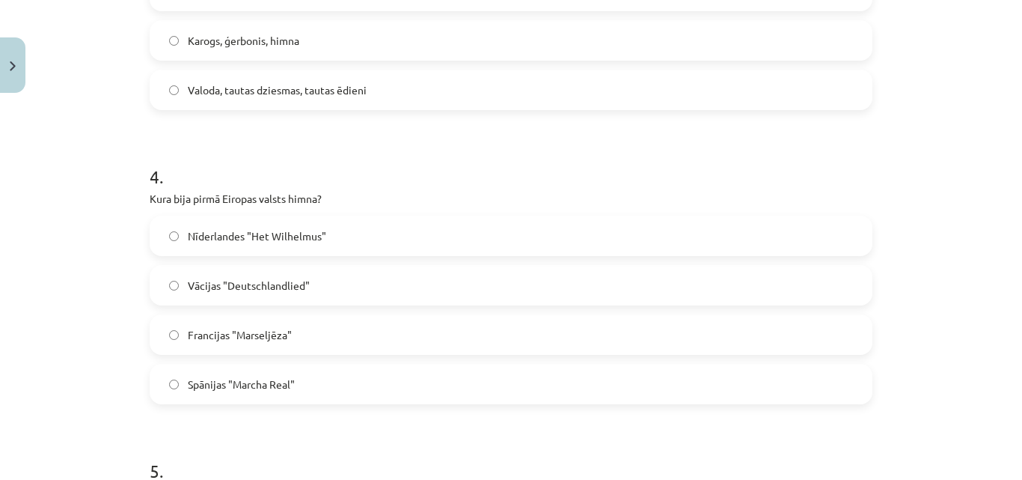
click at [356, 232] on label "Nīderlandes "Het Wilhelmus"" at bounding box center [511, 235] width 720 height 37
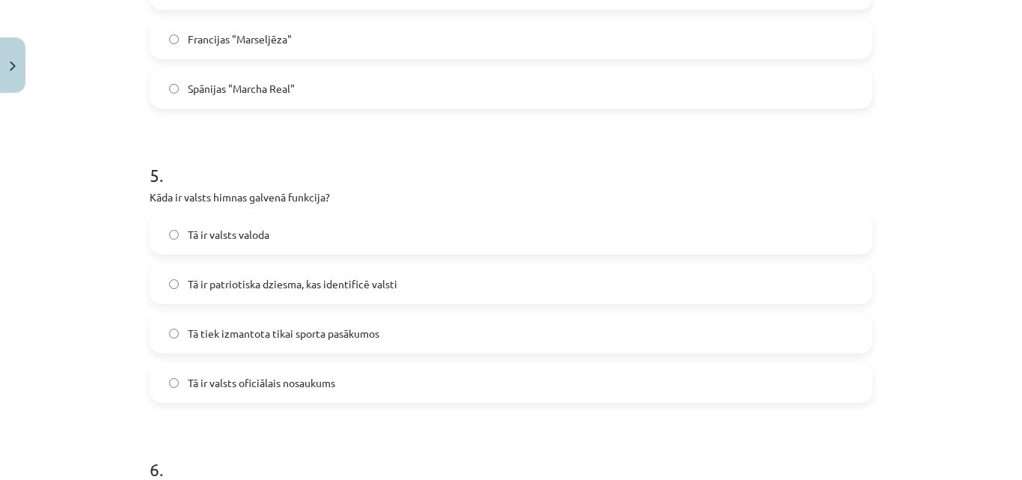
scroll to position [1438, 0]
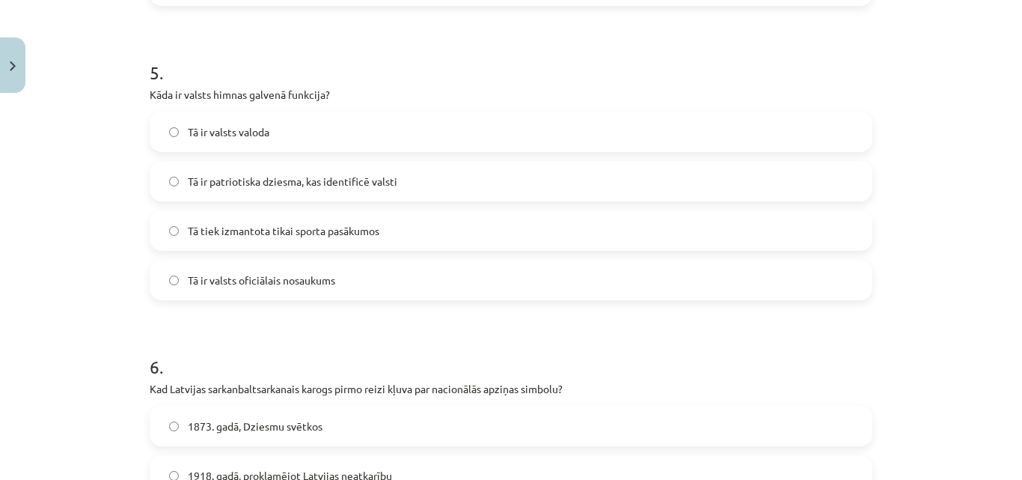
click at [328, 181] on span "Tā ir patriotiska dziesma, kas identificē valsti" at bounding box center [292, 182] width 209 height 16
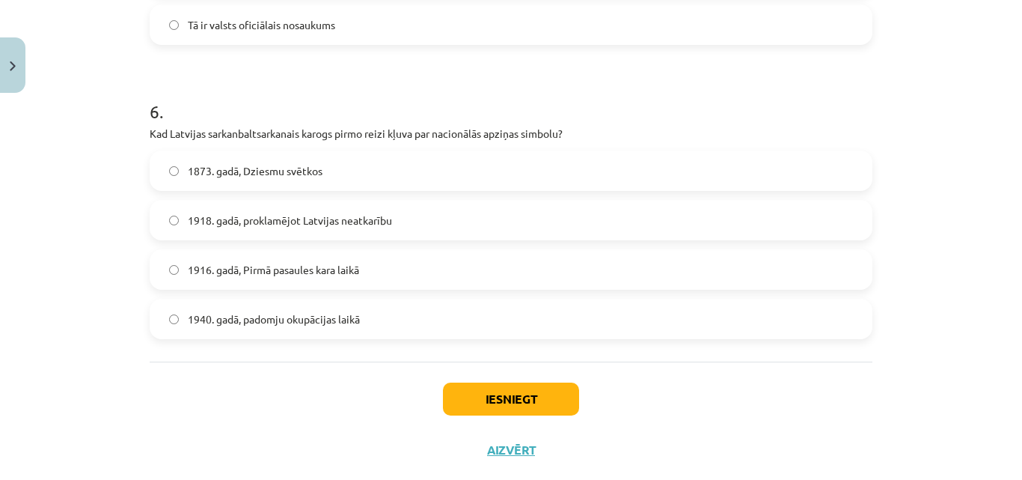
scroll to position [1726, 0]
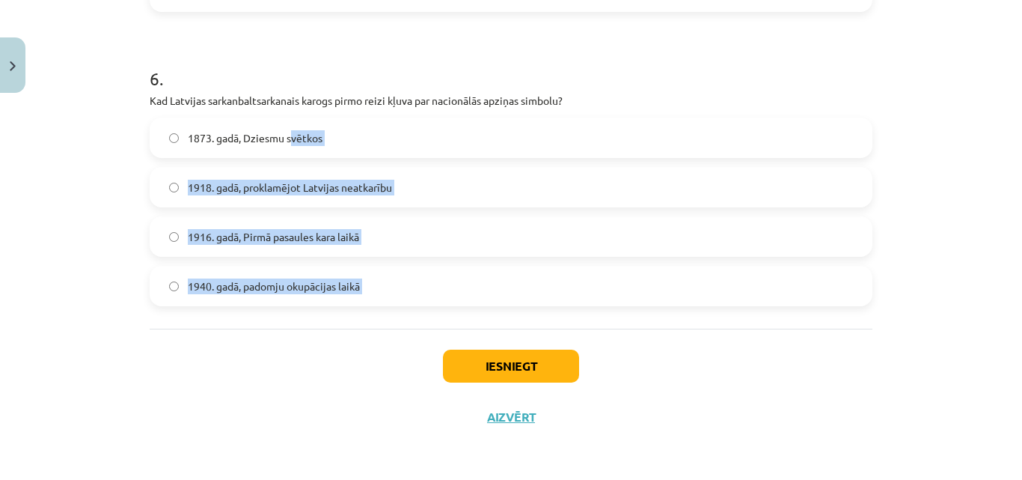
drag, startPoint x: 288, startPoint y: 137, endPoint x: 432, endPoint y: 357, distance: 262.7
click at [350, 138] on label "1873. gadā, Dziesmu svētkos" at bounding box center [511, 137] width 720 height 37
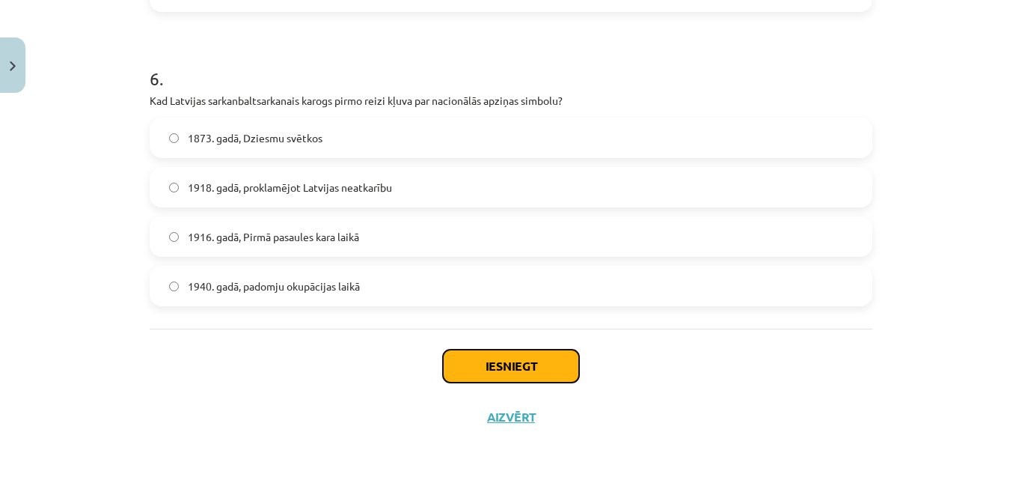
click at [483, 364] on button "Iesniegt" at bounding box center [511, 365] width 136 height 33
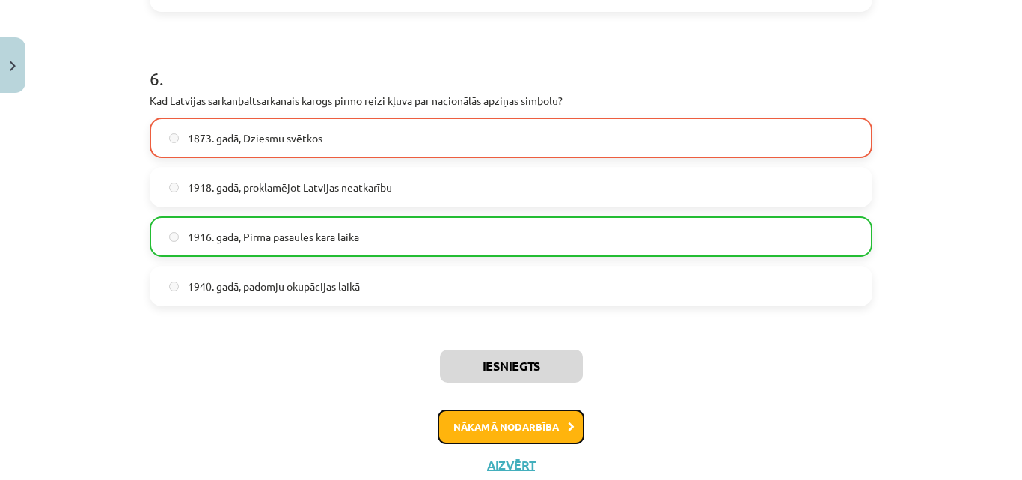
click at [497, 423] on button "Nākamā nodarbība" at bounding box center [511, 426] width 147 height 34
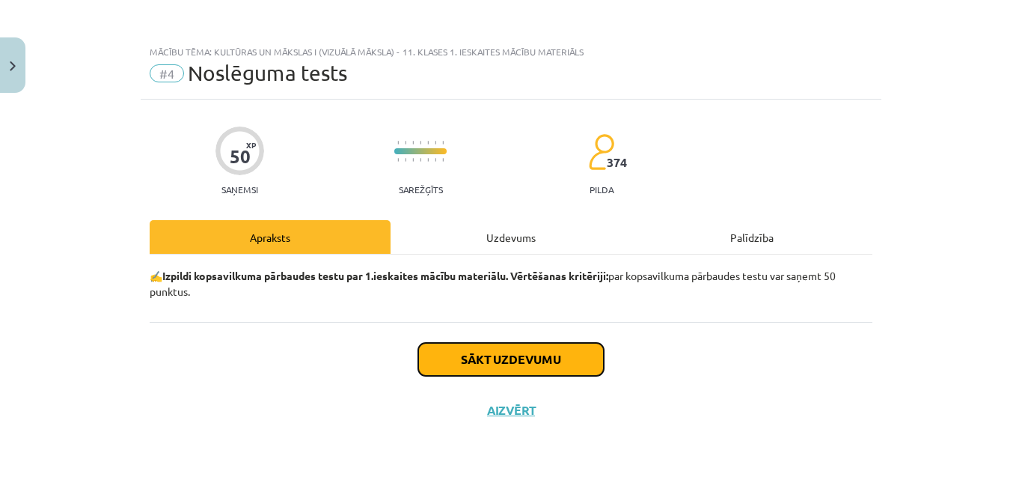
click at [497, 360] on button "Sākt uzdevumu" at bounding box center [511, 359] width 186 height 33
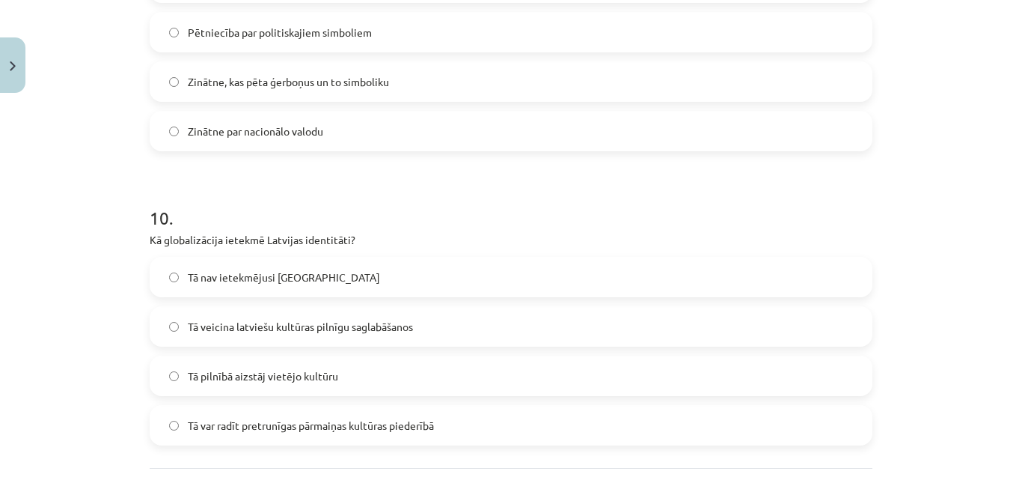
scroll to position [2902, 0]
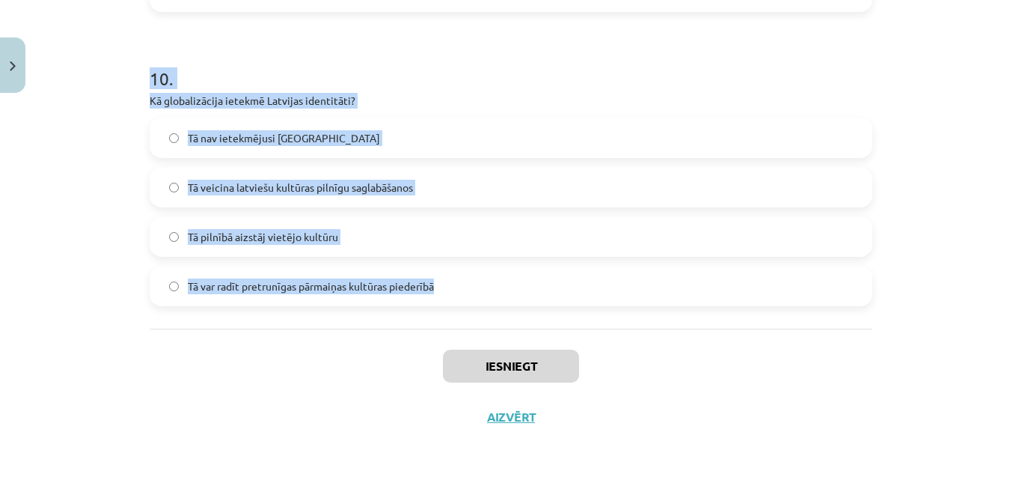
drag, startPoint x: 136, startPoint y: 323, endPoint x: 533, endPoint y: 294, distance: 398.3
copy form "7 . Lor ip dolors? Ametc, adipi el sedd eiusmodte incidi, ut laboree do magnaa …"
click at [43, 271] on div "Mācību tēma: Kultūras un mākslas i (vizuālā māksla) - 11. klases 1. ieskaites m…" at bounding box center [511, 240] width 1022 height 480
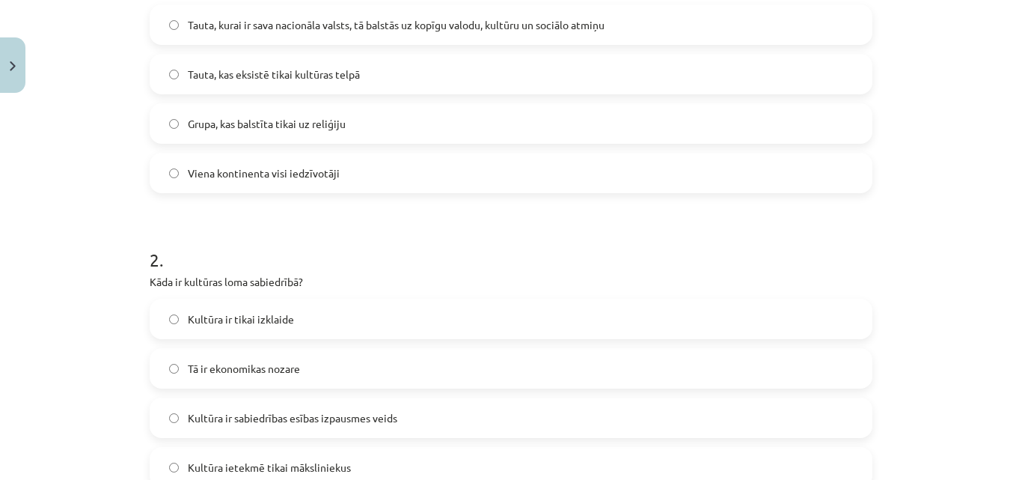
scroll to position [380, 0]
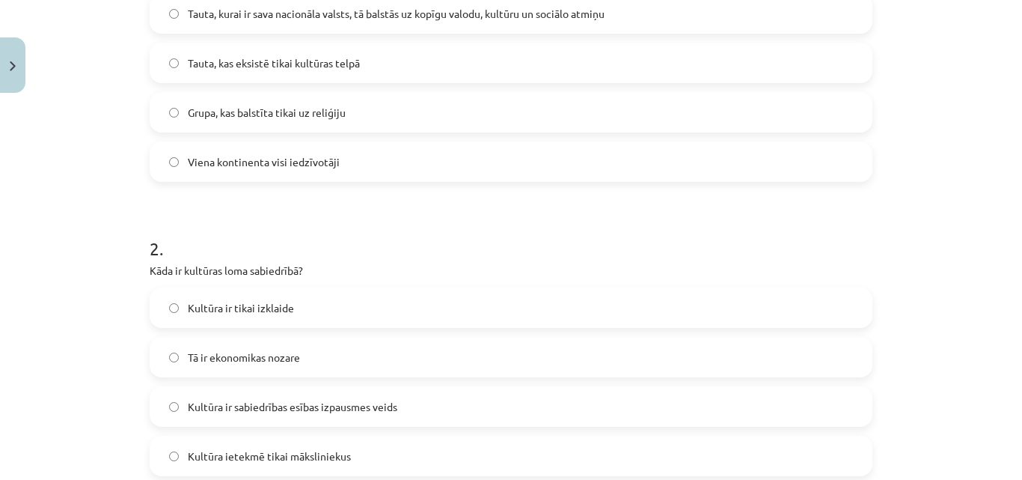
click at [659, 11] on label "Tauta, kurai ir sava nacionāla valsts, tā balstās uz kopīgu valodu, kultūru un …" at bounding box center [511, 13] width 720 height 37
click at [390, 310] on label "Kultūra ir tikai izklaide" at bounding box center [511, 307] width 720 height 37
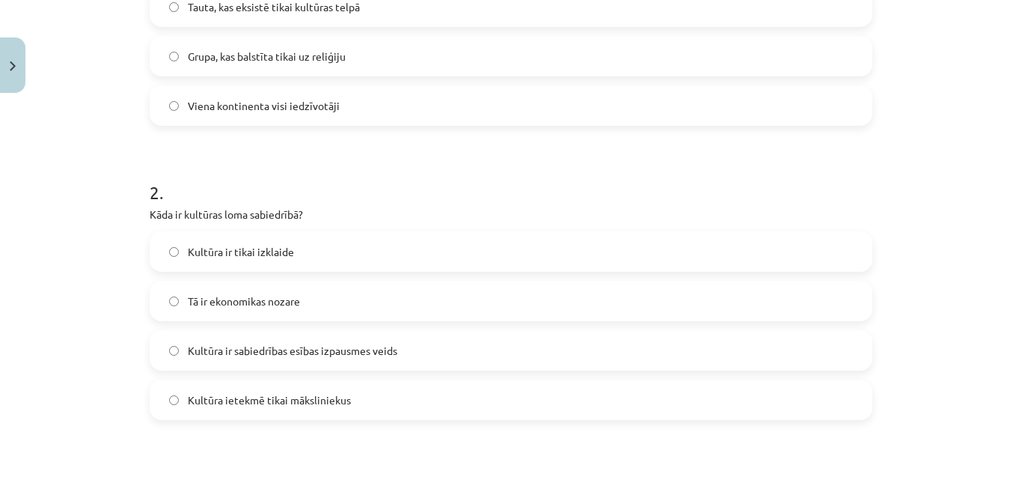
scroll to position [430, 0]
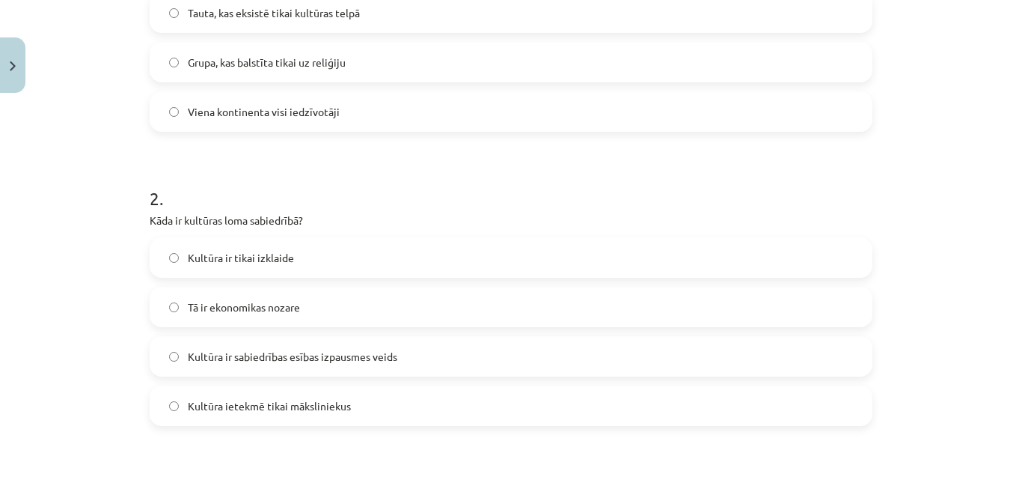
click at [676, 356] on label "Kultūra ir sabiedrības esības izpausmes veids" at bounding box center [511, 355] width 720 height 37
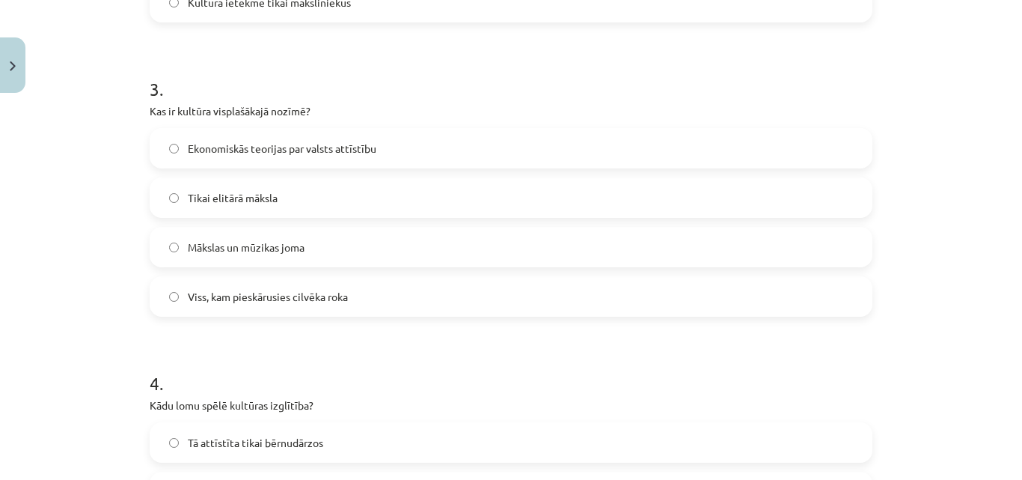
scroll to position [861, 0]
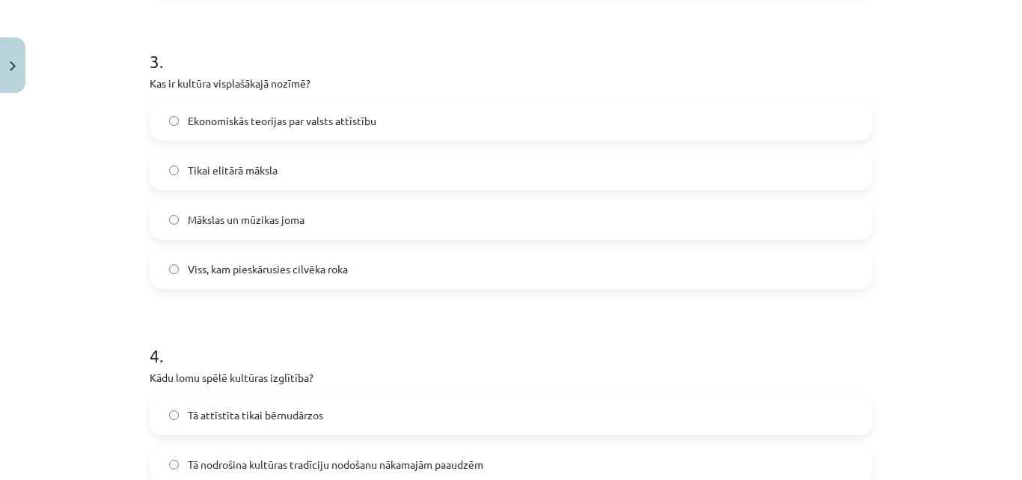
click at [349, 270] on label "Viss, kam pieskārusies cilvēka roka" at bounding box center [511, 268] width 720 height 37
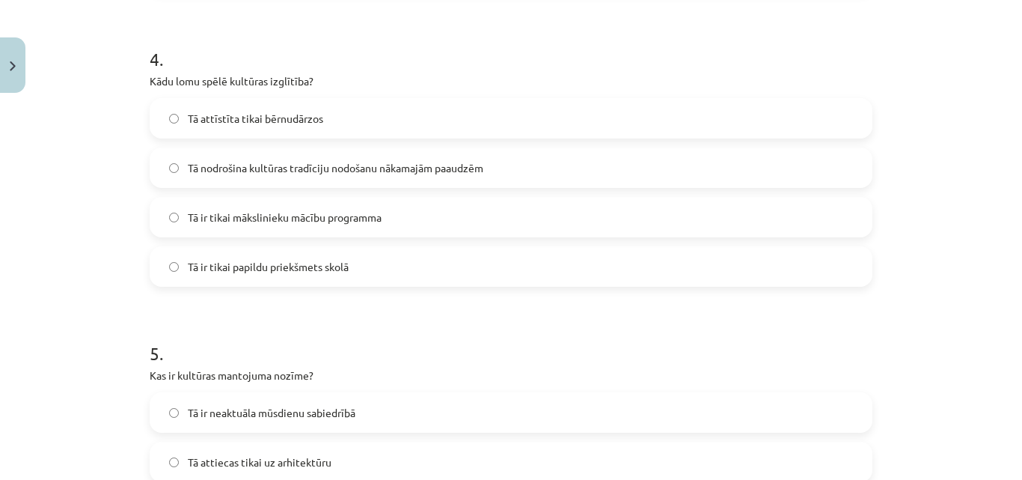
scroll to position [1185, 0]
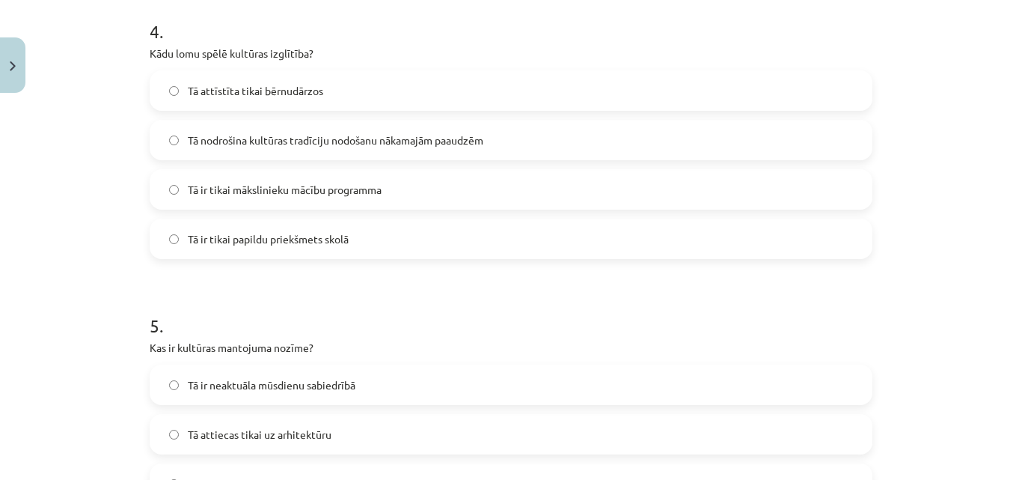
click at [356, 150] on label "Tā nodrošina kultūras tradīciju nodošanu nākamajām paaudzēm" at bounding box center [511, 139] width 720 height 37
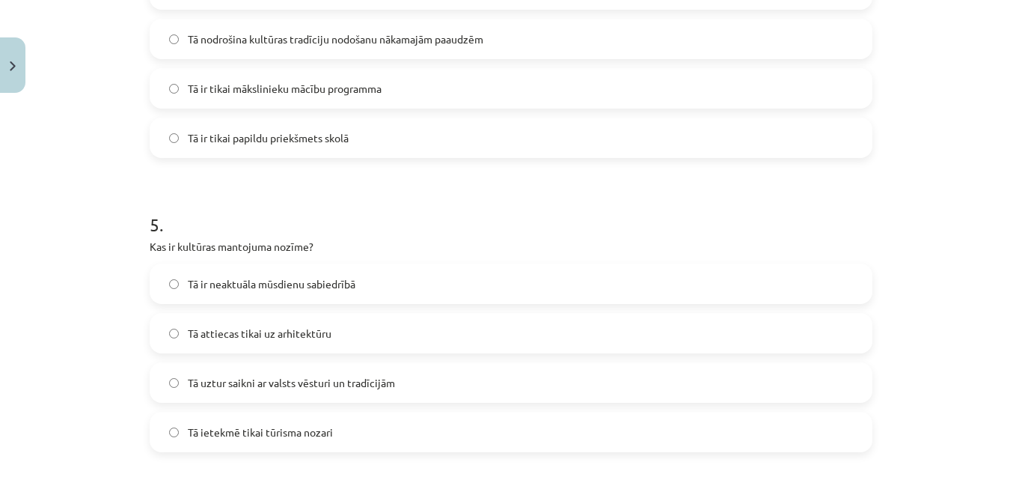
scroll to position [1314, 0]
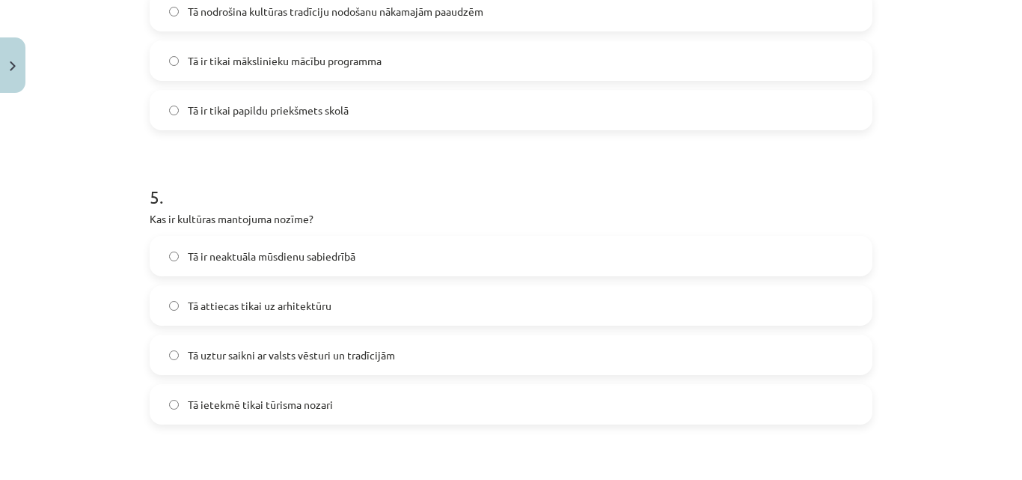
click at [484, 346] on label "Tā uztur saikni ar valsts vēsturi un tradīcijām" at bounding box center [511, 354] width 720 height 37
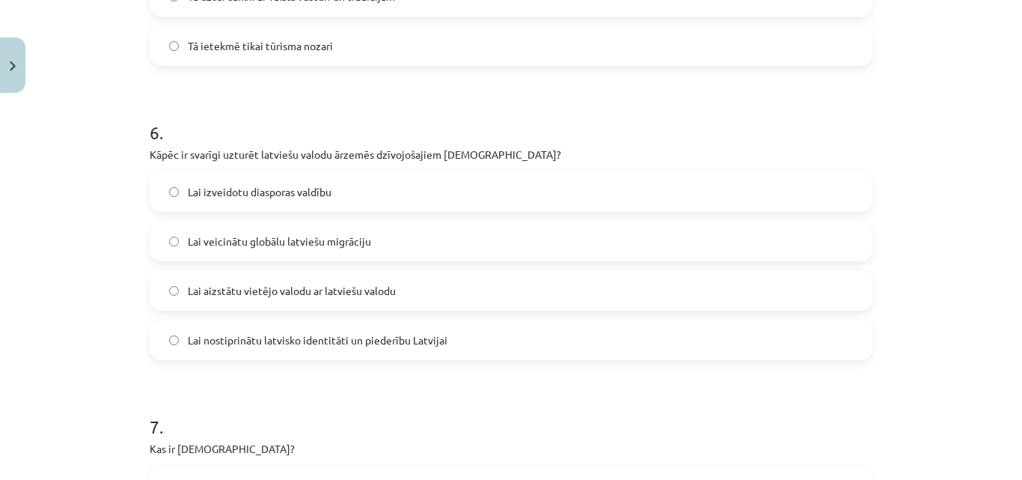
scroll to position [1683, 0]
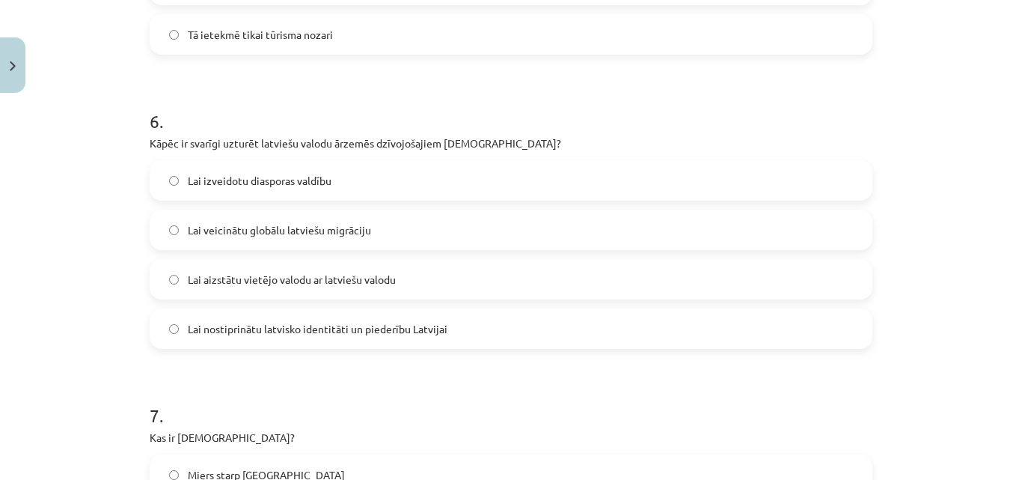
click at [405, 324] on span "Lai nostiprinātu latvisko identitāti un piederību Latvijai" at bounding box center [318, 329] width 260 height 16
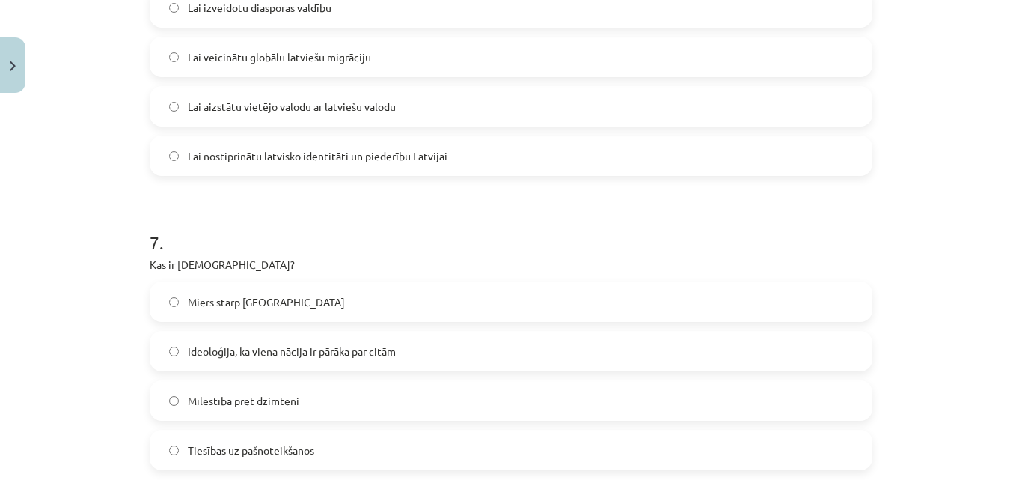
scroll to position [1884, 0]
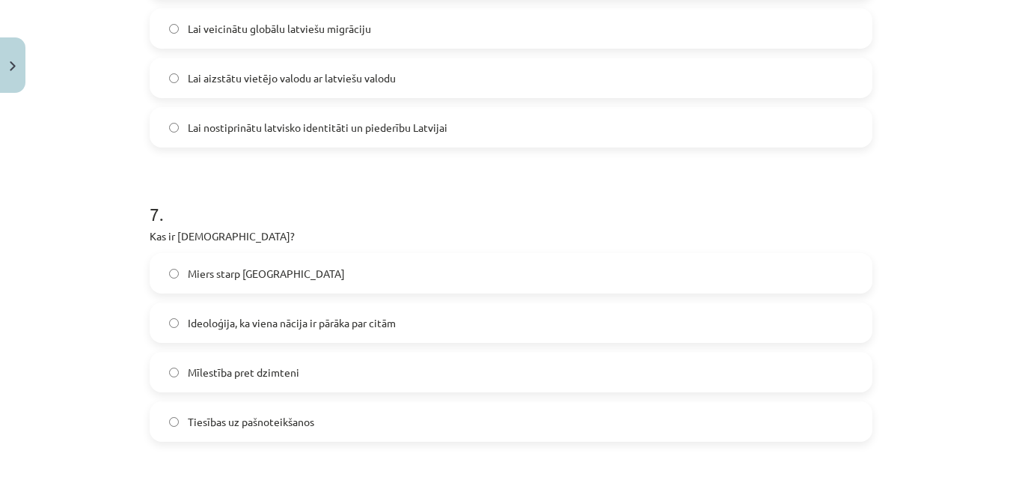
click at [761, 326] on label "Ideoloģija, ka viena nācija ir pārāka par citām" at bounding box center [511, 322] width 720 height 37
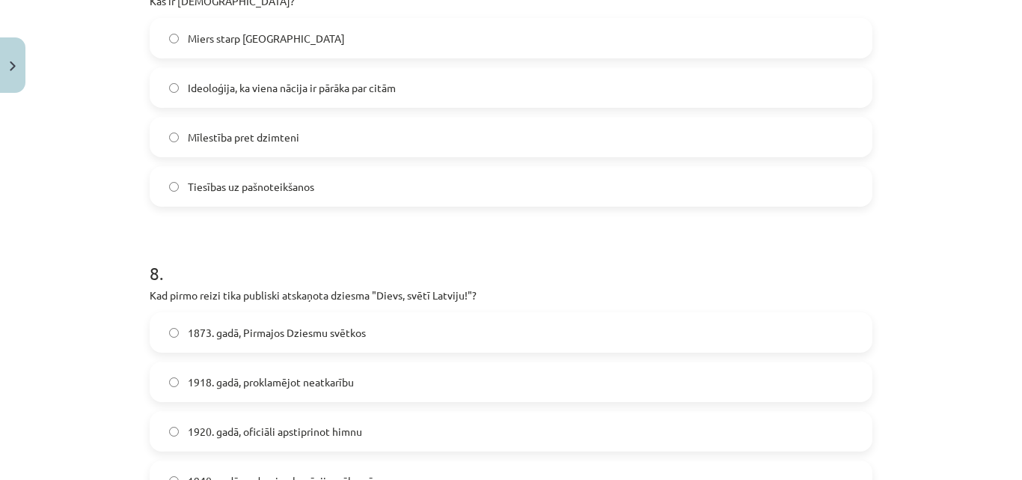
scroll to position [2125, 0]
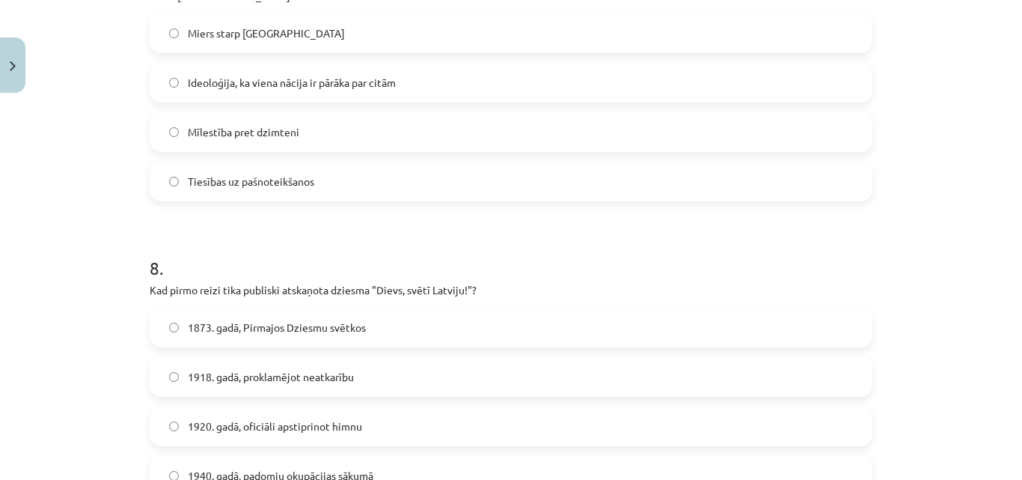
click at [271, 331] on span "1873. gadā, Pirmajos Dziesmu svētkos" at bounding box center [277, 327] width 178 height 16
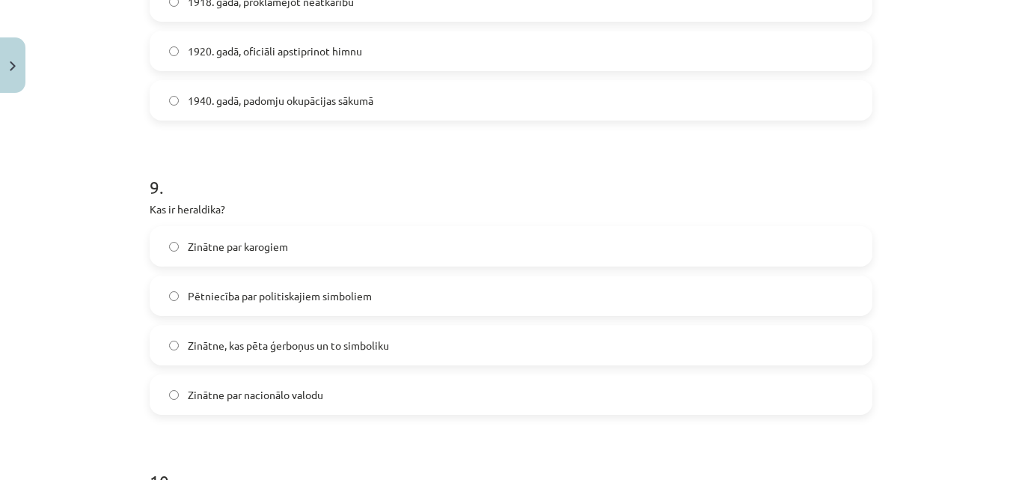
scroll to position [2516, 0]
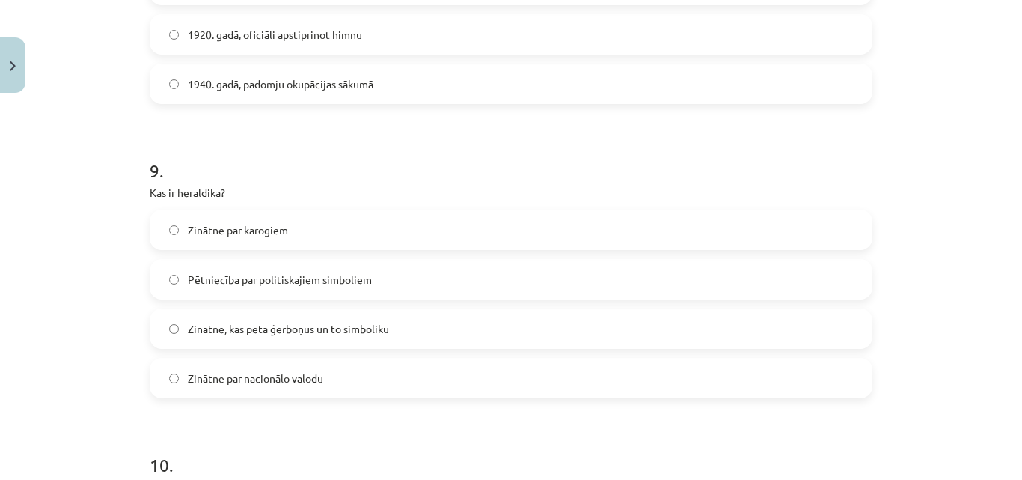
click at [458, 323] on label "Zinātne, kas pēta ģerboņus un to simboliku" at bounding box center [511, 328] width 720 height 37
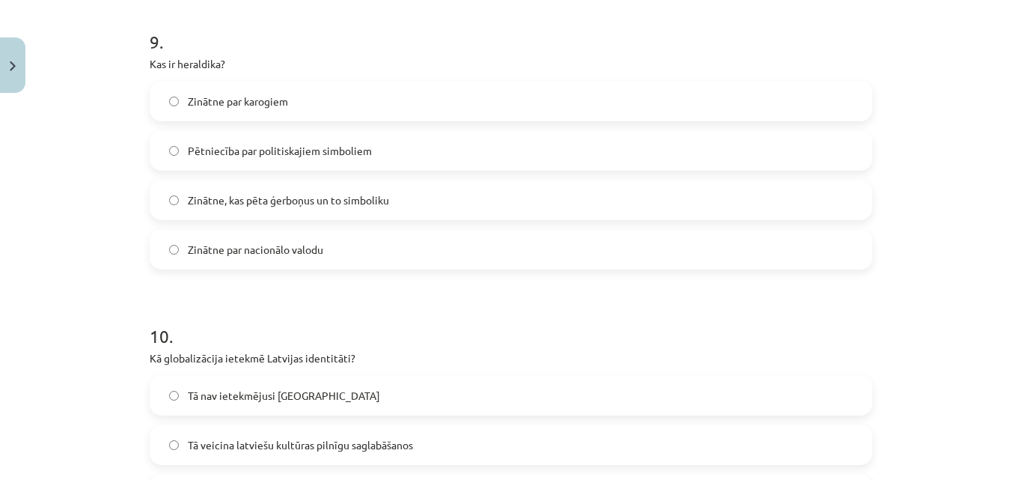
scroll to position [2784, 0]
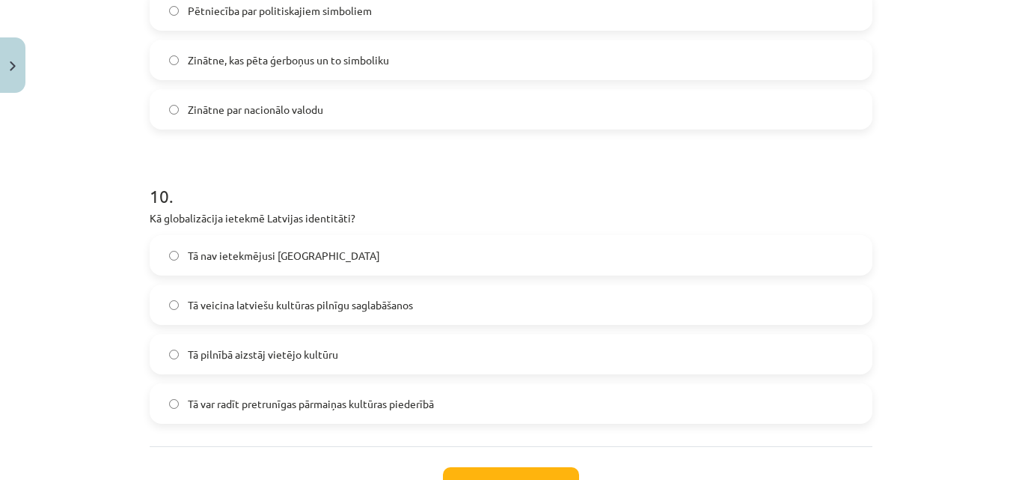
click at [385, 396] on span "Tā var radīt pretrunīgas pārmaiņas kultūras piederībā" at bounding box center [311, 404] width 246 height 16
click at [523, 468] on button "Iesniegt" at bounding box center [511, 483] width 136 height 33
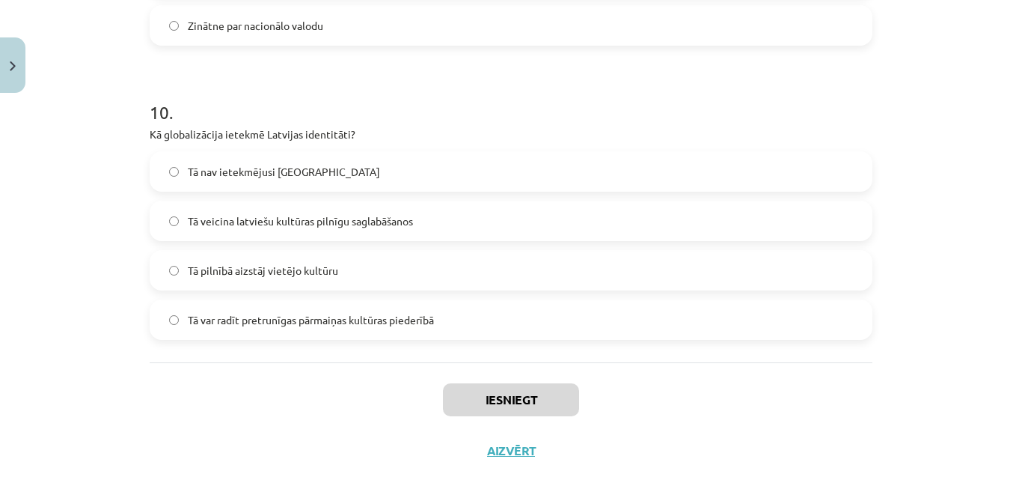
scroll to position [2902, 0]
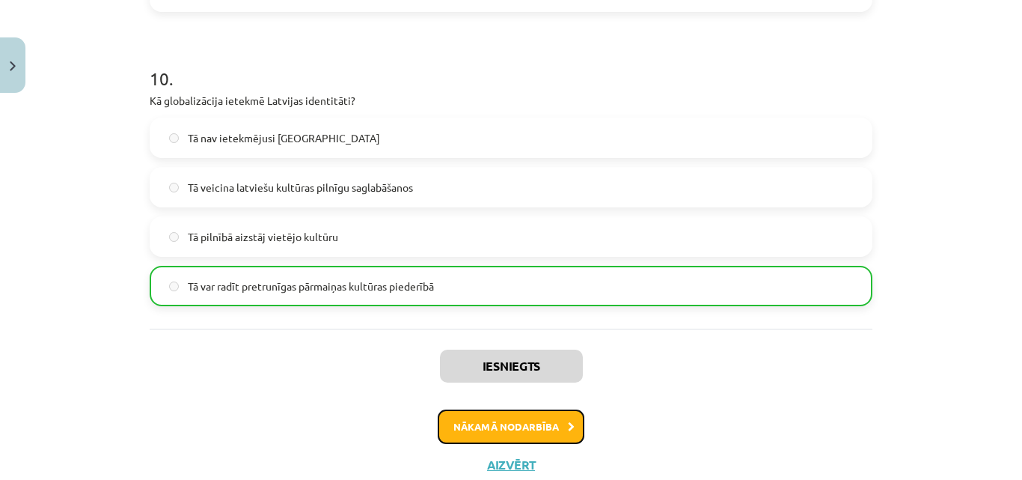
click at [548, 420] on button "Nākamā nodarbība" at bounding box center [511, 426] width 147 height 34
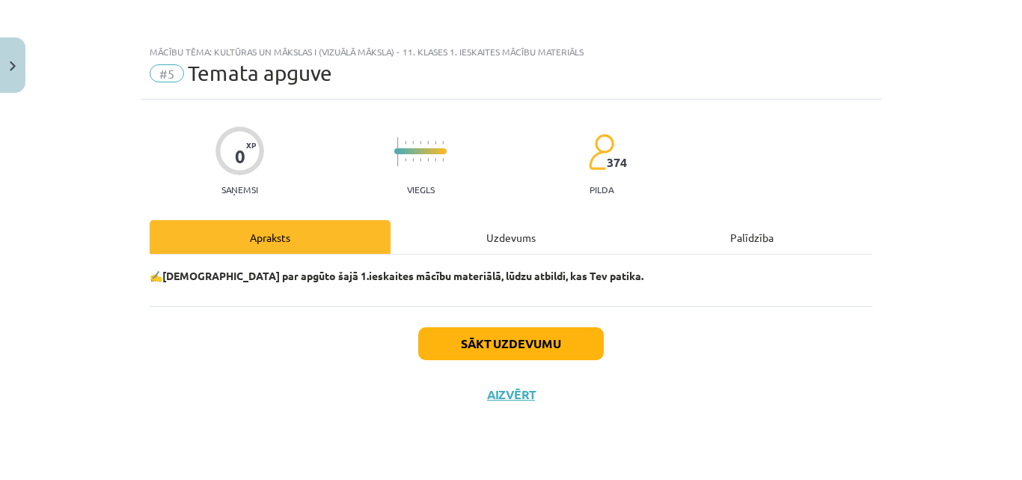
scroll to position [0, 0]
click at [514, 340] on button "Sākt uzdevumu" at bounding box center [511, 343] width 186 height 33
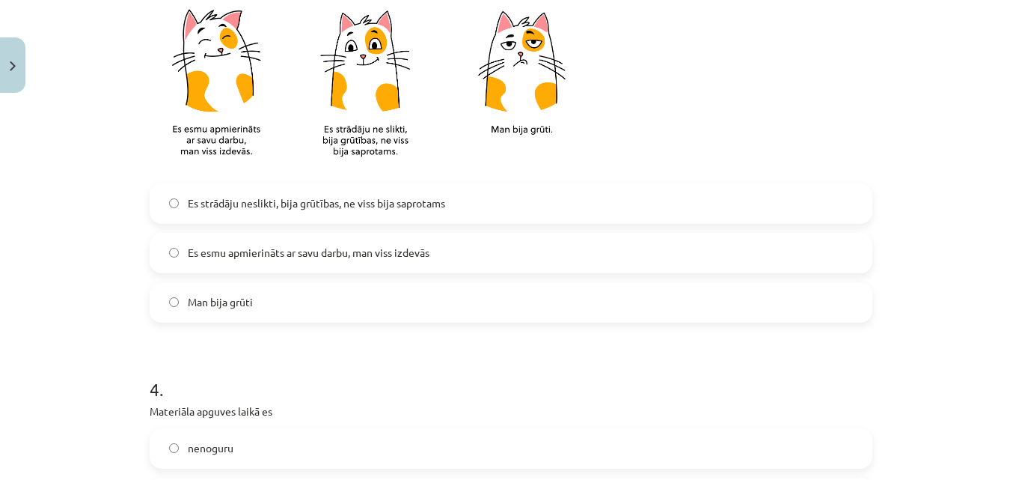
scroll to position [803, 0]
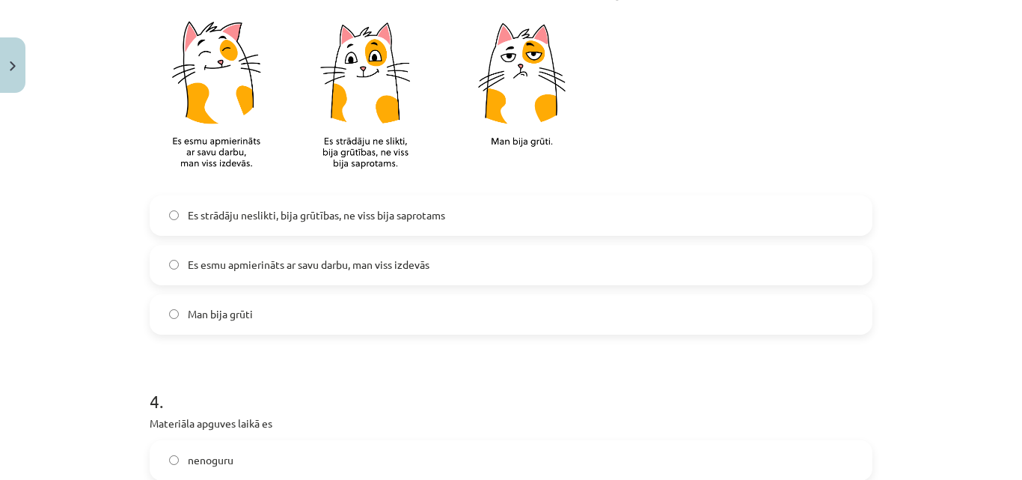
click at [688, 204] on label "Es strādāju neslikti, bija grūtības, ne viss bija saprotams" at bounding box center [511, 215] width 720 height 37
click at [662, 251] on label "Es esmu apmierināts ar savu darbu, man viss izdevās" at bounding box center [511, 264] width 720 height 37
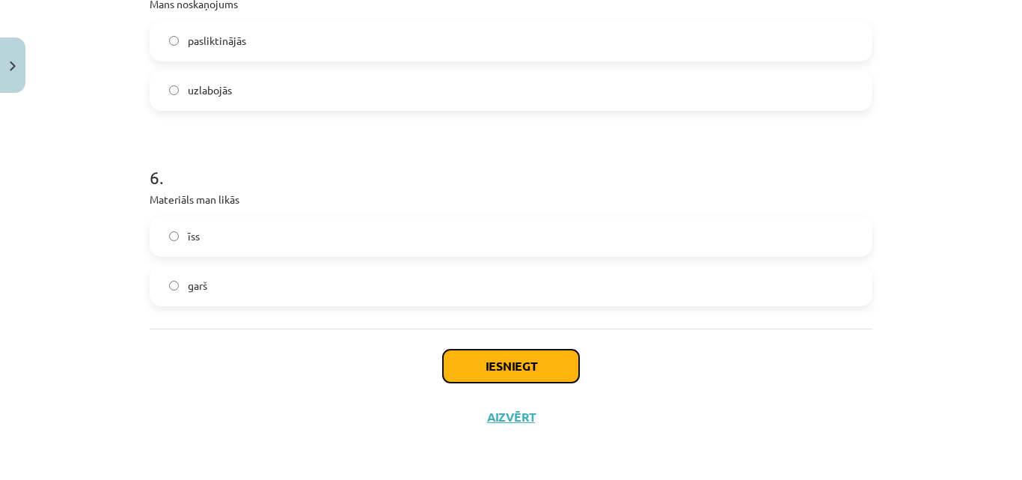
click at [509, 359] on button "Iesniegt" at bounding box center [511, 365] width 136 height 33
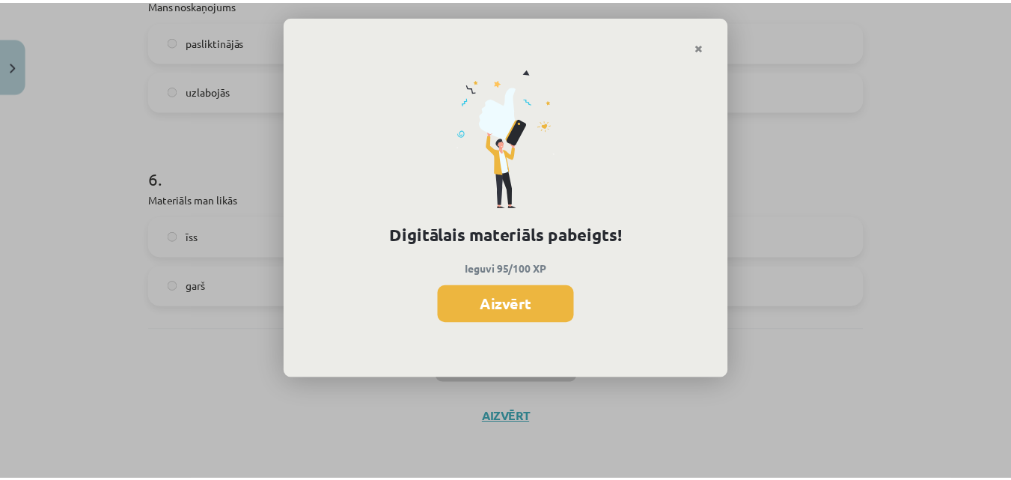
scroll to position [385, 0]
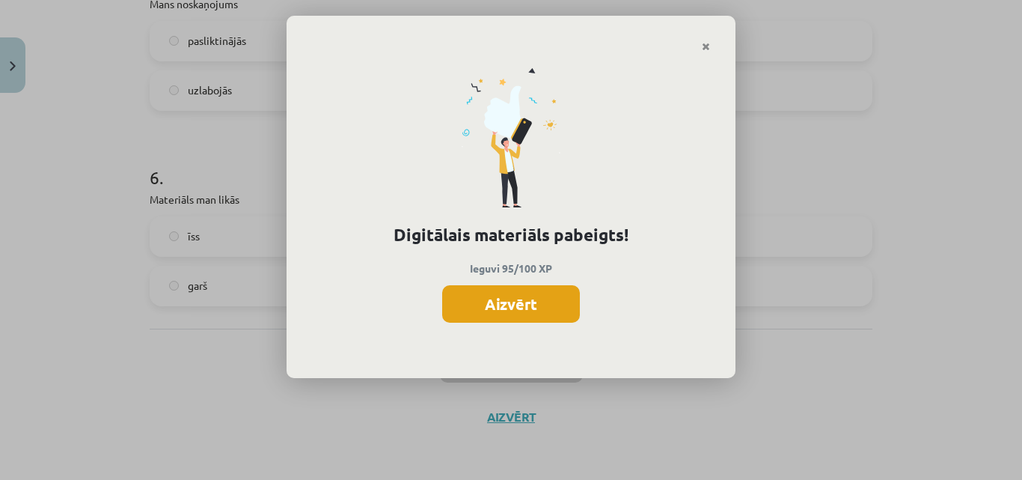
click at [500, 303] on button "Aizvērt" at bounding box center [511, 303] width 138 height 37
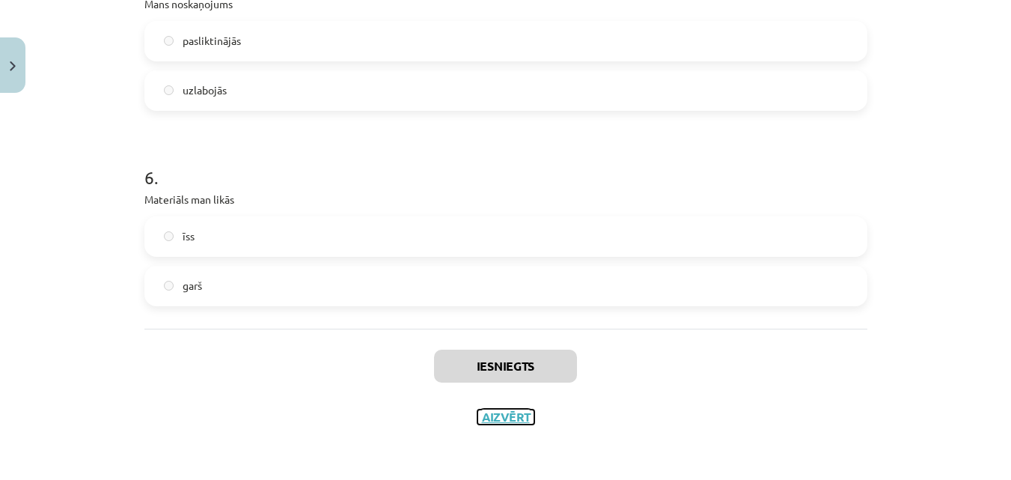
click at [509, 416] on button "Aizvērt" at bounding box center [505, 416] width 57 height 15
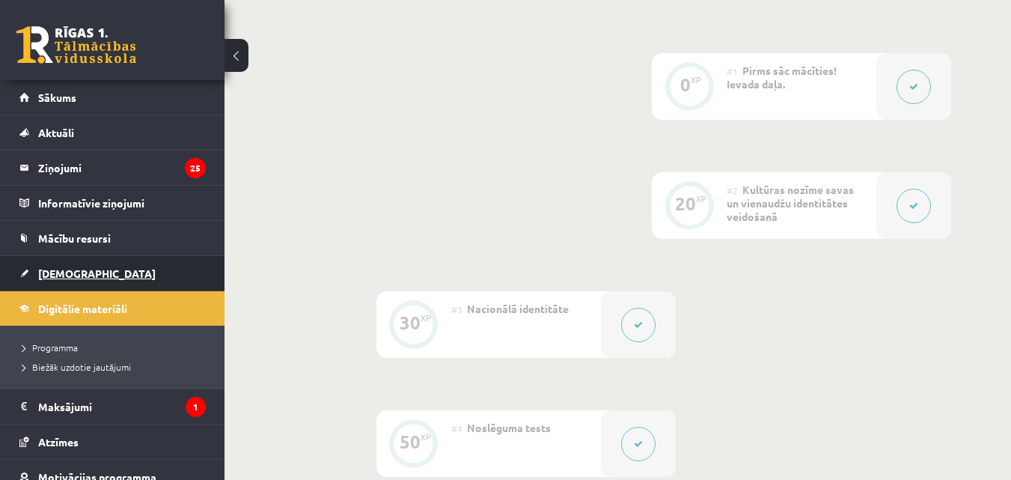
click at [128, 269] on link "[DEMOGRAPHIC_DATA]" at bounding box center [112, 273] width 186 height 34
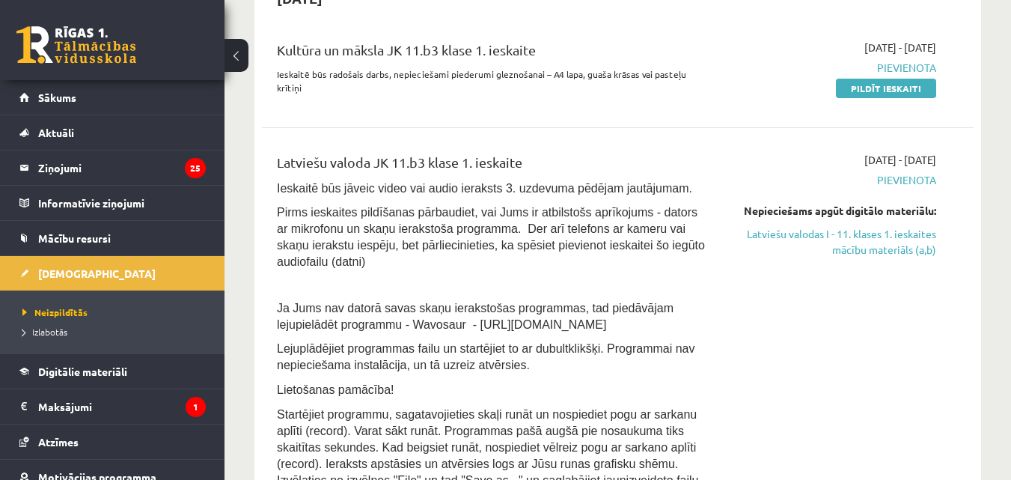
scroll to position [577, 0]
